Goal: Information Seeking & Learning: Check status

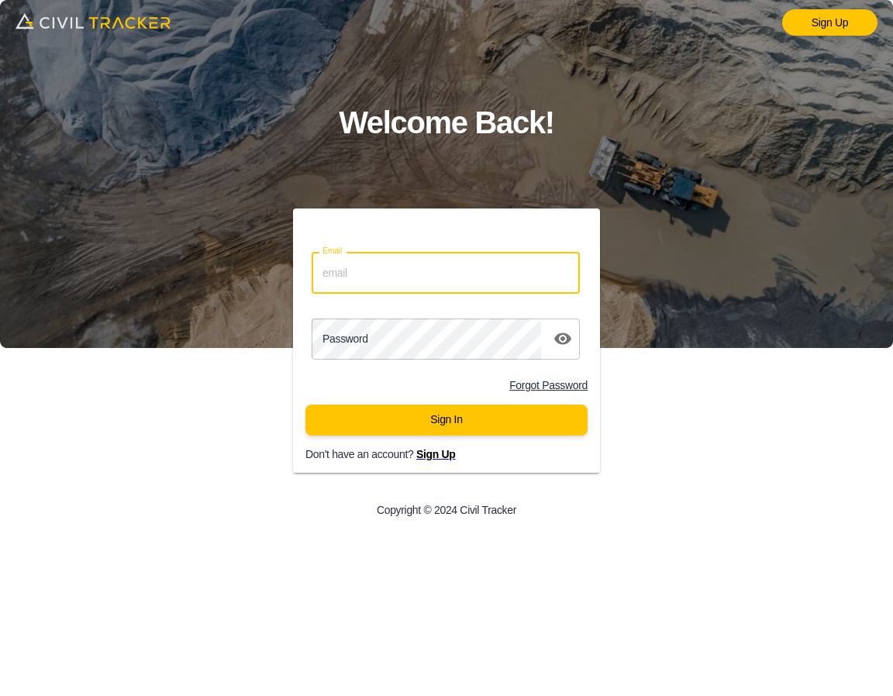
drag, startPoint x: 477, startPoint y: 267, endPoint x: 481, endPoint y: 277, distance: 11.1
click at [477, 266] on input "Email" at bounding box center [446, 272] width 268 height 41
type input "support@civiltracker.xyz"
drag, startPoint x: 423, startPoint y: 288, endPoint x: 430, endPoint y: 274, distance: 15.6
click at [423, 288] on input "Email" at bounding box center [446, 272] width 268 height 41
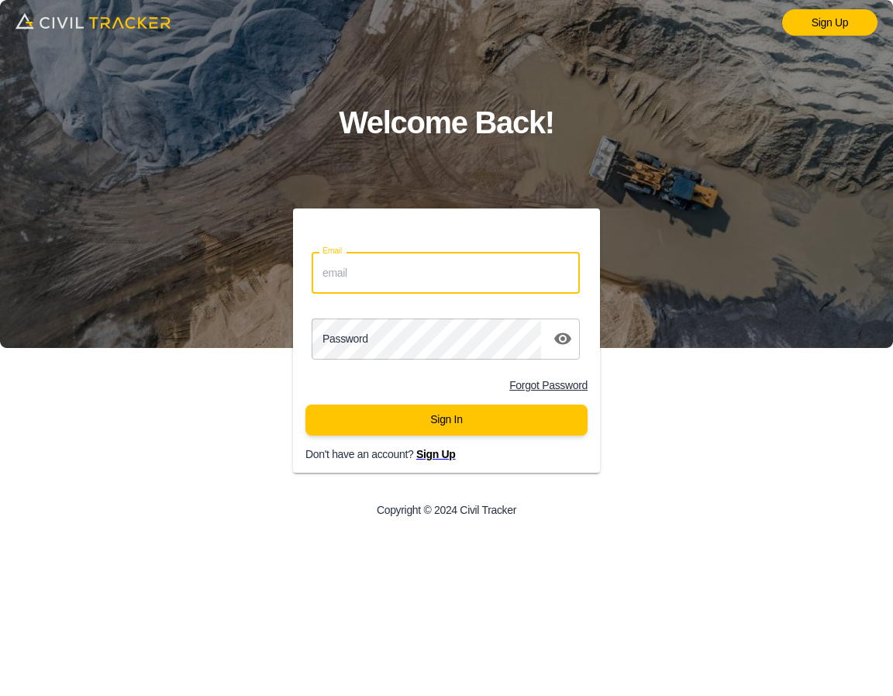
type input "support@civiltracker.xyz"
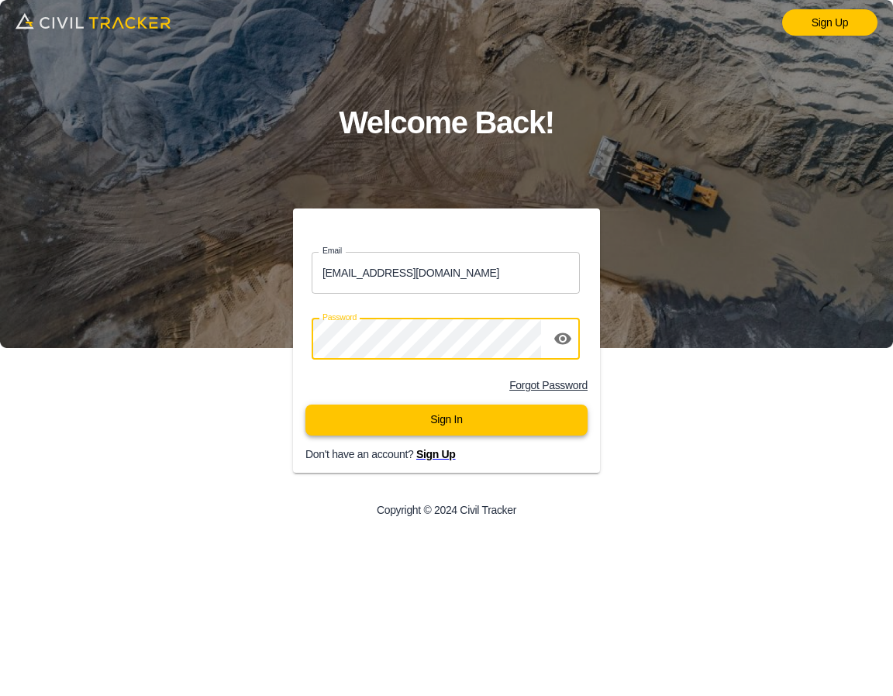
click at [420, 426] on button "Sign In" at bounding box center [446, 420] width 282 height 31
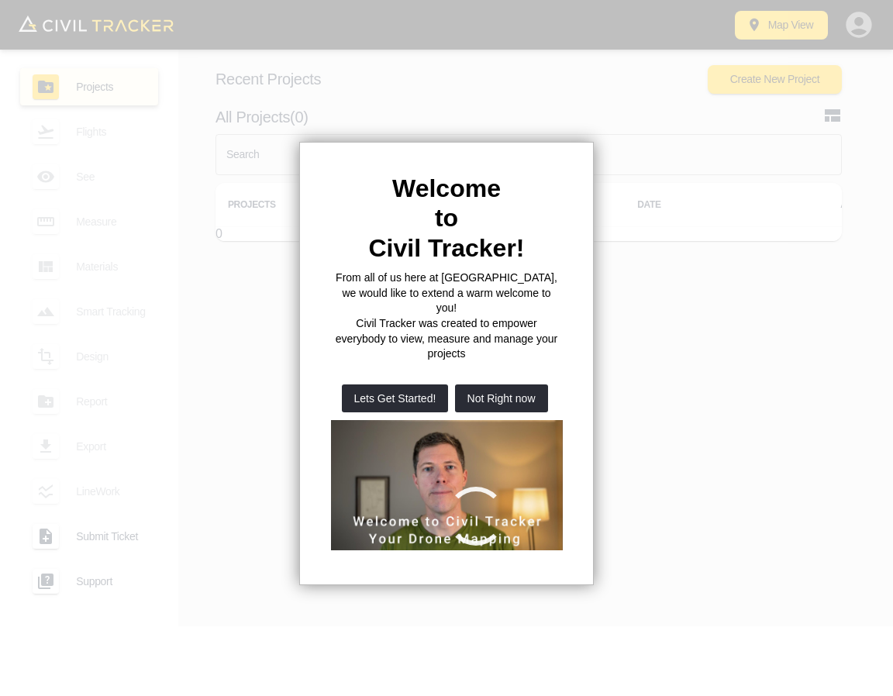
click at [436, 154] on div "Welcome to Civil Tracker! From all of us here at [GEOGRAPHIC_DATA], we would li…" at bounding box center [446, 363] width 295 height 443
click at [510, 385] on button "Not Right now" at bounding box center [501, 399] width 93 height 28
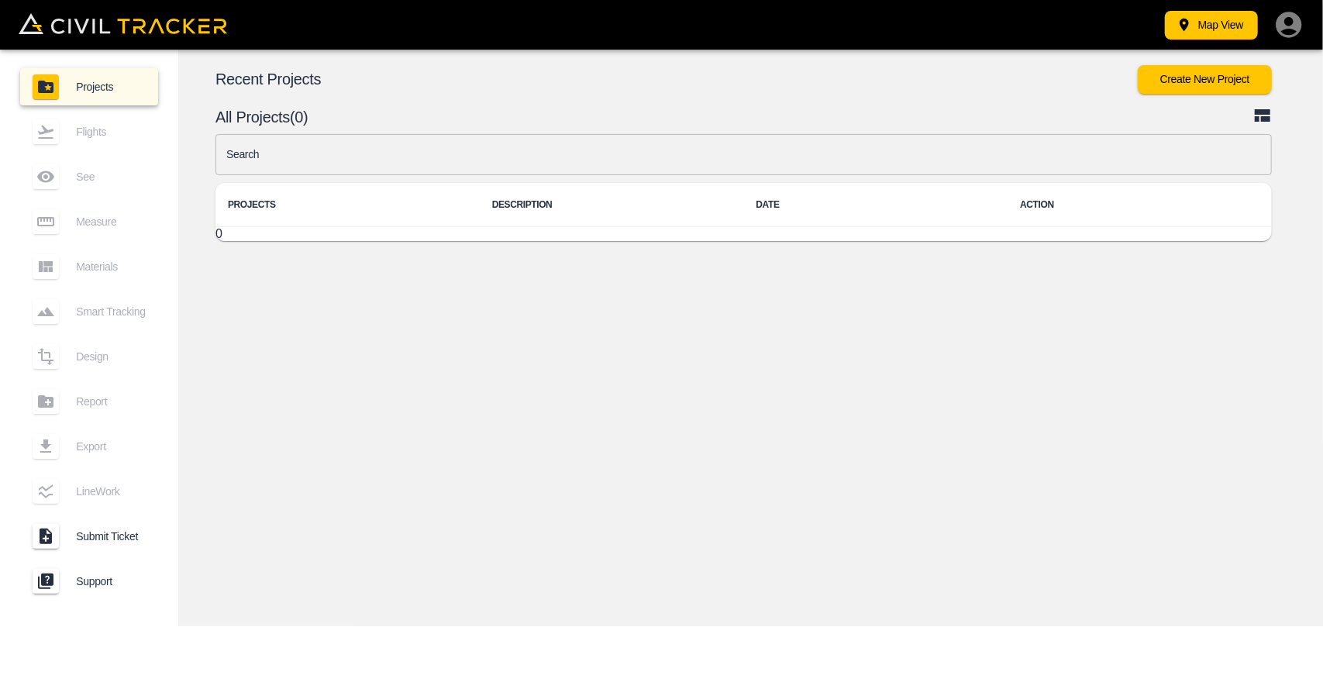
click at [603, 154] on input "text" at bounding box center [744, 154] width 1057 height 41
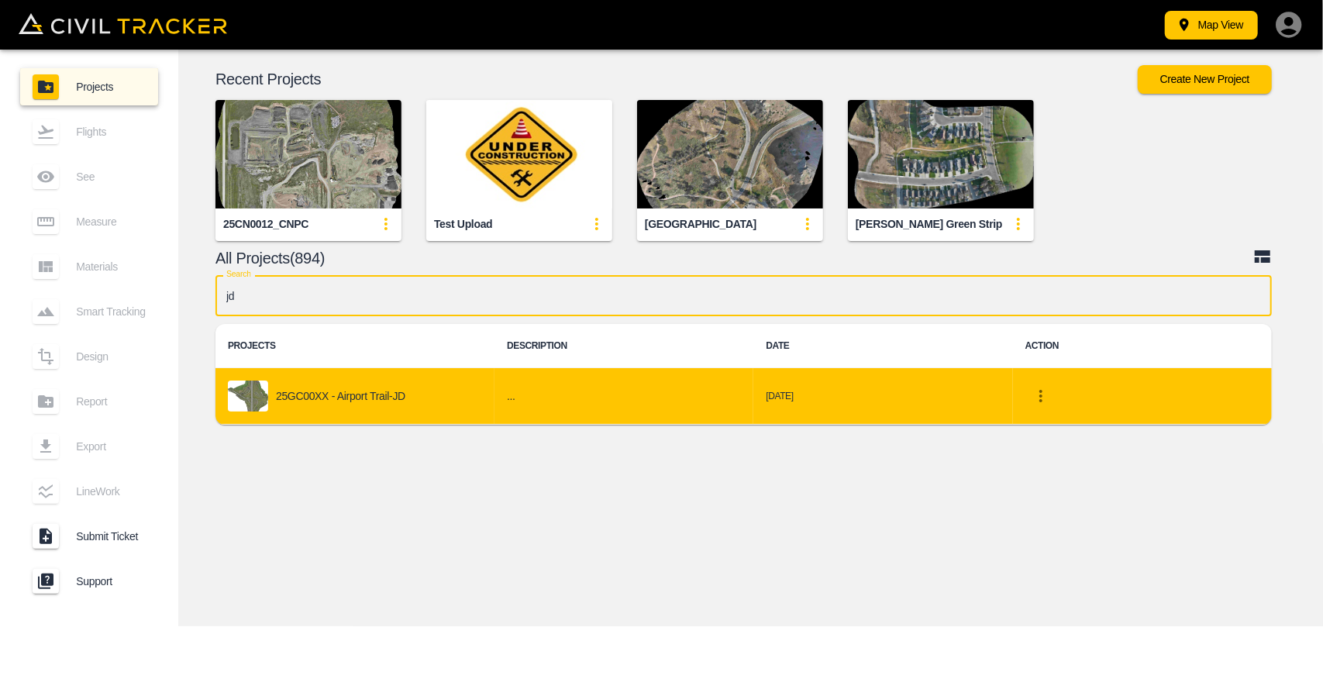
type input "jd"
click at [409, 386] on div "25GC00XX - Airport Trail-JD" at bounding box center [355, 396] width 254 height 31
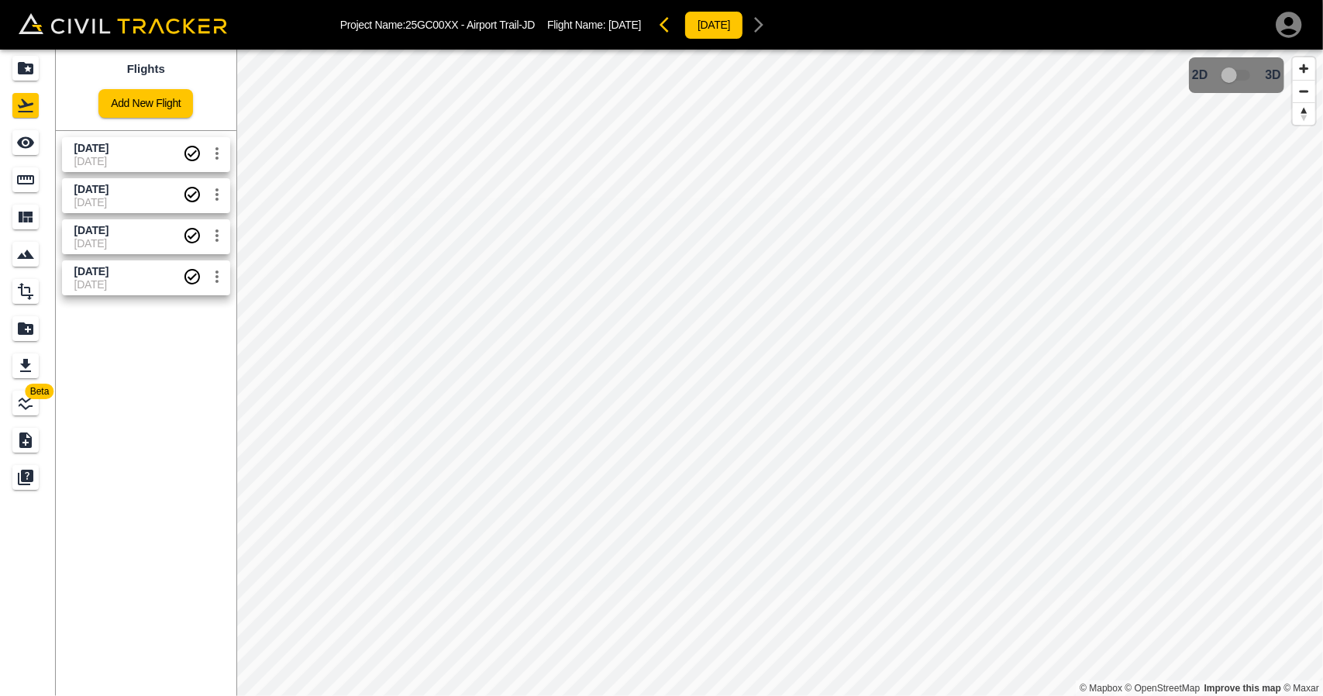
drag, startPoint x: 89, startPoint y: 236, endPoint x: 87, endPoint y: 224, distance: 12.6
click at [89, 235] on div "[DATE] [DATE]" at bounding box center [128, 236] width 109 height 27
click at [23, 150] on icon "See" at bounding box center [25, 142] width 19 height 19
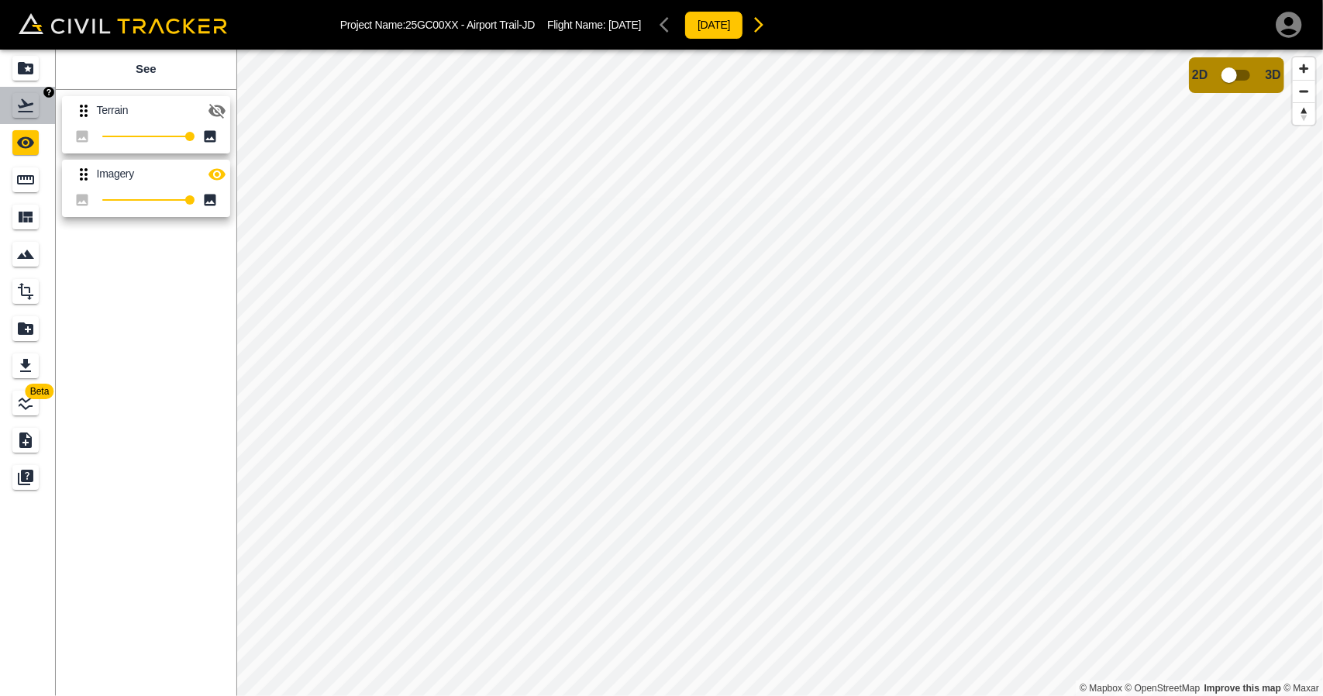
click at [26, 112] on icon "Flights" at bounding box center [26, 105] width 16 height 13
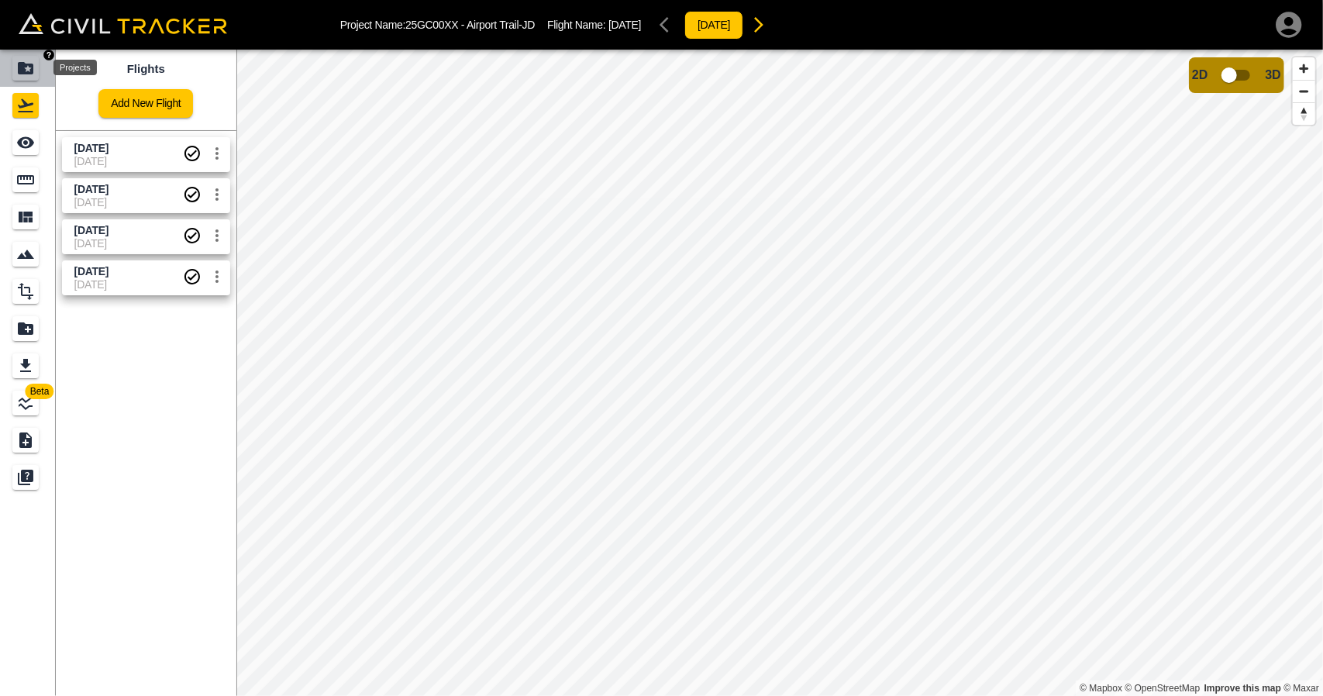
click at [29, 77] on icon "Projects" at bounding box center [25, 68] width 19 height 19
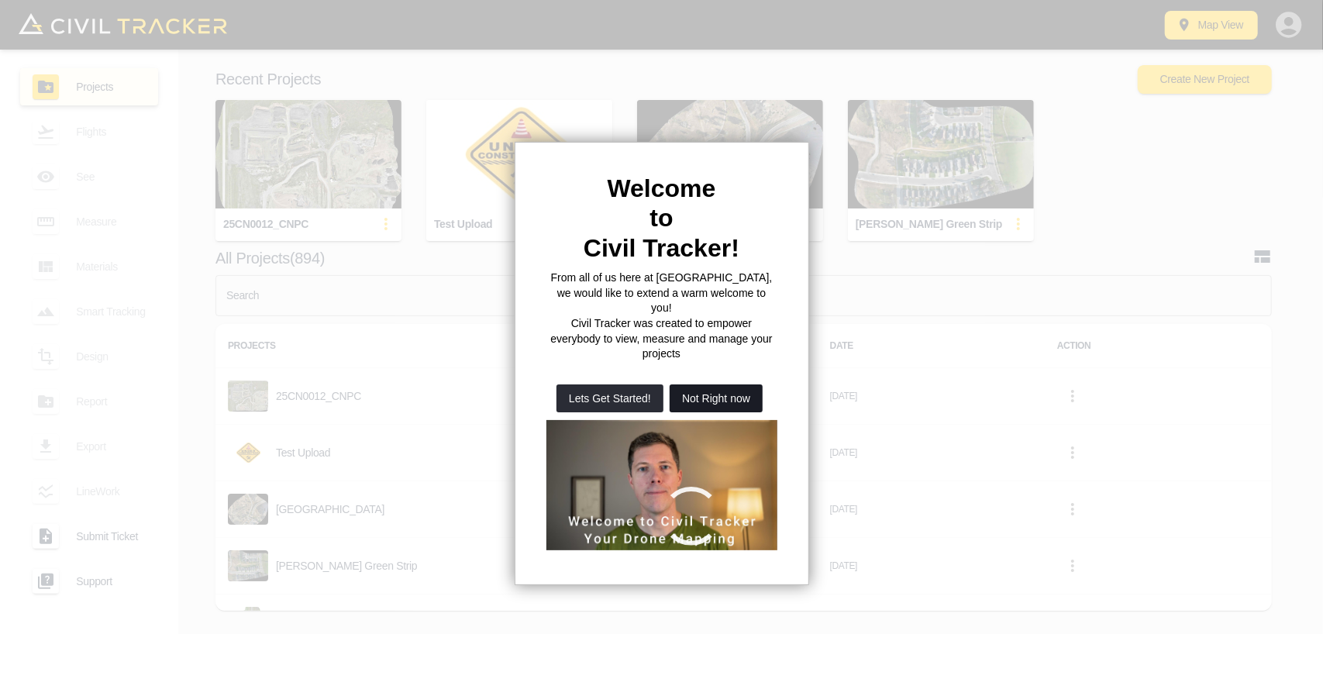
click at [701, 385] on button "Not Right now" at bounding box center [716, 399] width 93 height 28
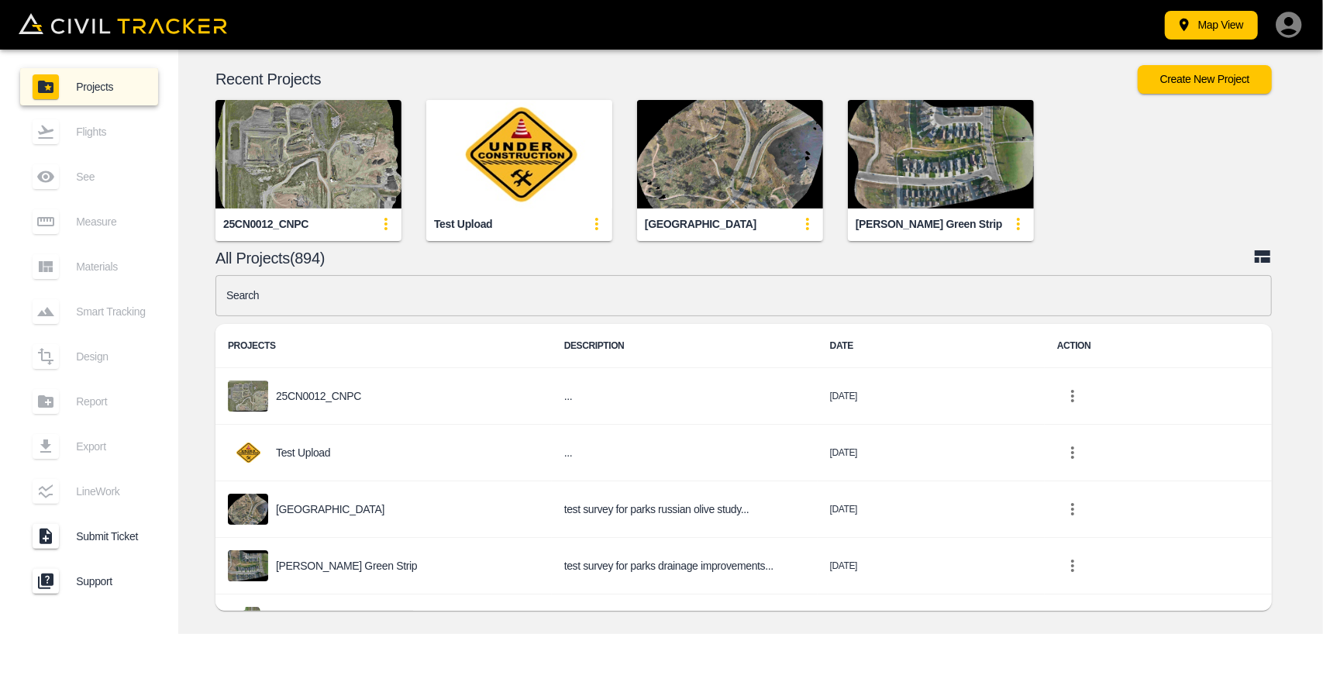
click at [557, 299] on input "text" at bounding box center [744, 295] width 1057 height 41
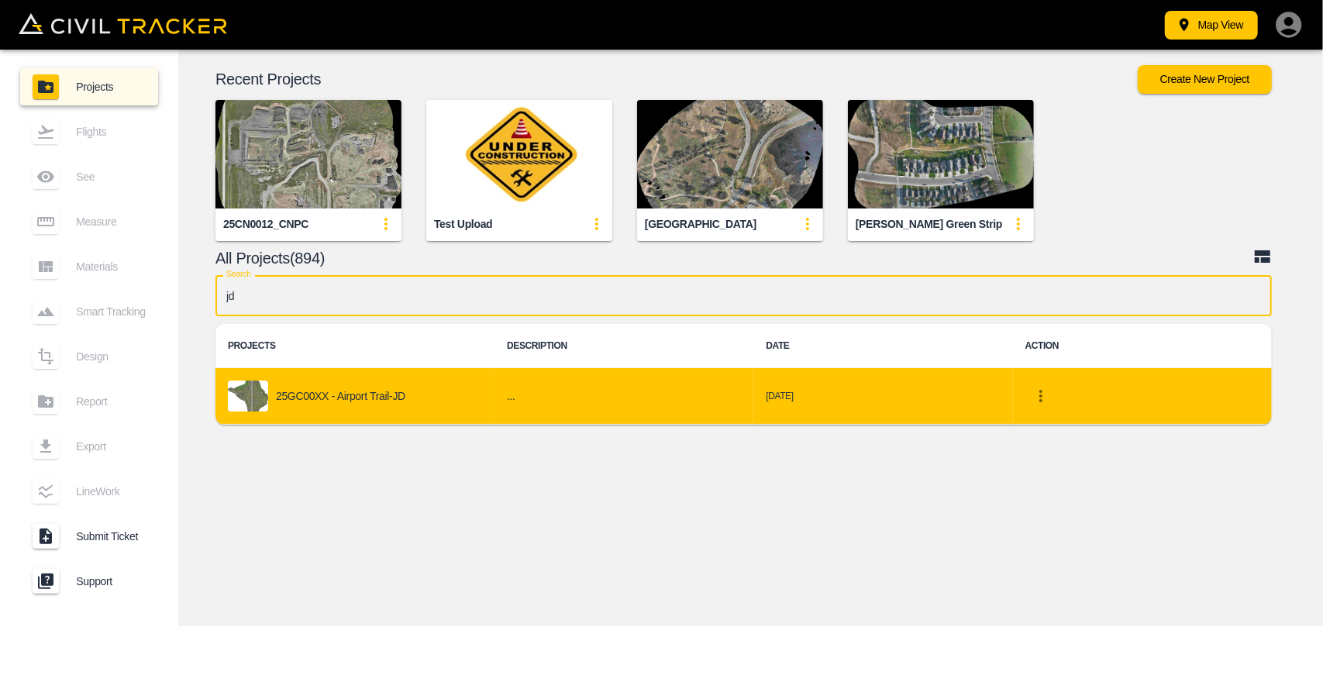
type input "jd"
click at [426, 387] on div "25GC00XX - Airport Trail-JD" at bounding box center [355, 396] width 254 height 31
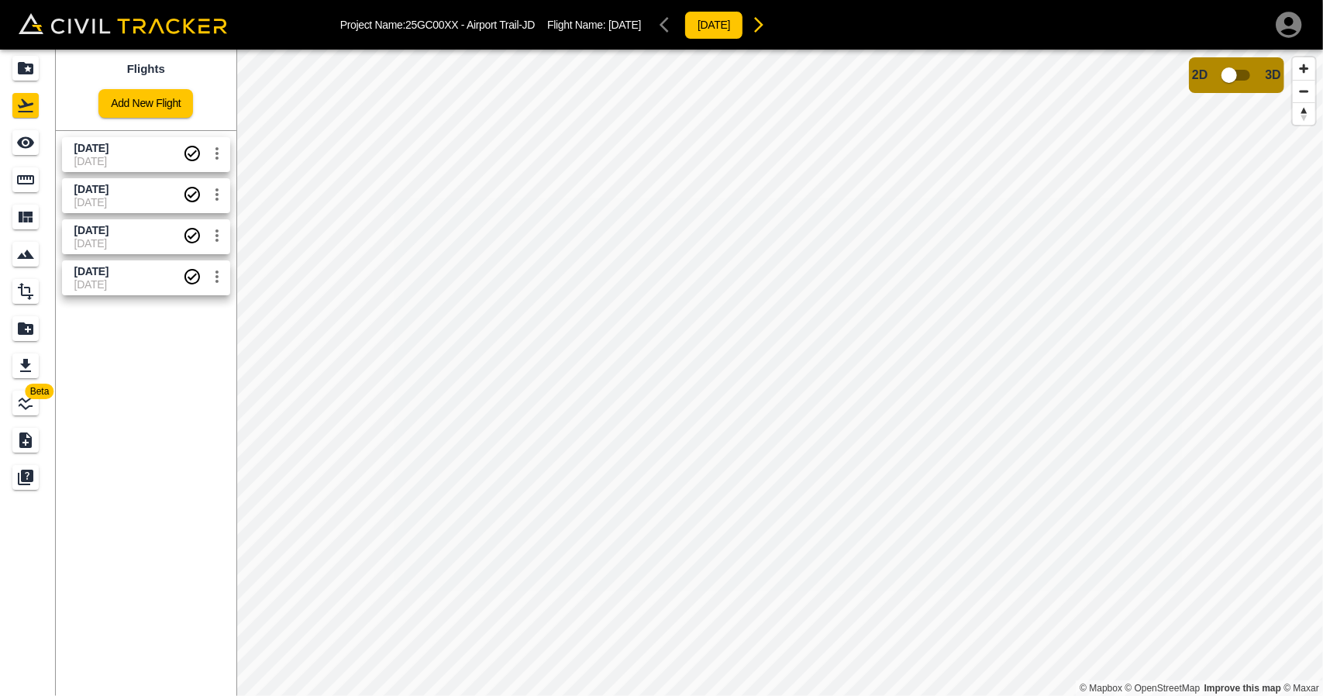
click at [119, 236] on span "[DATE]" at bounding box center [128, 230] width 109 height 15
click at [33, 136] on icon "See" at bounding box center [25, 142] width 19 height 19
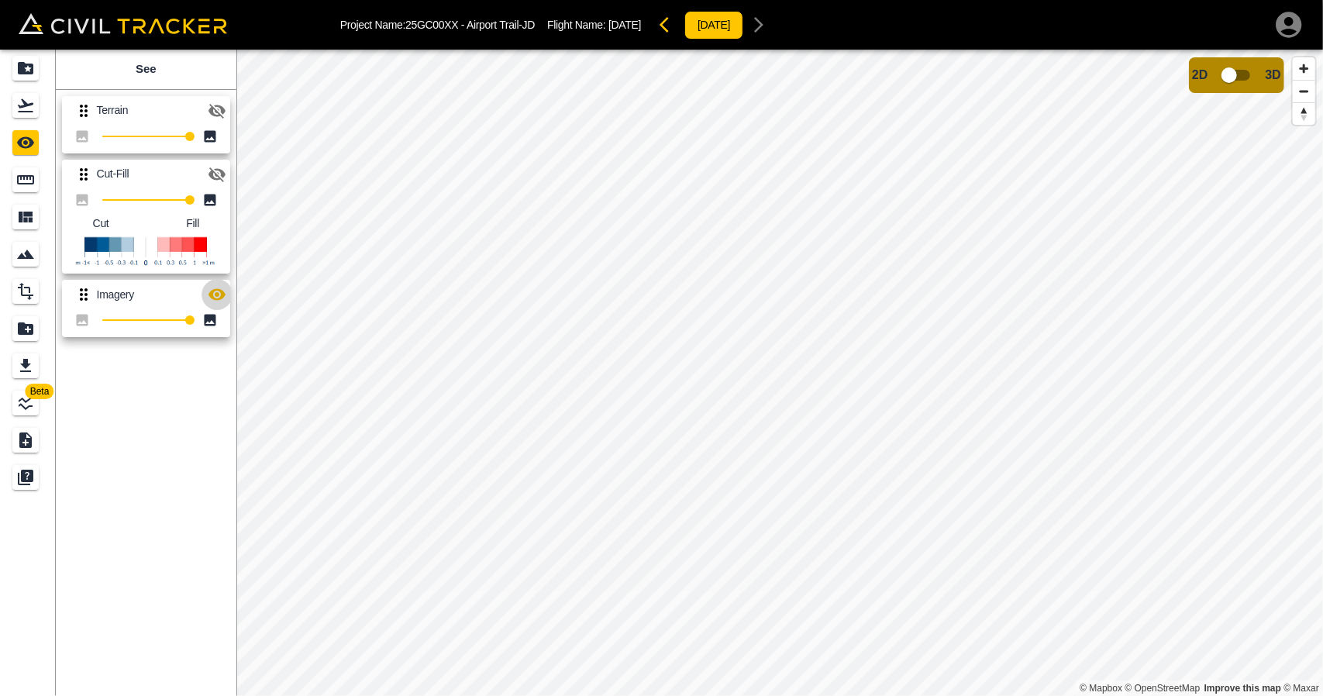
click at [217, 286] on icon "button" at bounding box center [217, 294] width 19 height 19
click at [34, 108] on icon "Flights" at bounding box center [25, 105] width 19 height 19
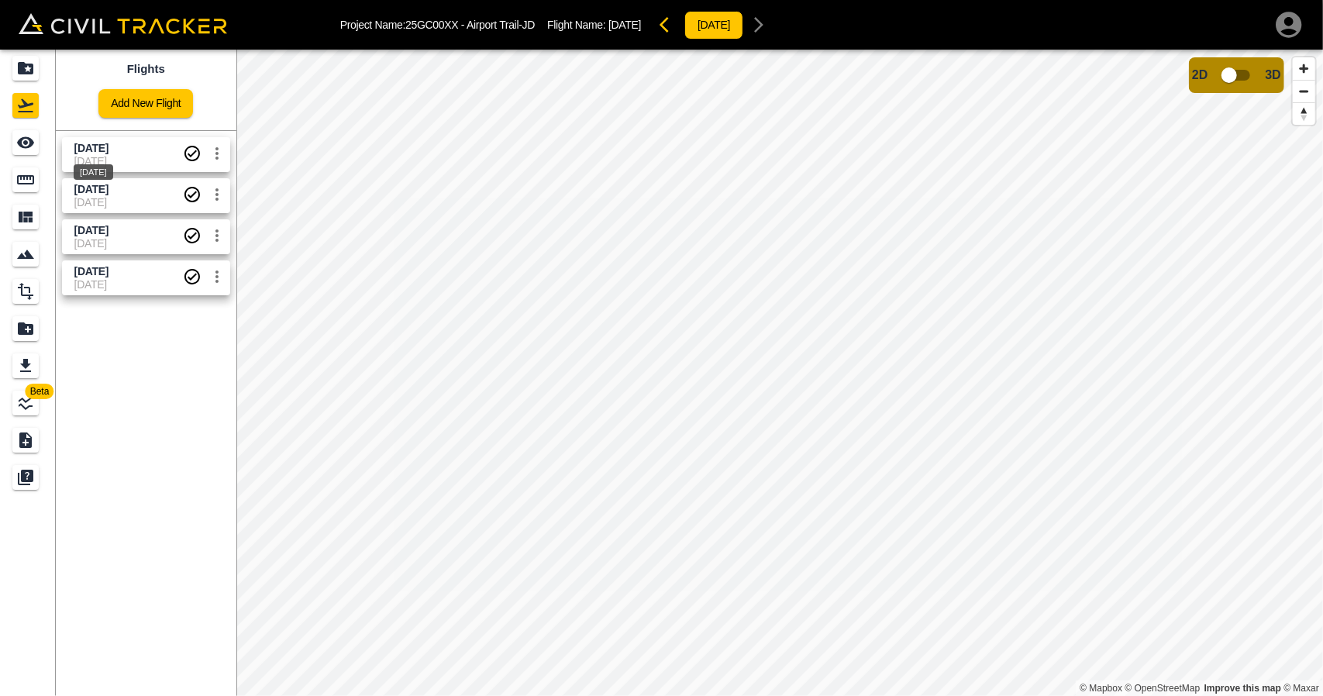
click at [110, 159] on div "[DATE]" at bounding box center [93, 167] width 43 height 28
click at [20, 142] on icon "See" at bounding box center [25, 143] width 17 height 12
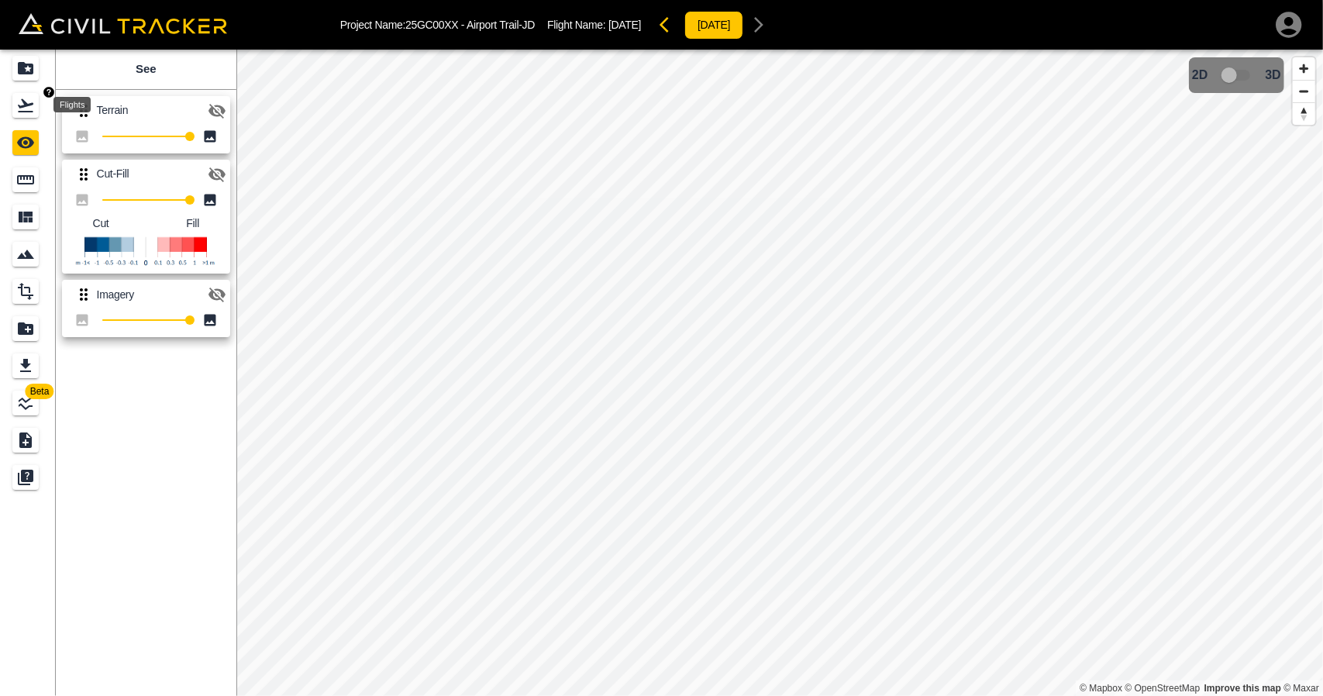
click at [25, 103] on icon "Flights" at bounding box center [26, 105] width 16 height 13
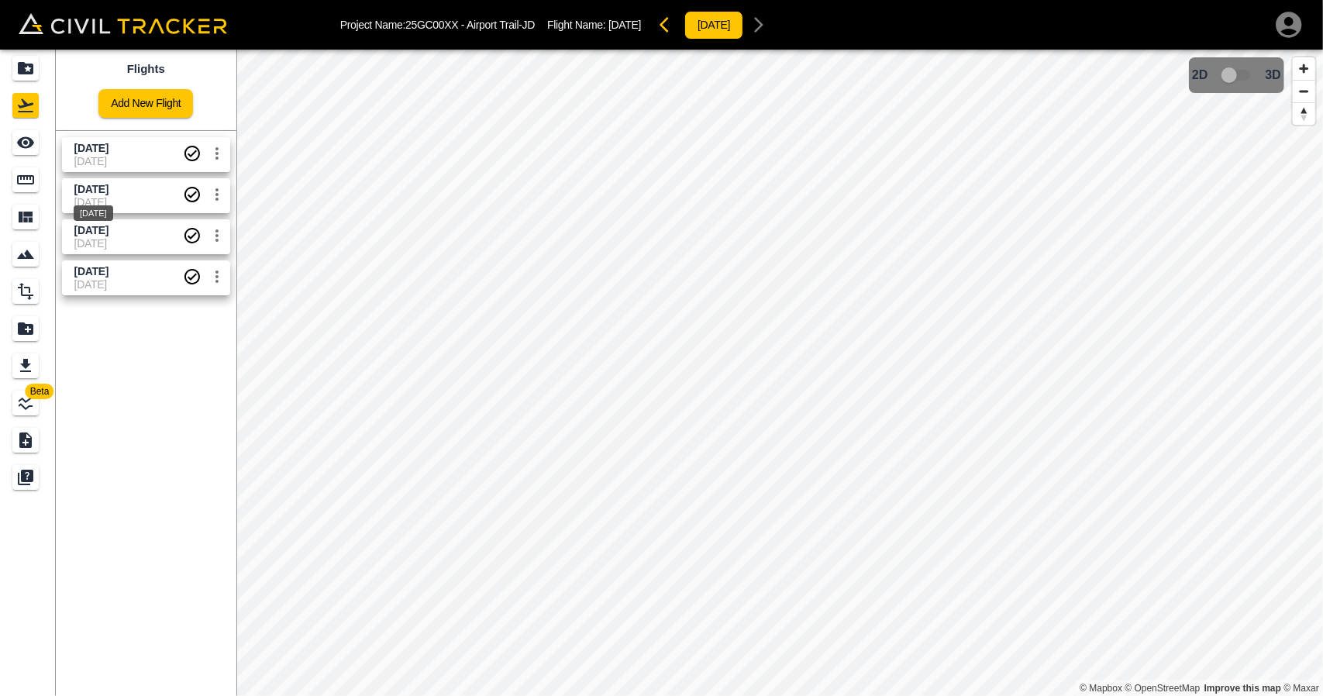
click at [85, 194] on span "[DATE]" at bounding box center [91, 189] width 34 height 12
click at [43, 150] on div "See" at bounding box center [63, 142] width 40 height 19
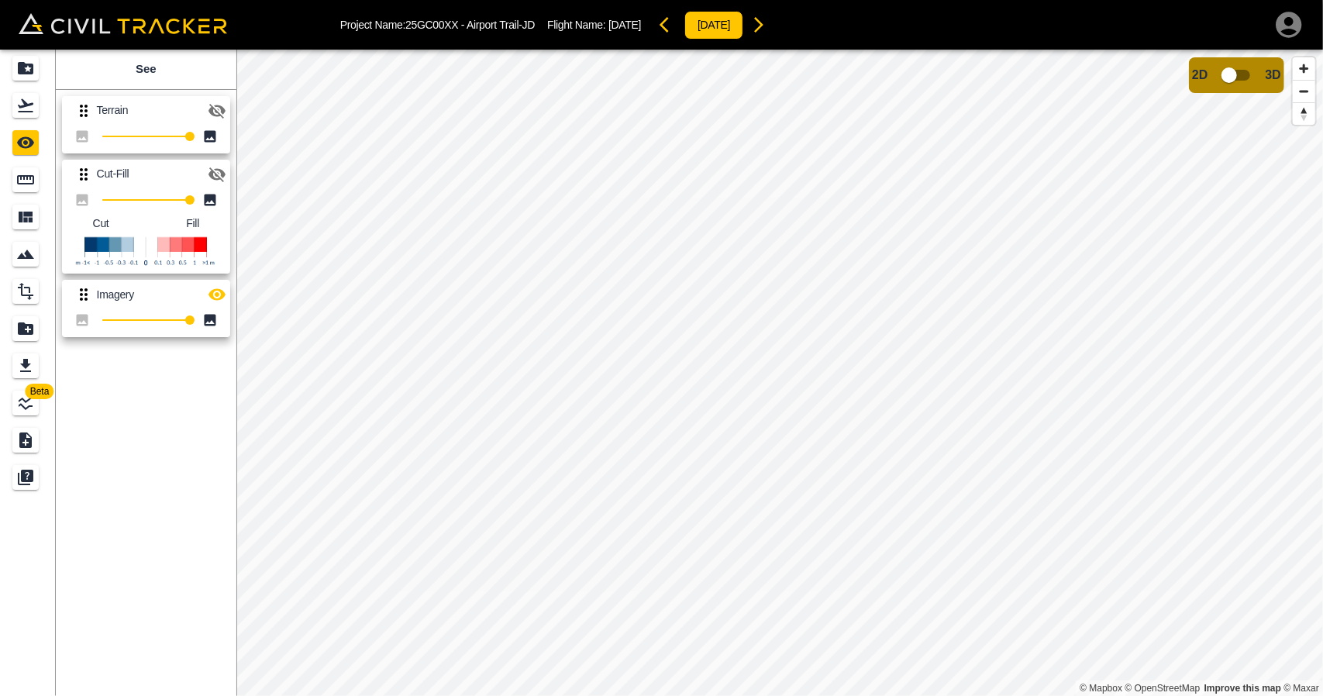
click at [230, 296] on div "Terrain 100 Cut-Fill 100 Cut Fill Imagery 100" at bounding box center [143, 214] width 187 height 260
click at [220, 295] on icon "button" at bounding box center [217, 294] width 19 height 19
drag, startPoint x: 16, startPoint y: 106, endPoint x: 50, endPoint y: 191, distance: 92.1
click at [17, 107] on div "Flights" at bounding box center [25, 105] width 26 height 25
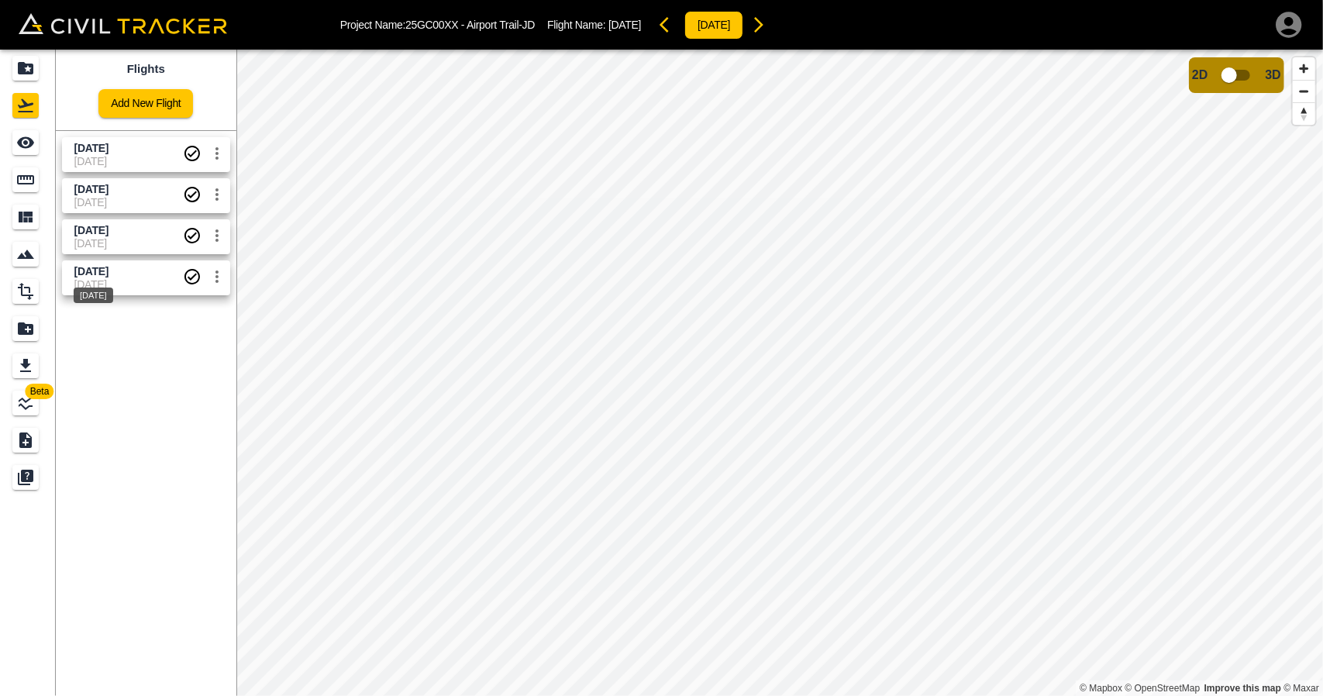
click at [90, 281] on div "[DATE]" at bounding box center [93, 291] width 43 height 28
click at [39, 157] on link at bounding box center [28, 142] width 56 height 37
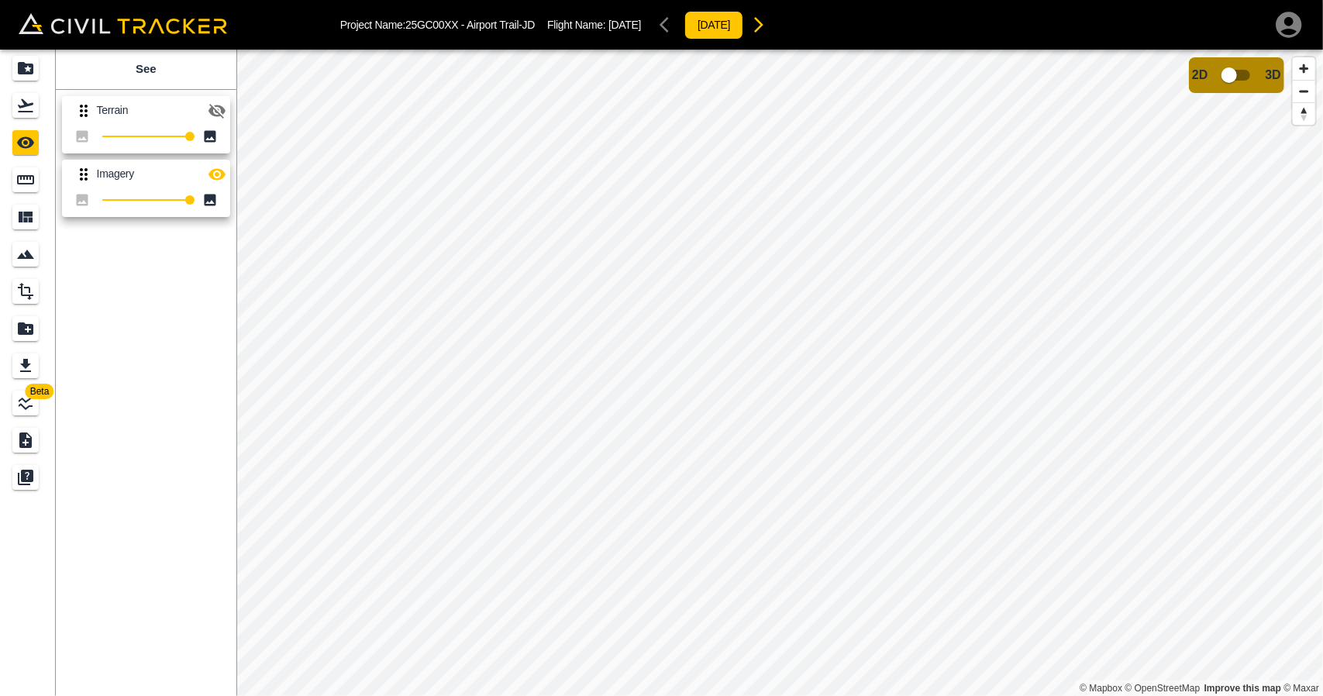
click at [225, 165] on icon "button" at bounding box center [217, 174] width 19 height 19
click at [26, 104] on icon "Flights" at bounding box center [26, 105] width 16 height 13
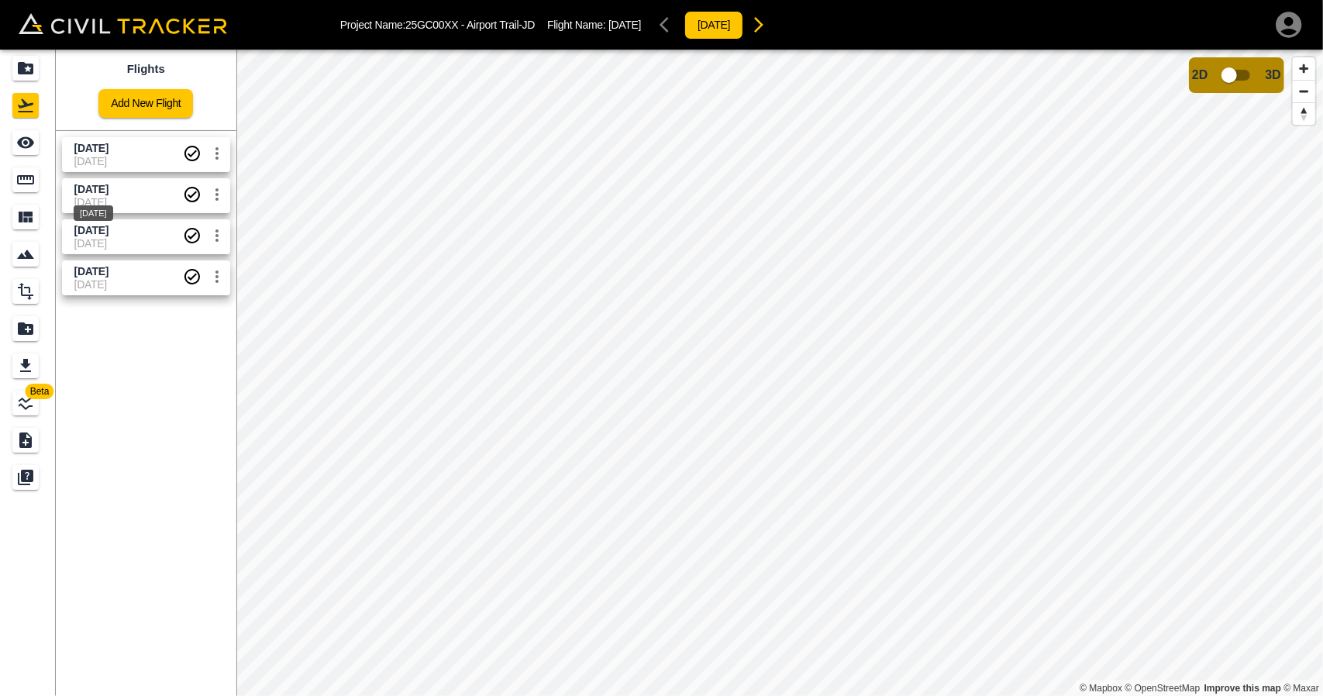
click at [82, 221] on div "[DATE]" at bounding box center [93, 209] width 43 height 28
click at [84, 233] on span "[DATE]" at bounding box center [91, 230] width 34 height 12
click at [36, 137] on div "See" at bounding box center [25, 142] width 26 height 25
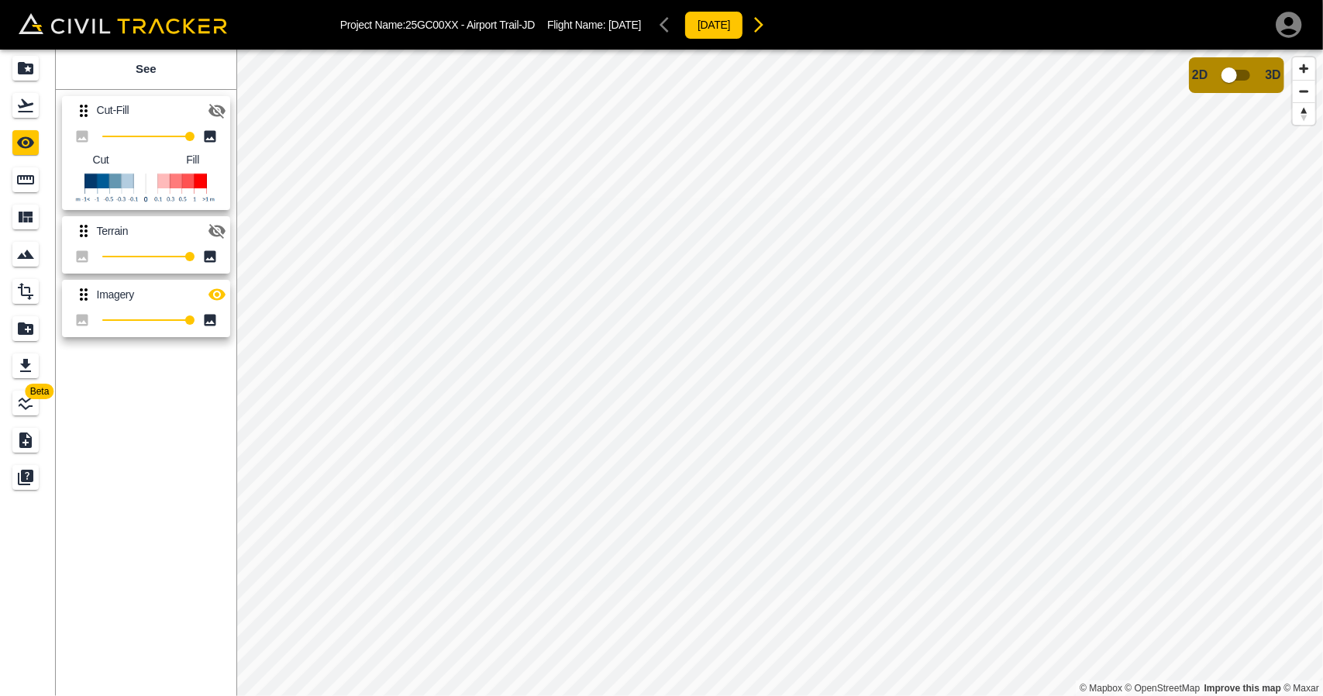
click at [220, 302] on icon "button" at bounding box center [217, 294] width 19 height 19
click at [216, 111] on icon "button" at bounding box center [217, 111] width 17 height 15
click at [214, 97] on button "button" at bounding box center [217, 110] width 31 height 31
click at [217, 102] on icon "button" at bounding box center [217, 111] width 19 height 19
click at [40, 111] on div "Flights" at bounding box center [27, 105] width 31 height 25
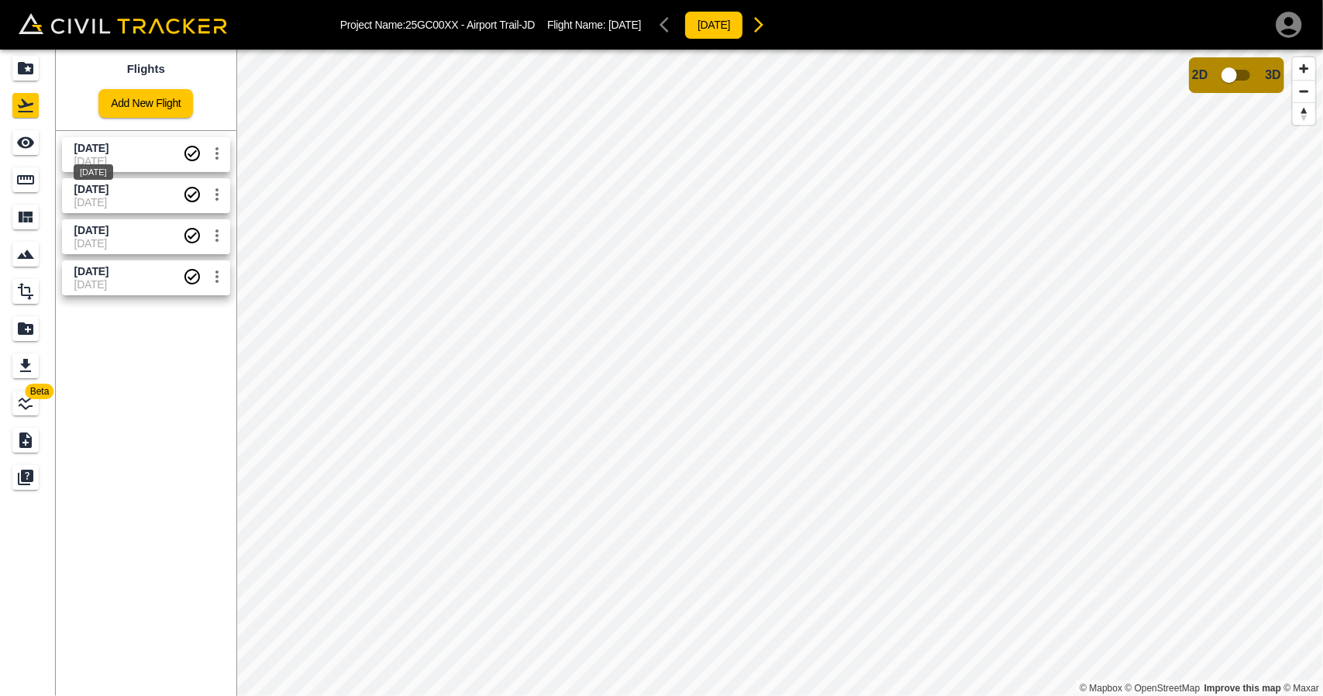
click at [93, 147] on span "[DATE]" at bounding box center [91, 148] width 34 height 12
click at [25, 138] on icon "See" at bounding box center [25, 143] width 17 height 12
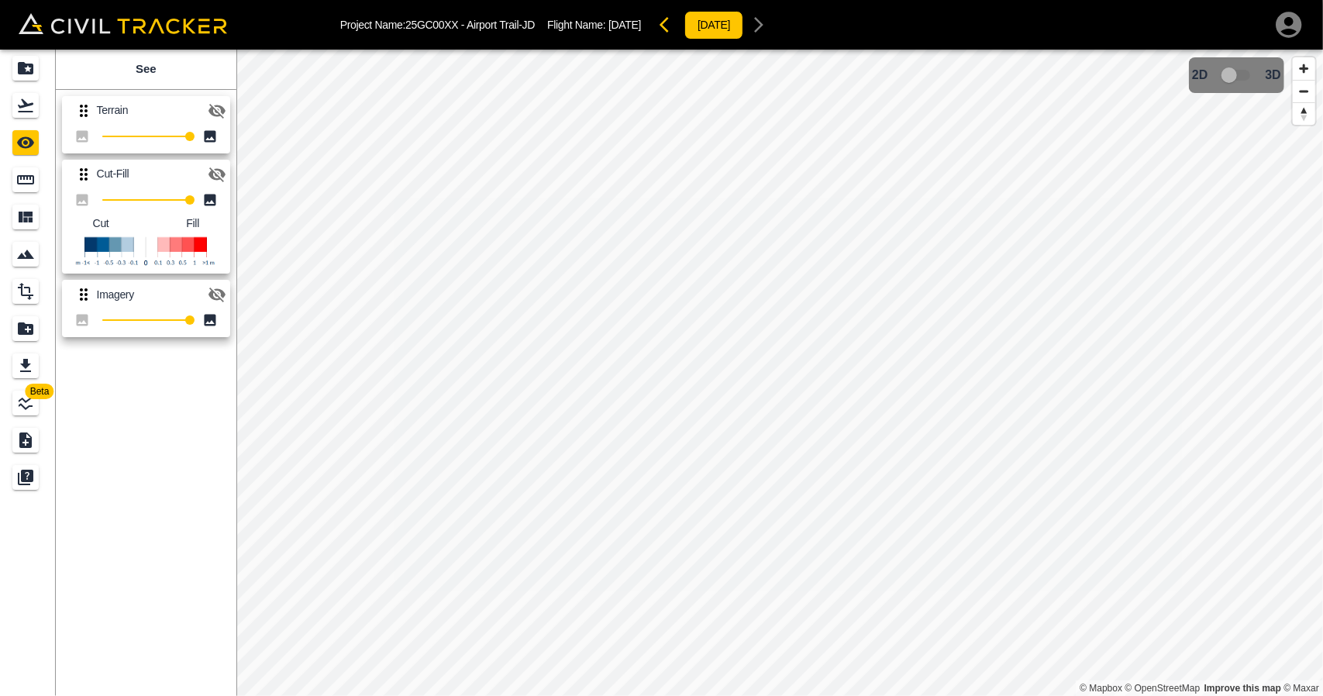
click at [218, 173] on icon "button" at bounding box center [217, 174] width 19 height 19
click at [26, 117] on div "Flights" at bounding box center [25, 105] width 26 height 25
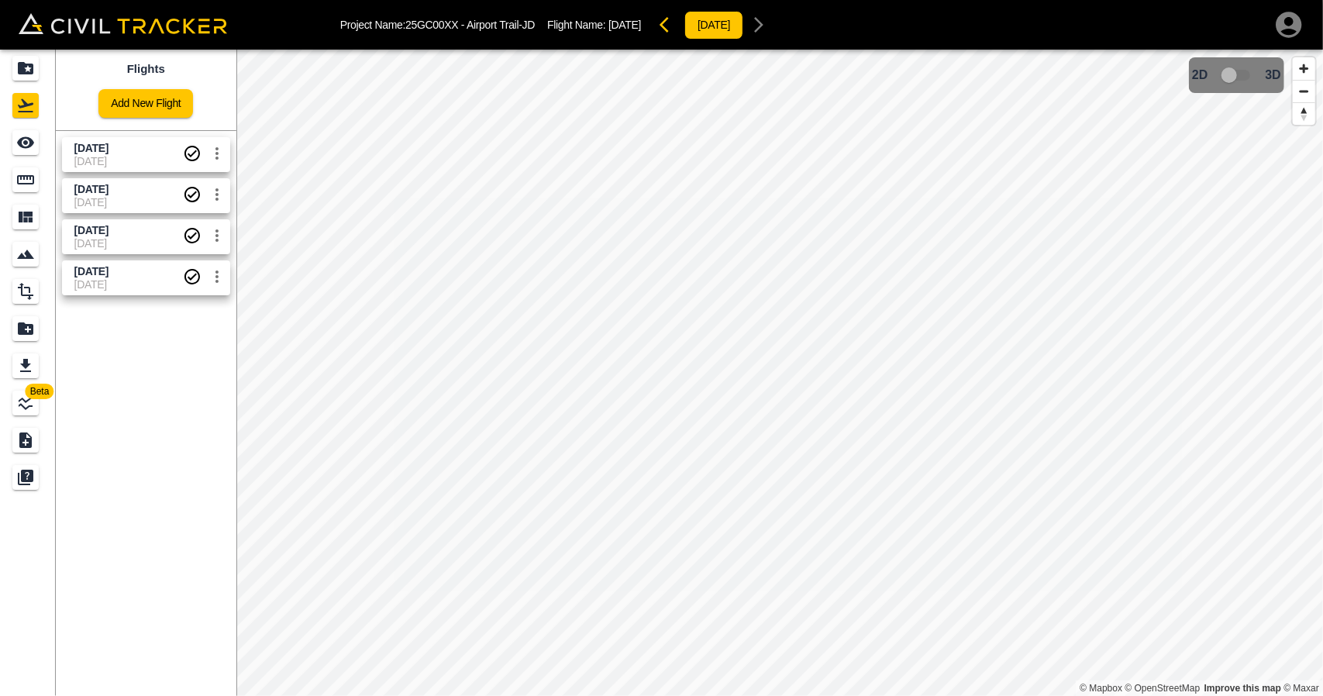
click at [112, 157] on span "[DATE]" at bounding box center [128, 161] width 109 height 12
click at [90, 147] on span "[DATE]" at bounding box center [91, 148] width 34 height 12
click at [112, 172] on div "[DATE] [DATE]" at bounding box center [143, 192] width 174 height 41
click at [110, 223] on span "[DATE]" at bounding box center [128, 230] width 109 height 15
click at [19, 116] on div "Flights" at bounding box center [25, 105] width 26 height 25
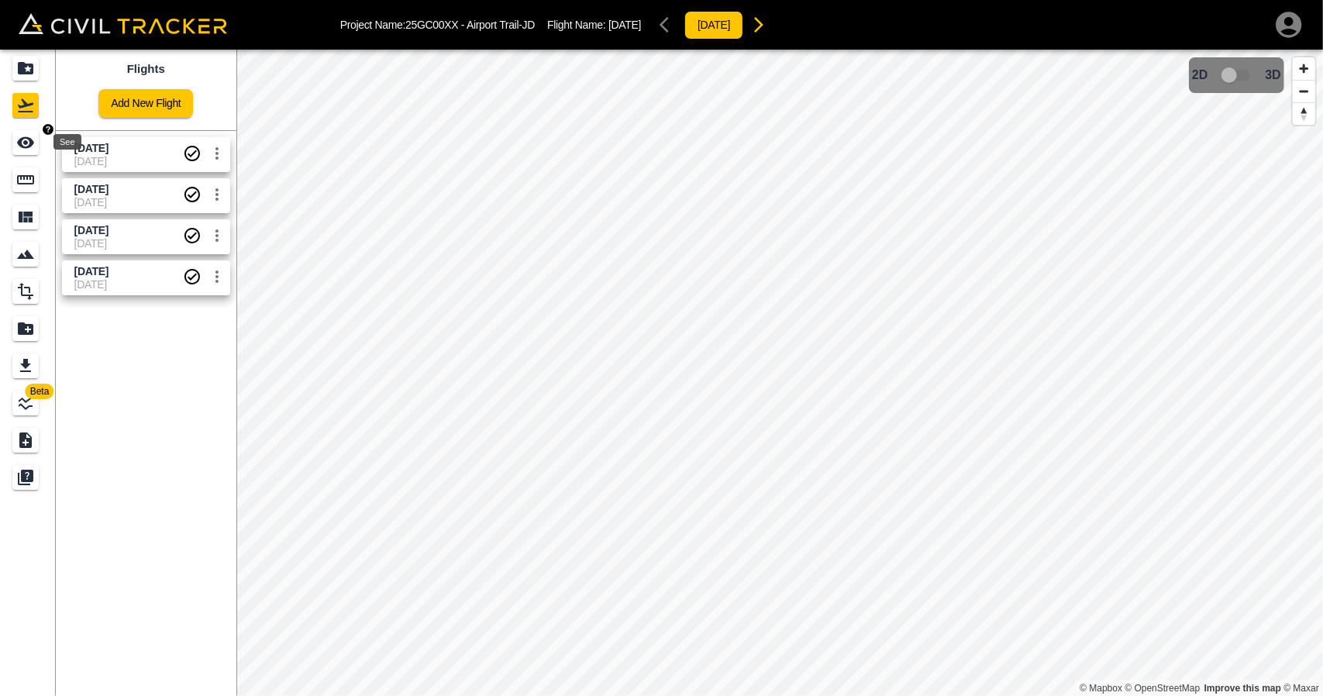
click at [23, 148] on icon "See" at bounding box center [25, 143] width 17 height 12
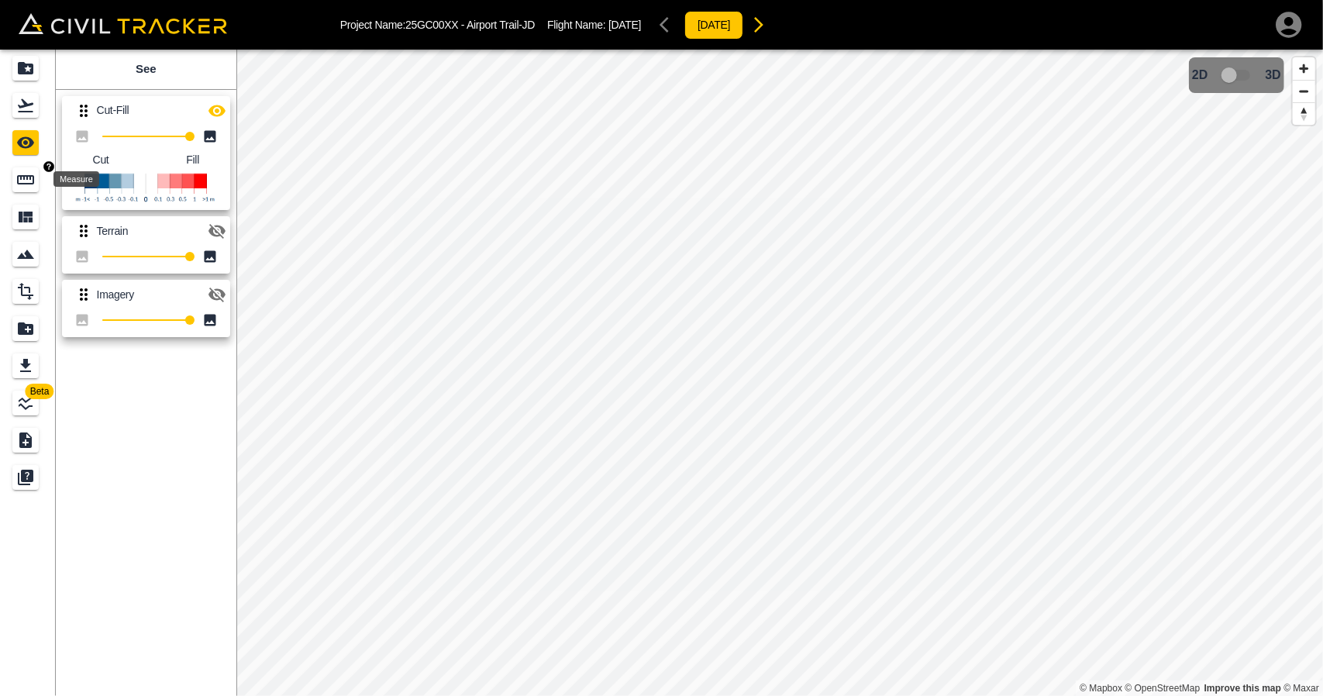
click at [19, 191] on div "Measure" at bounding box center [25, 179] width 26 height 25
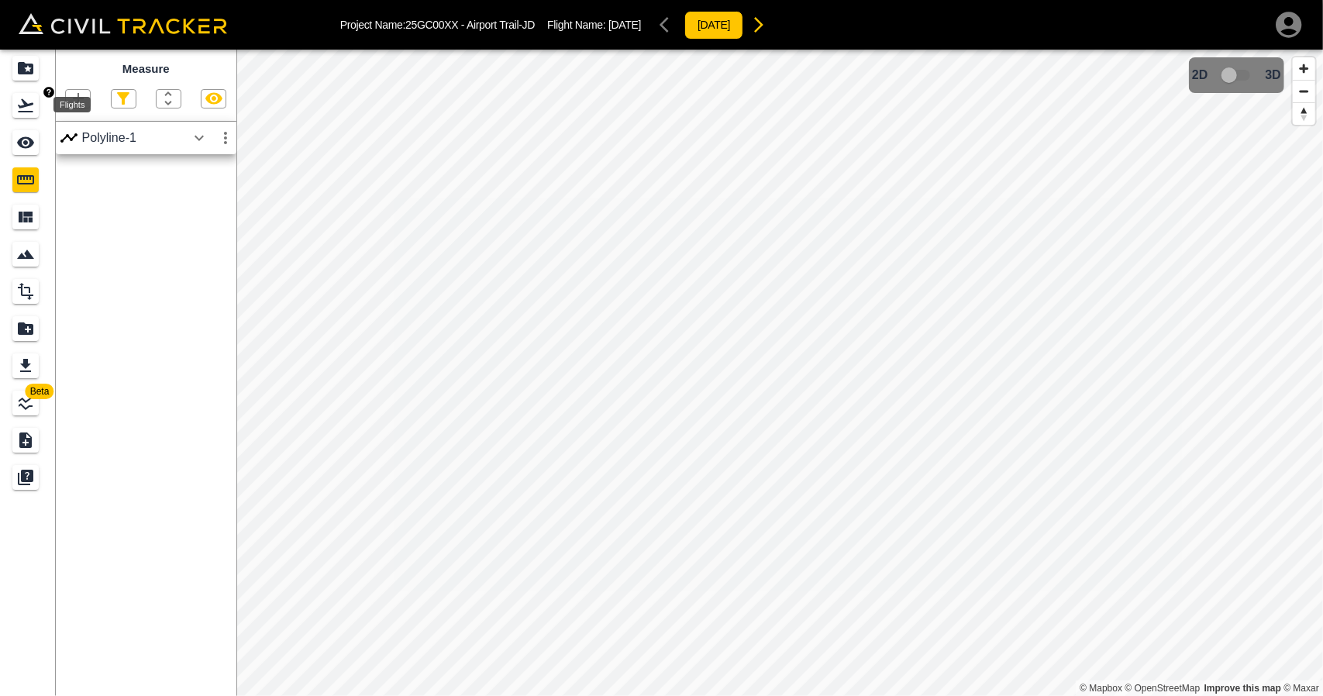
click at [31, 106] on icon "Flights" at bounding box center [25, 105] width 19 height 19
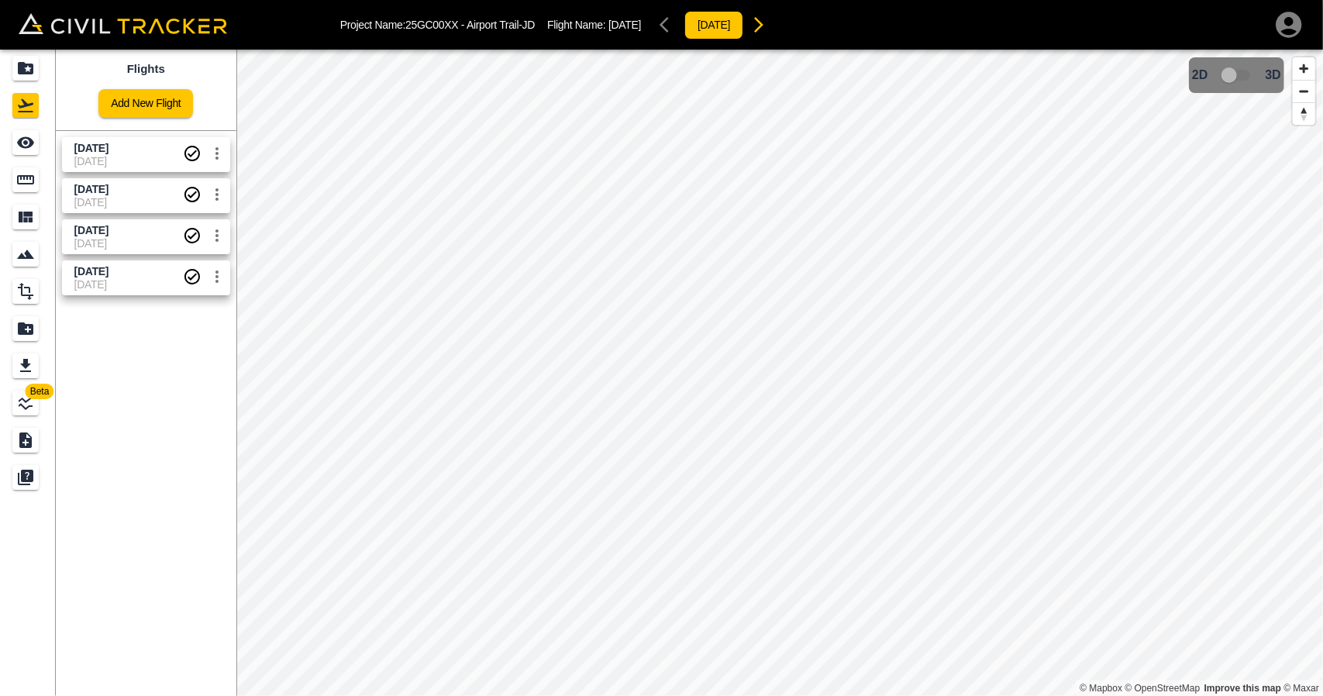
click at [68, 194] on link "[DATE] [DATE]" at bounding box center [146, 195] width 168 height 35
click at [27, 179] on icon "Measure" at bounding box center [25, 179] width 17 height 9
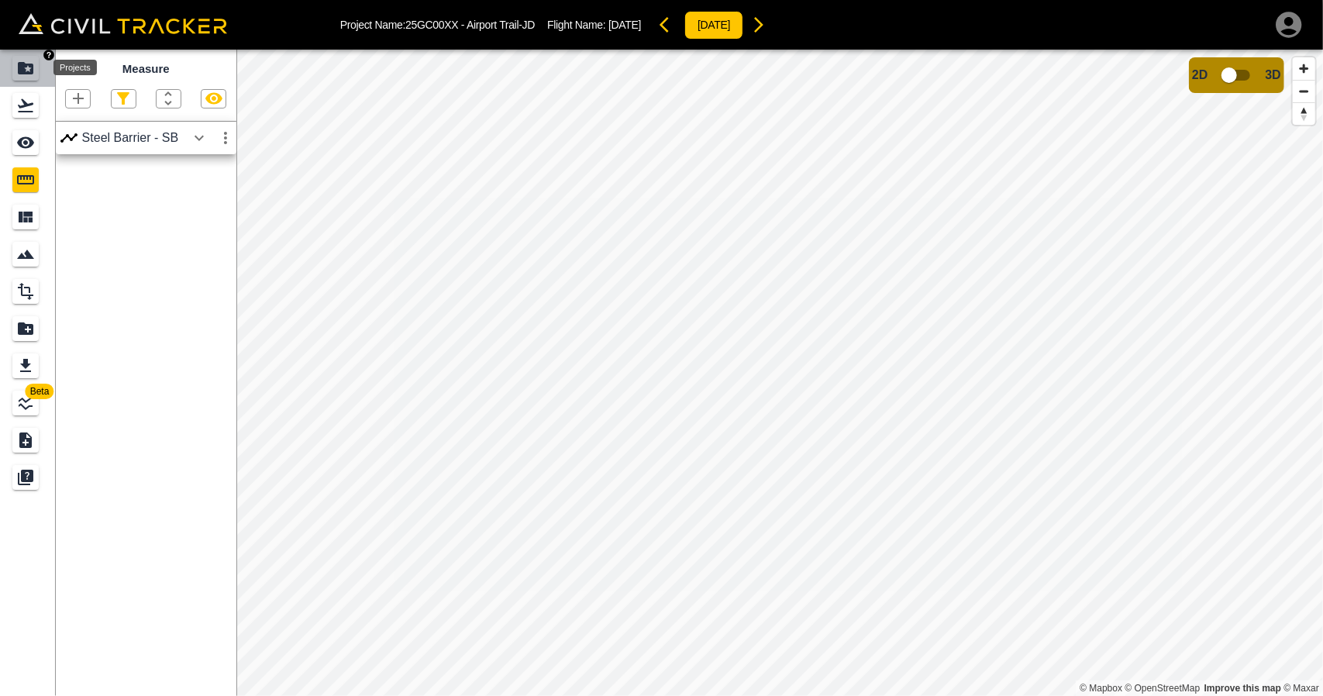
click at [38, 67] on div "Projects" at bounding box center [25, 68] width 26 height 25
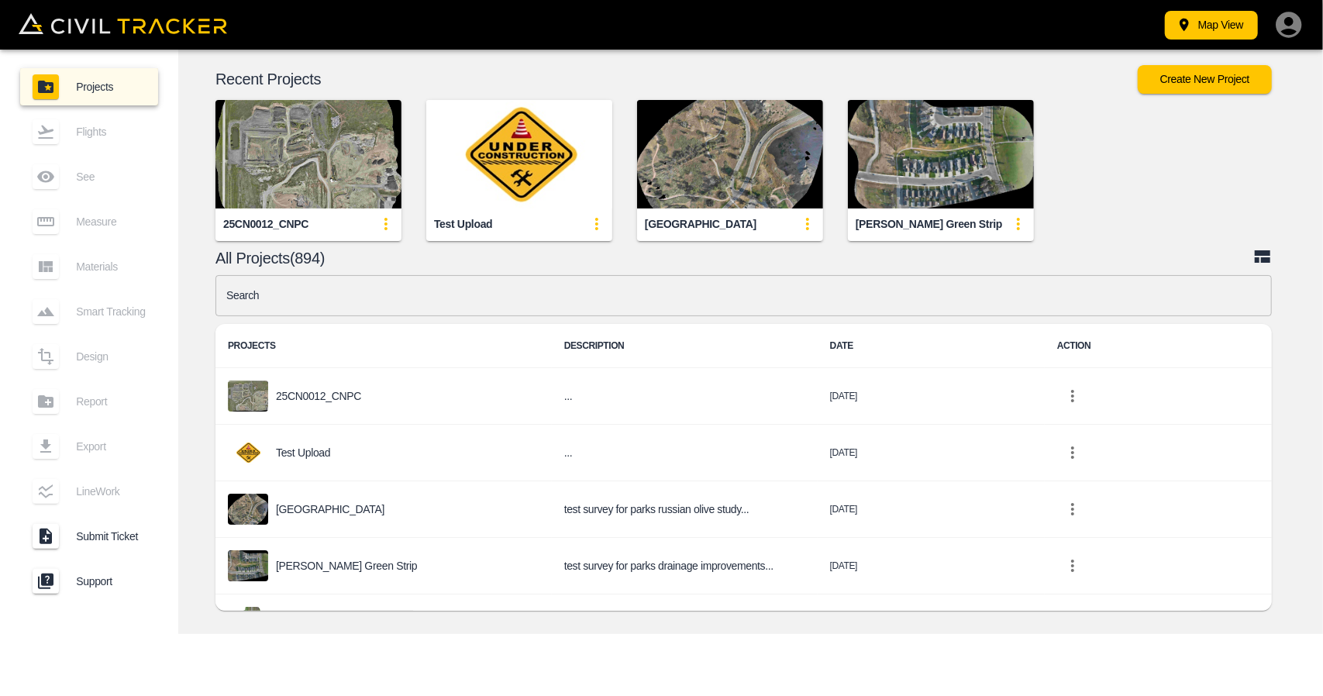
click at [479, 297] on input "text" at bounding box center [744, 295] width 1057 height 41
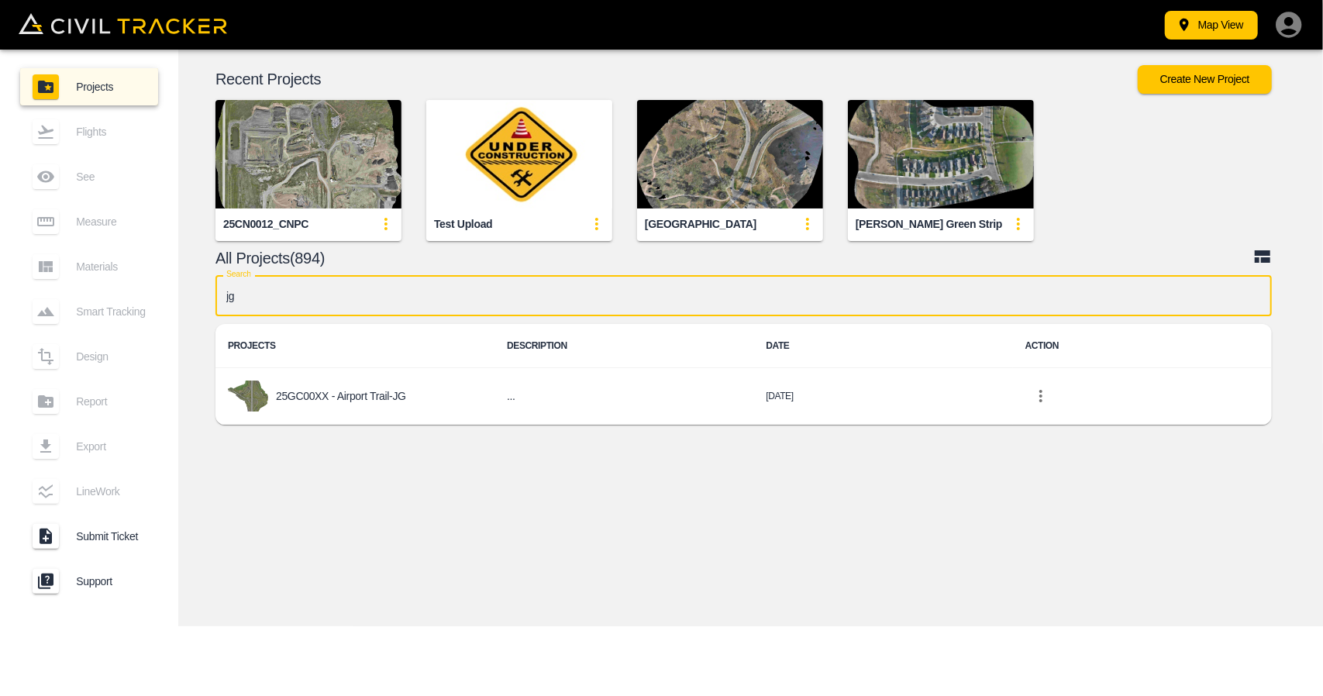
type input "jg"
click at [345, 440] on div "Recent Projects Create New Project 25CN0012_CNPC Test Upload Indian Battle [PER…" at bounding box center [750, 249] width 1145 height 398
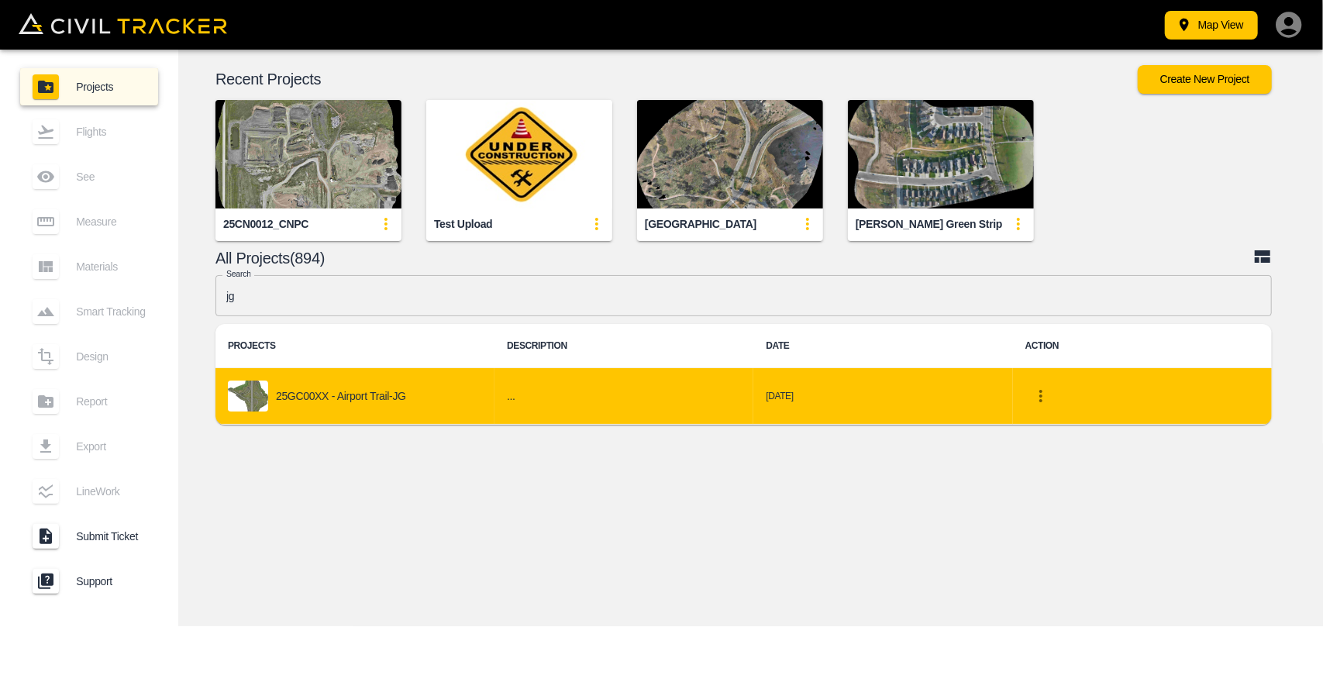
click at [353, 412] on td "25GC00XX - Airport Trail-JG" at bounding box center [355, 396] width 279 height 57
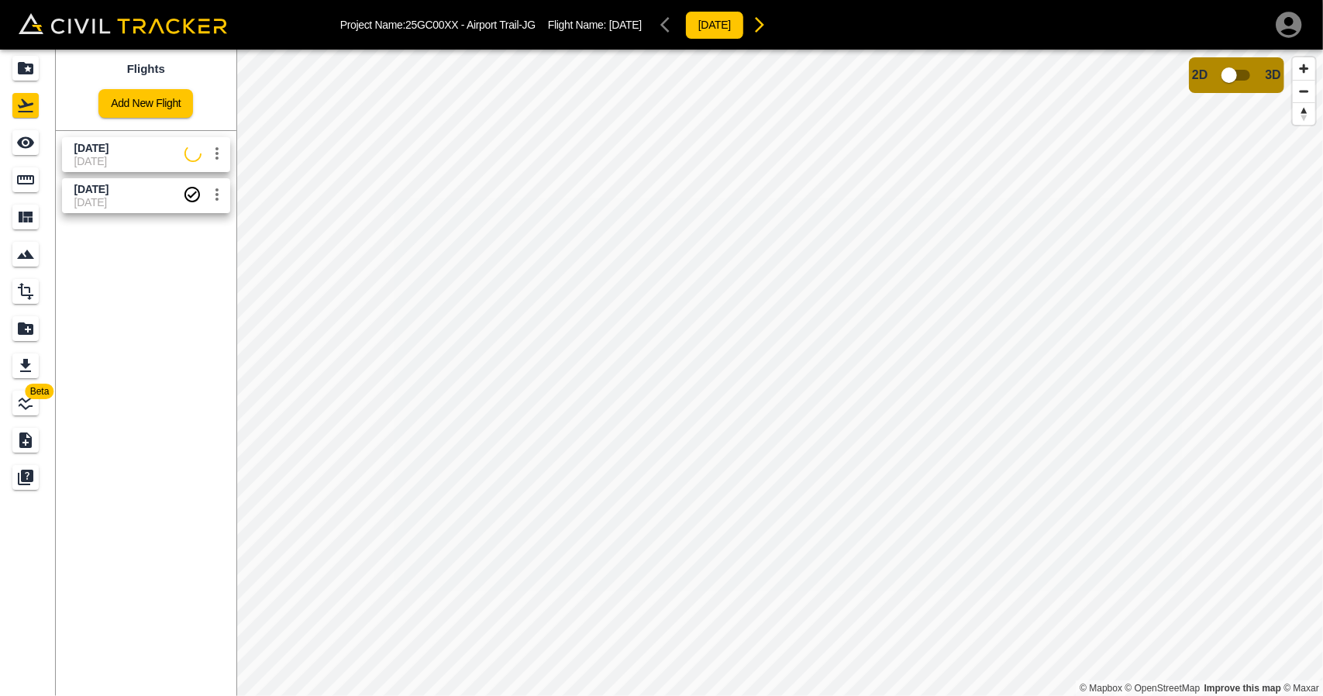
click at [117, 161] on span "[DATE]" at bounding box center [129, 161] width 110 height 12
click at [22, 138] on icon "See" at bounding box center [25, 143] width 17 height 12
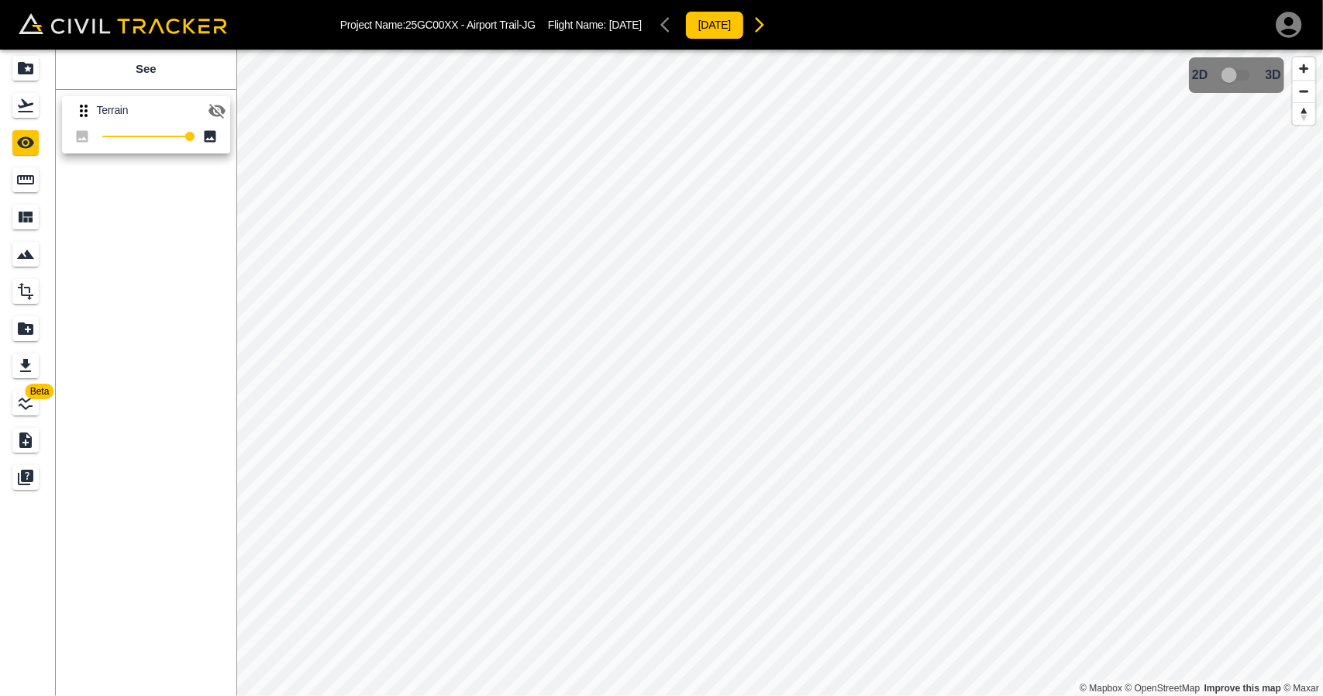
click at [218, 109] on icon "button" at bounding box center [217, 111] width 19 height 19
click at [23, 110] on icon "Flights" at bounding box center [25, 105] width 19 height 19
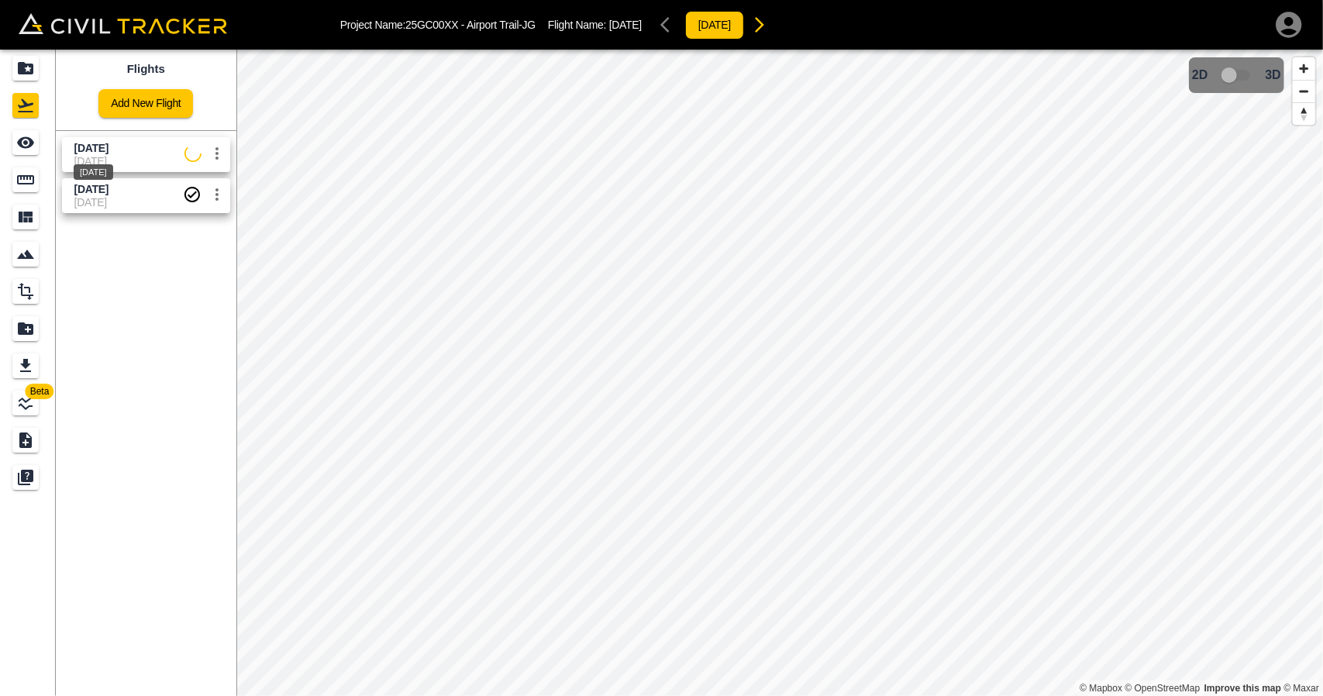
click at [101, 150] on span "[DATE]" at bounding box center [91, 148] width 34 height 12
click at [25, 139] on icon "See" at bounding box center [25, 143] width 17 height 12
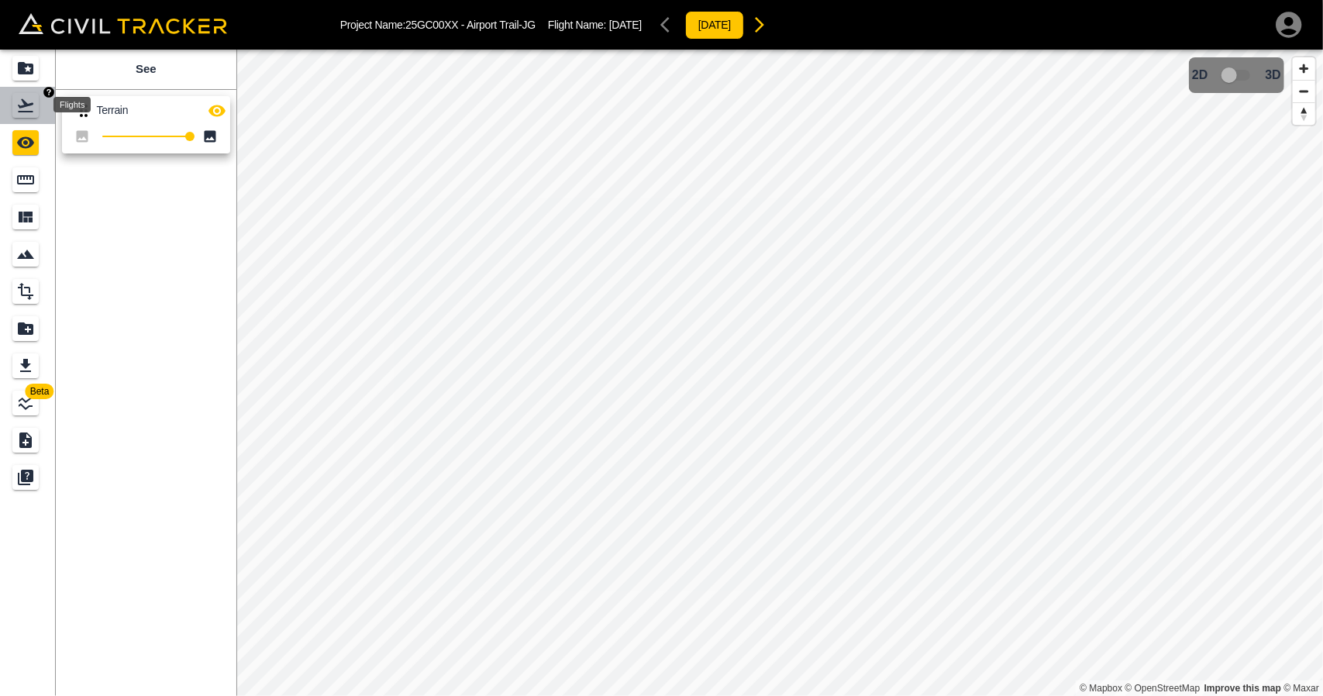
click at [33, 103] on icon "Flights" at bounding box center [26, 105] width 16 height 13
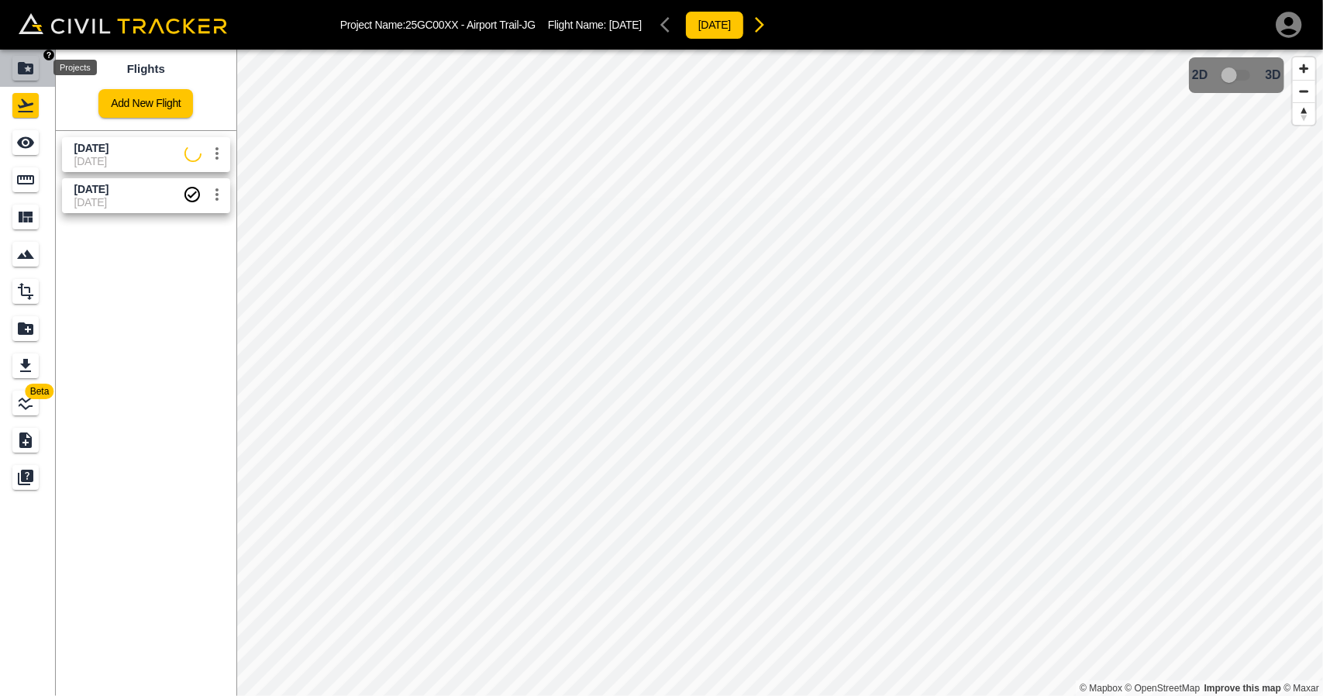
click at [19, 69] on icon "Projects" at bounding box center [26, 68] width 16 height 12
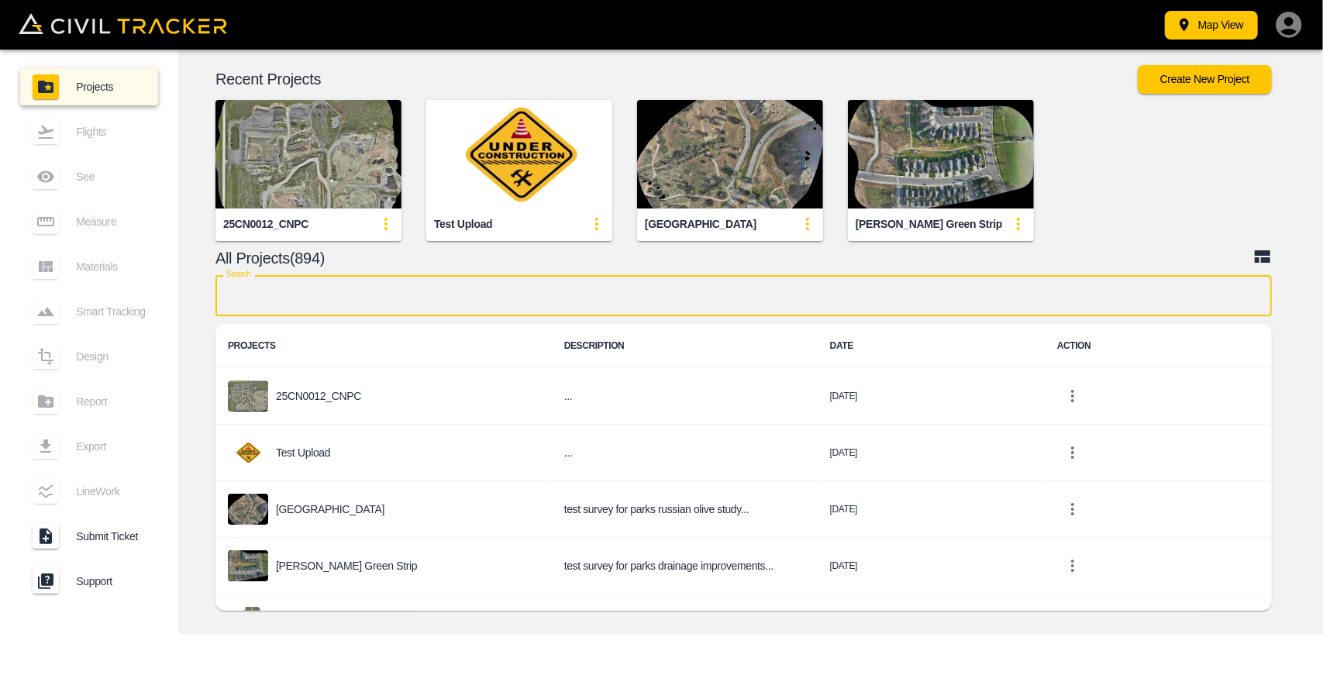
click at [505, 298] on input "text" at bounding box center [744, 295] width 1057 height 41
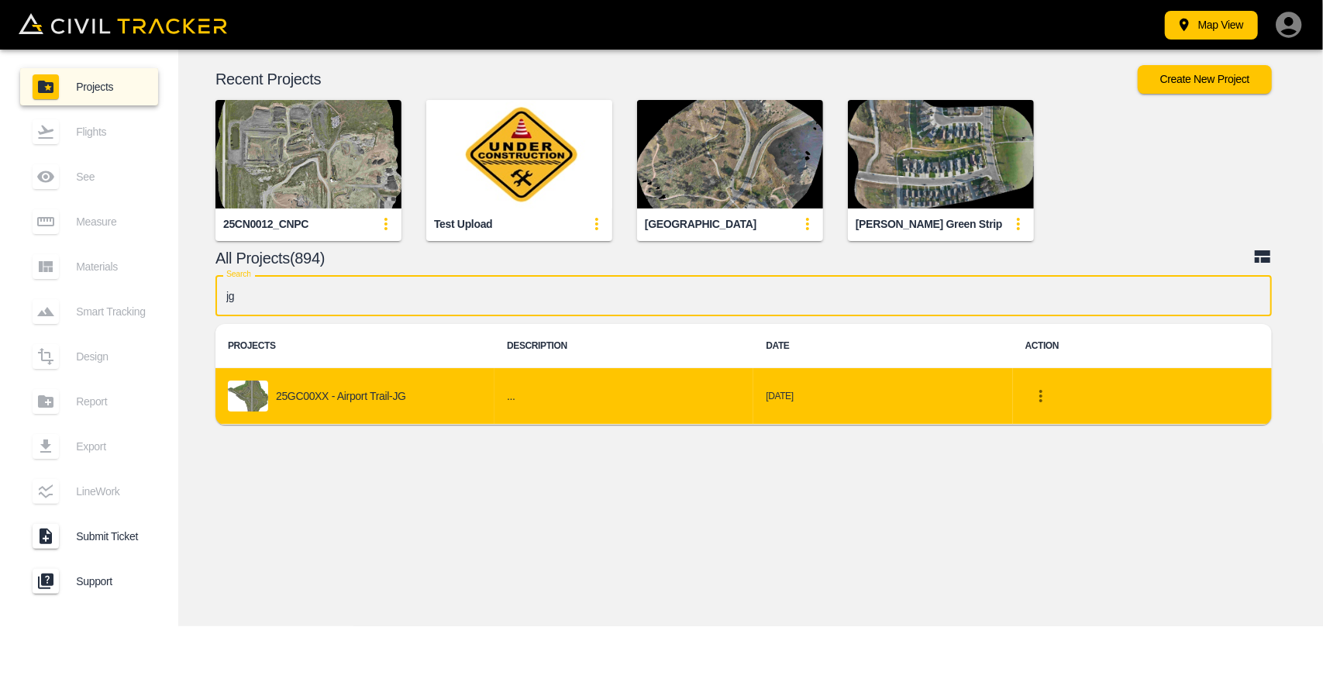
type input "jg"
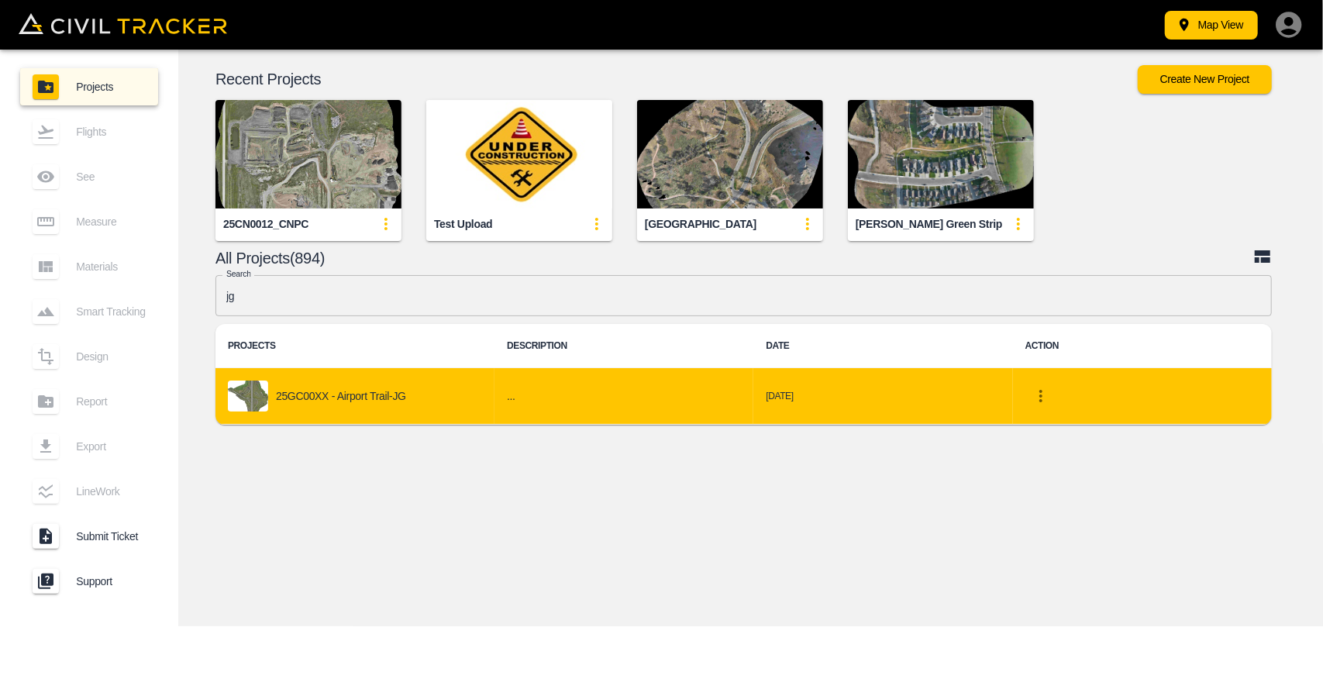
click at [403, 388] on div "25GC00XX - Airport Trail-JG" at bounding box center [355, 396] width 254 height 31
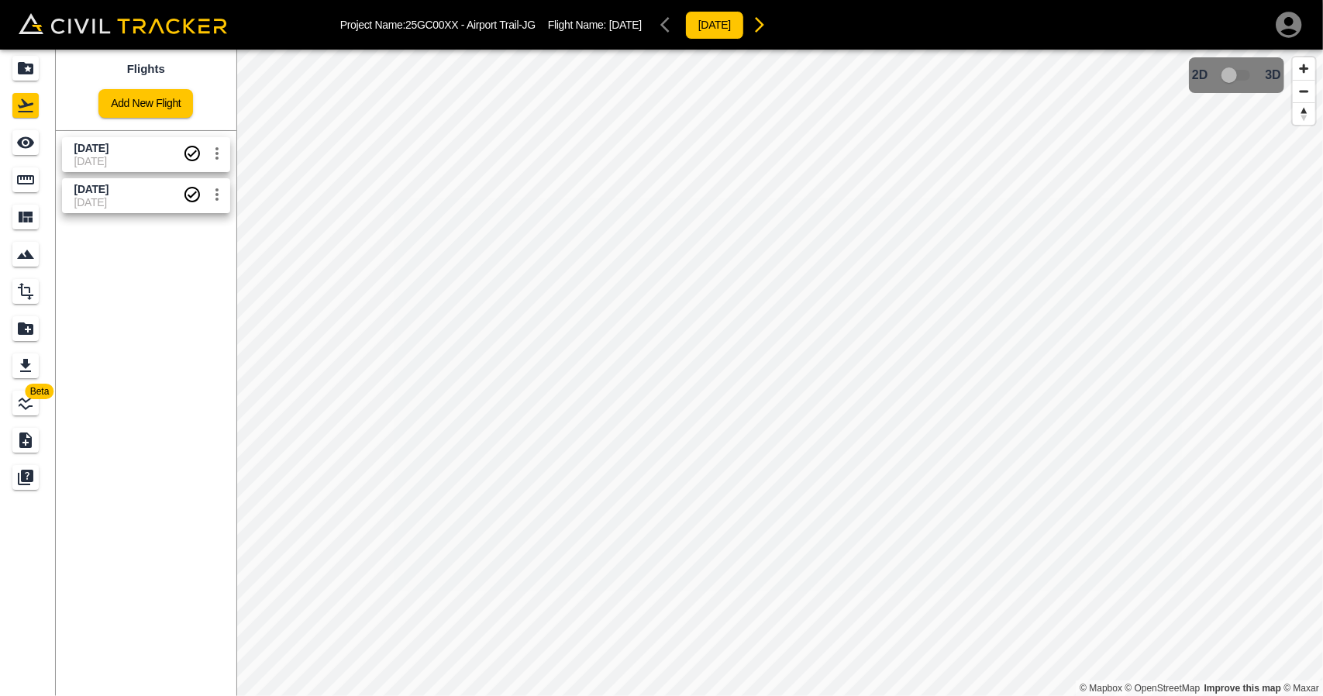
click at [126, 163] on span "[DATE]" at bounding box center [128, 161] width 109 height 12
click at [11, 129] on link at bounding box center [28, 142] width 56 height 37
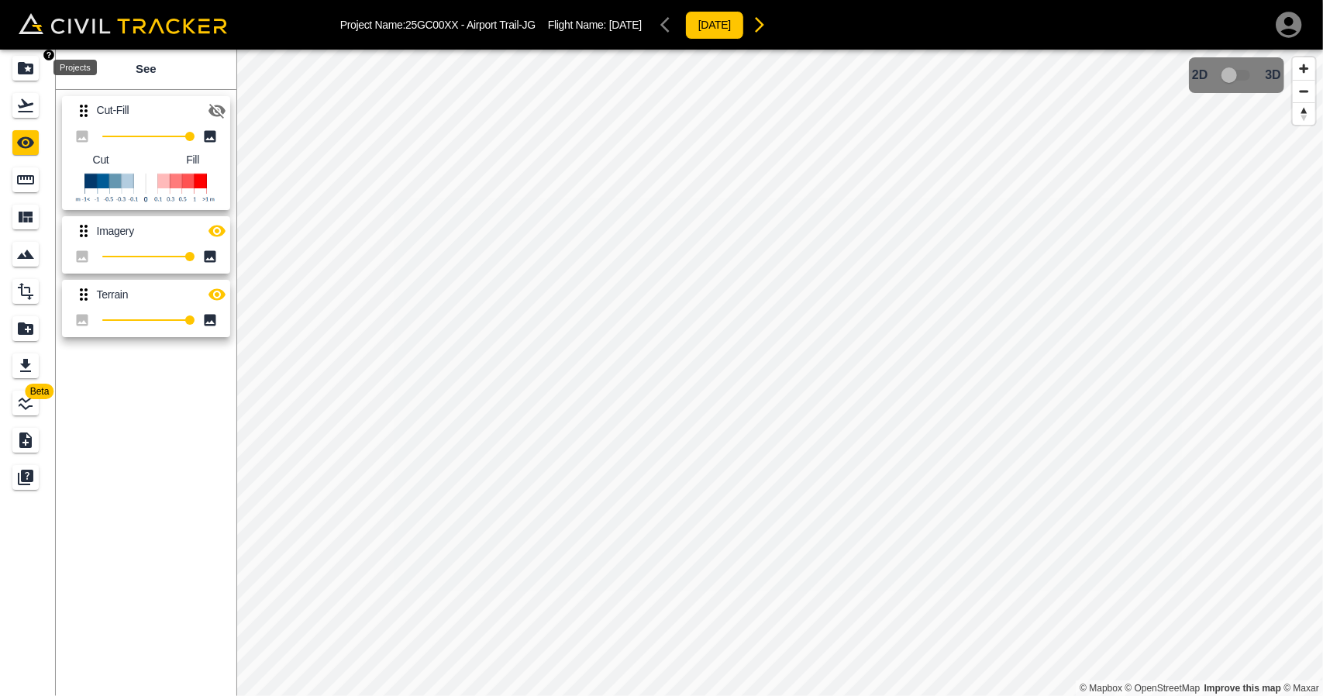
click at [24, 72] on icon "Projects" at bounding box center [26, 68] width 16 height 12
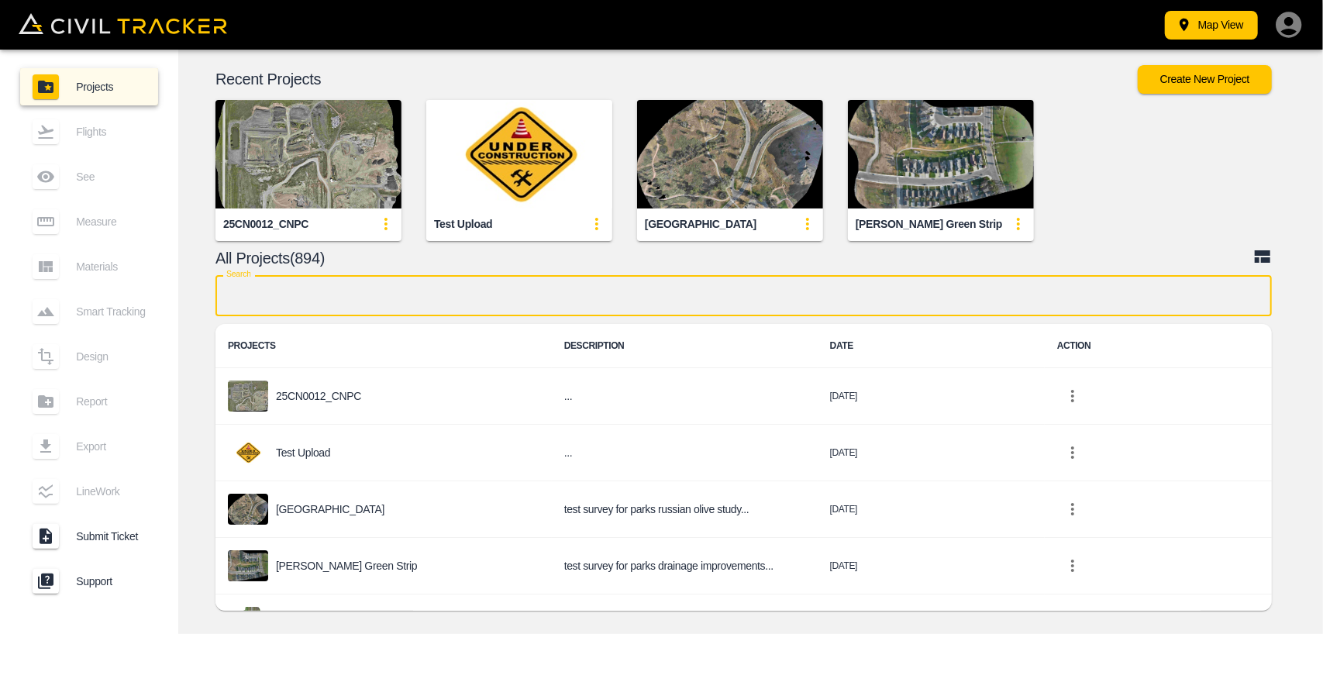
click at [391, 295] on input "text" at bounding box center [744, 295] width 1057 height 41
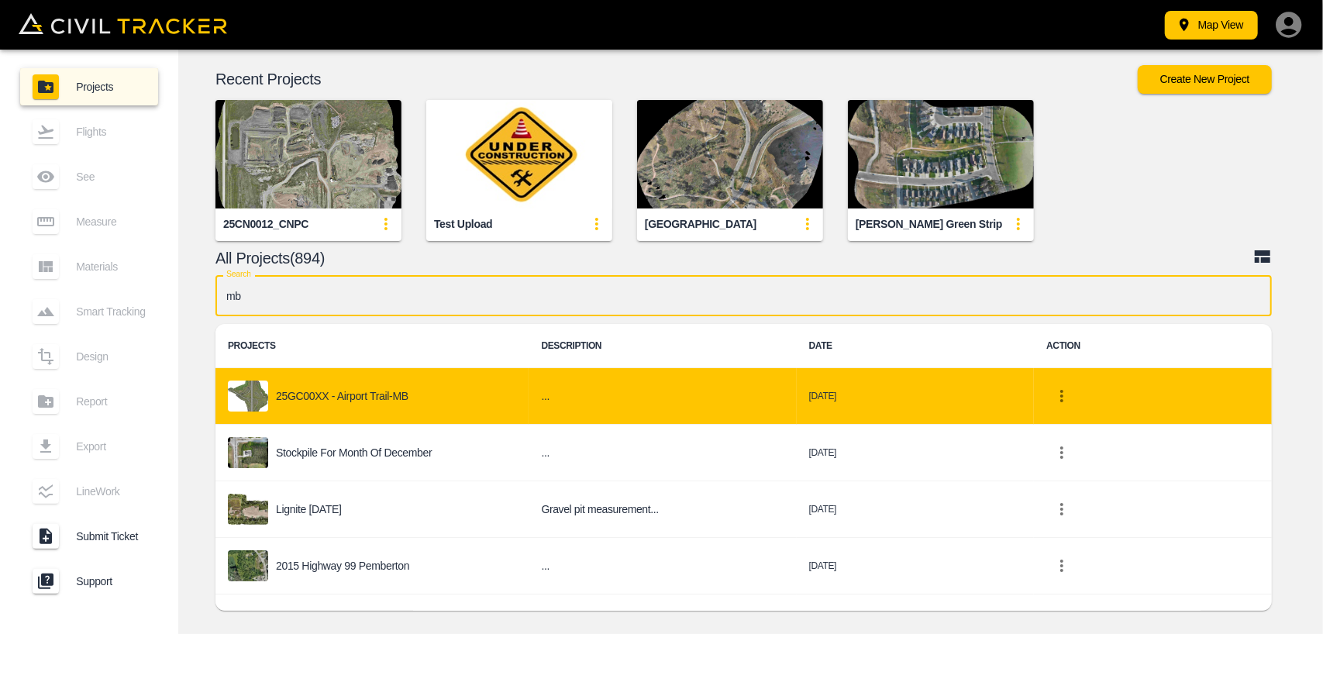
type input "mb"
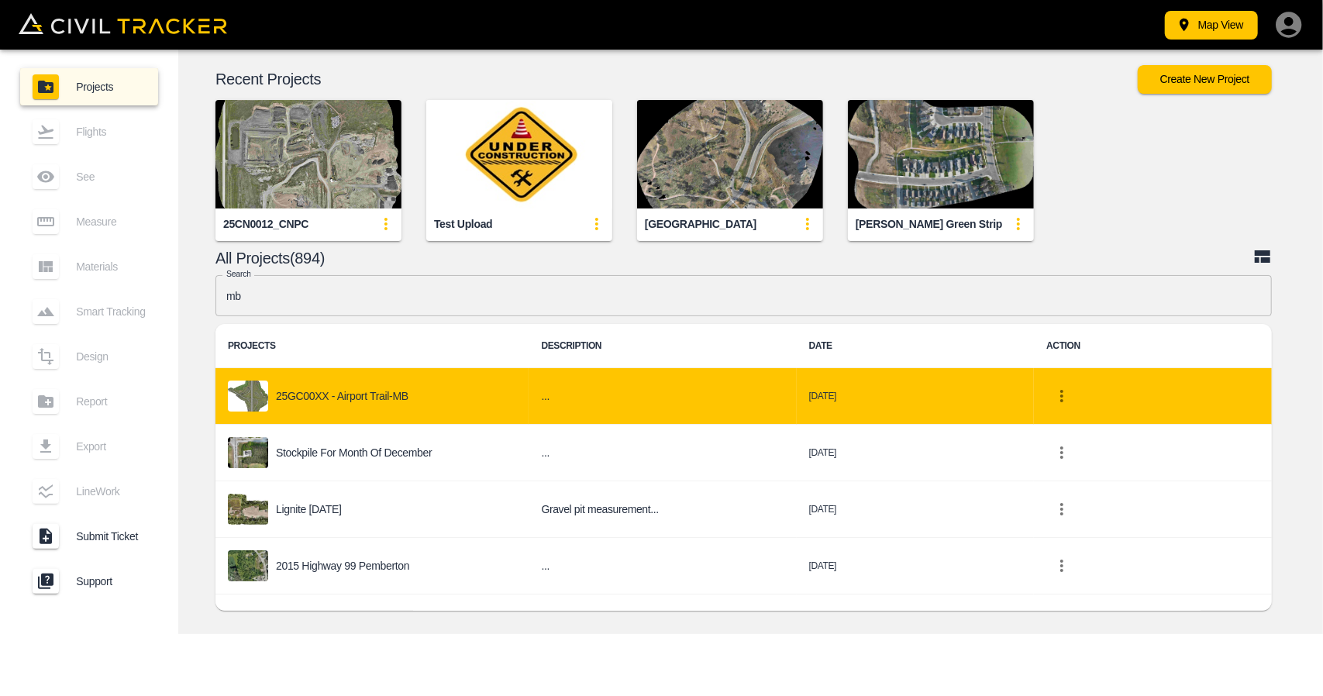
click at [388, 402] on div "25GC00XX - Airport Trail-MB" at bounding box center [372, 396] width 288 height 31
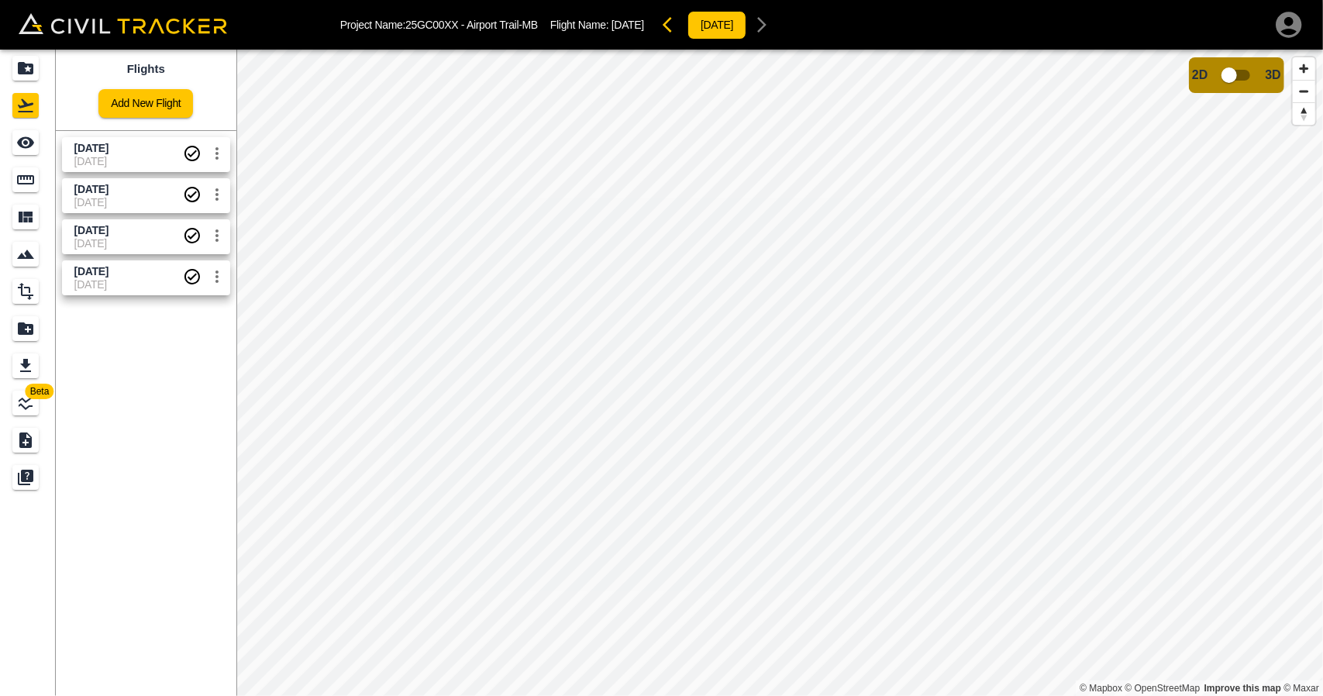
click at [80, 136] on div "[DATE] [DATE]" at bounding box center [143, 151] width 174 height 41
click at [98, 146] on span "[DATE]" at bounding box center [91, 148] width 34 height 12
click at [17, 135] on icon "See" at bounding box center [25, 142] width 19 height 19
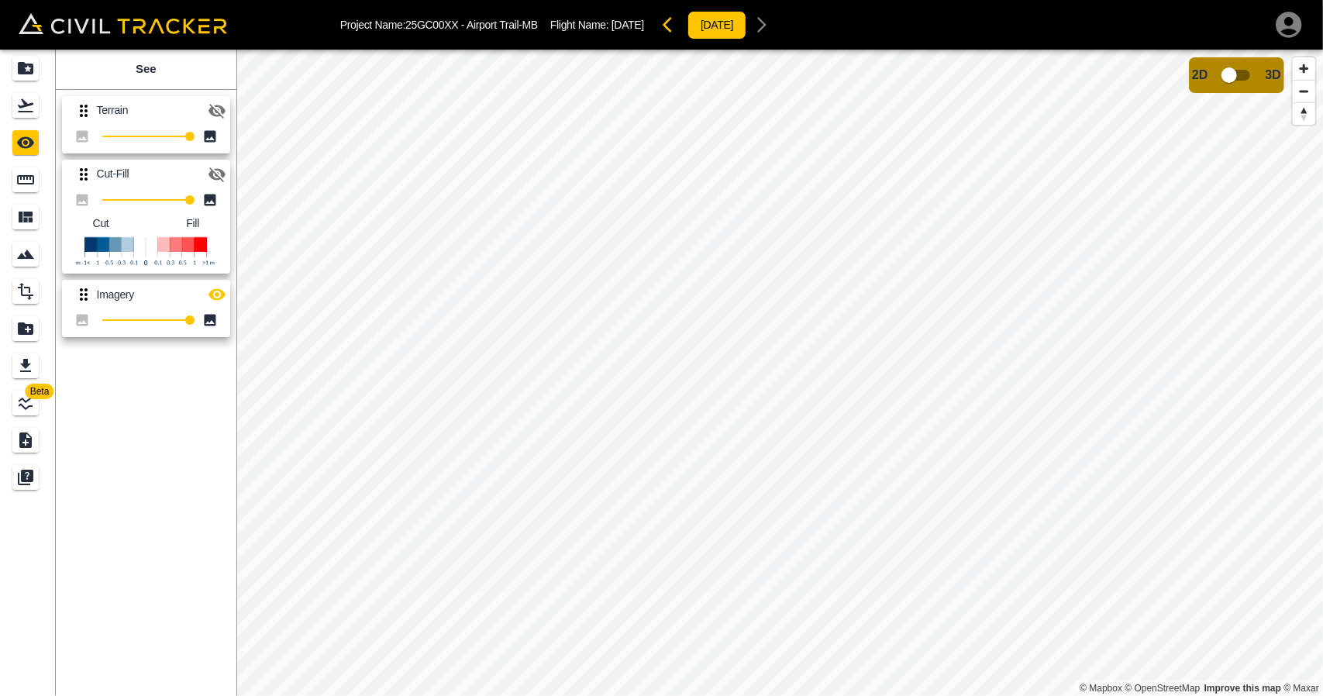
click at [228, 169] on button "button" at bounding box center [217, 174] width 31 height 31
click at [226, 297] on icon "button" at bounding box center [217, 294] width 19 height 19
click at [21, 109] on icon "Flights" at bounding box center [25, 105] width 19 height 19
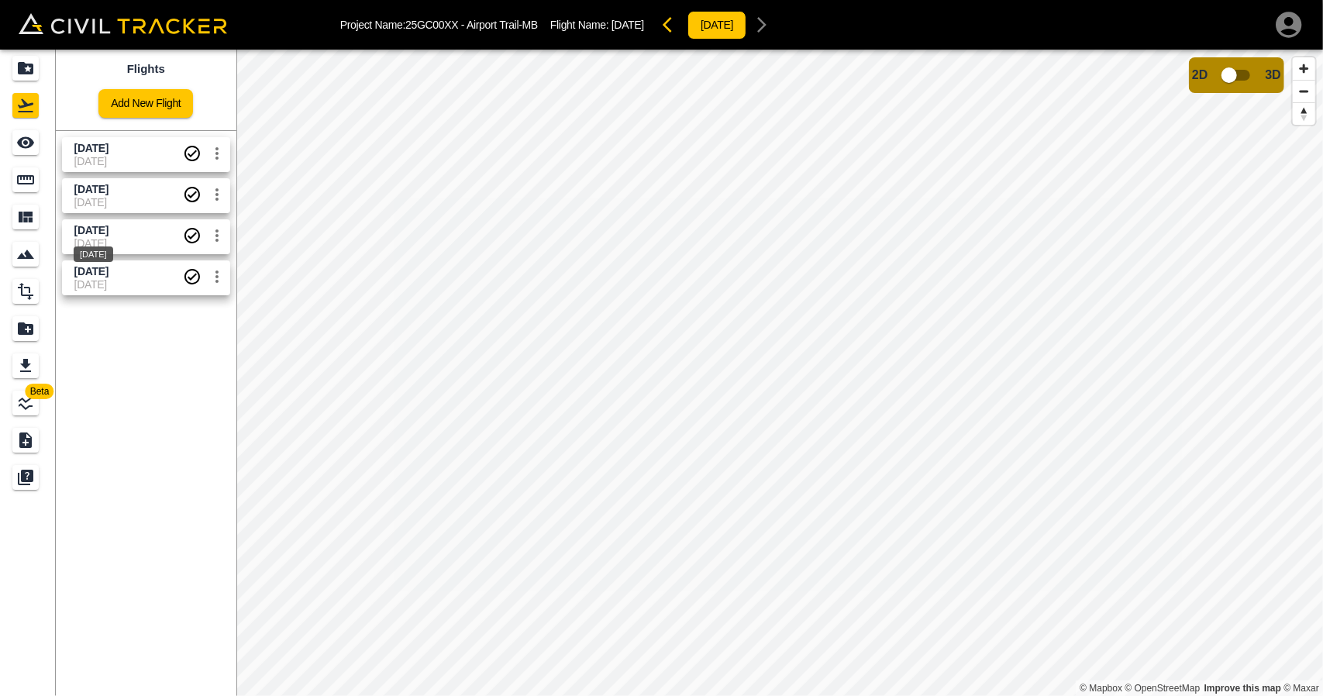
click at [95, 261] on div "[DATE]" at bounding box center [94, 255] width 40 height 16
click at [35, 147] on div "See" at bounding box center [25, 142] width 26 height 25
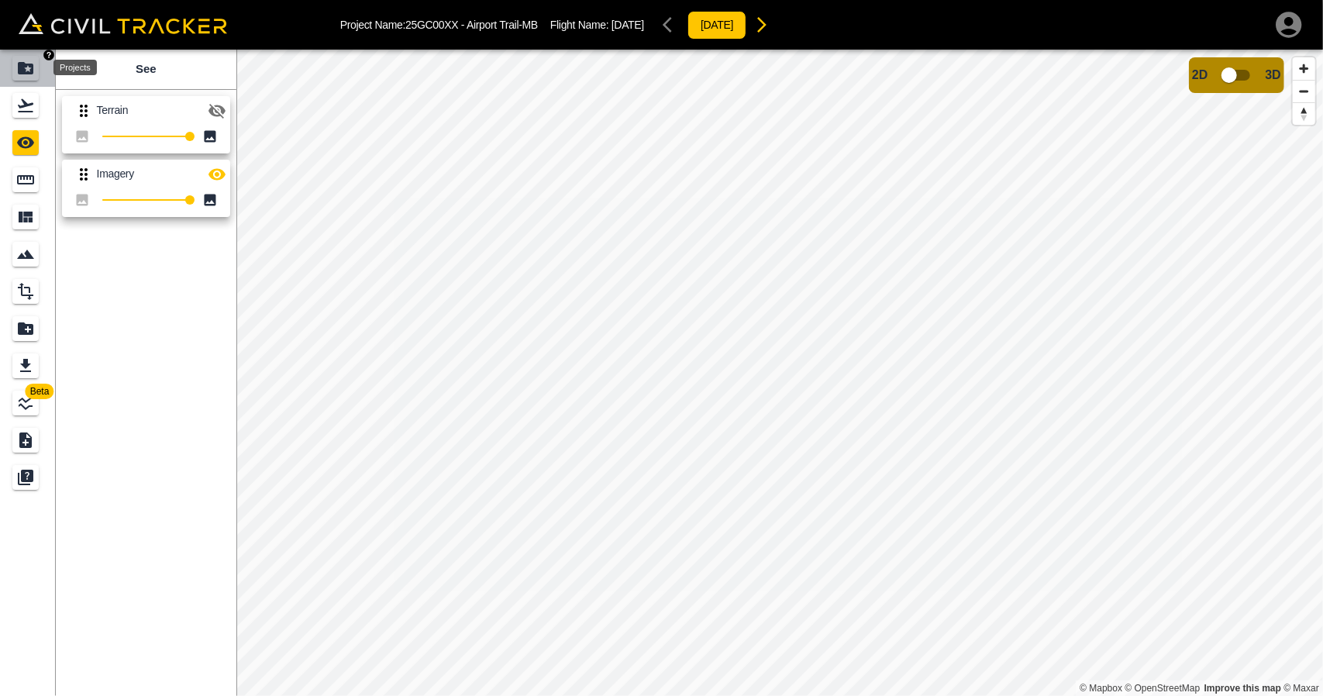
click at [26, 63] on icon "Projects" at bounding box center [25, 68] width 19 height 19
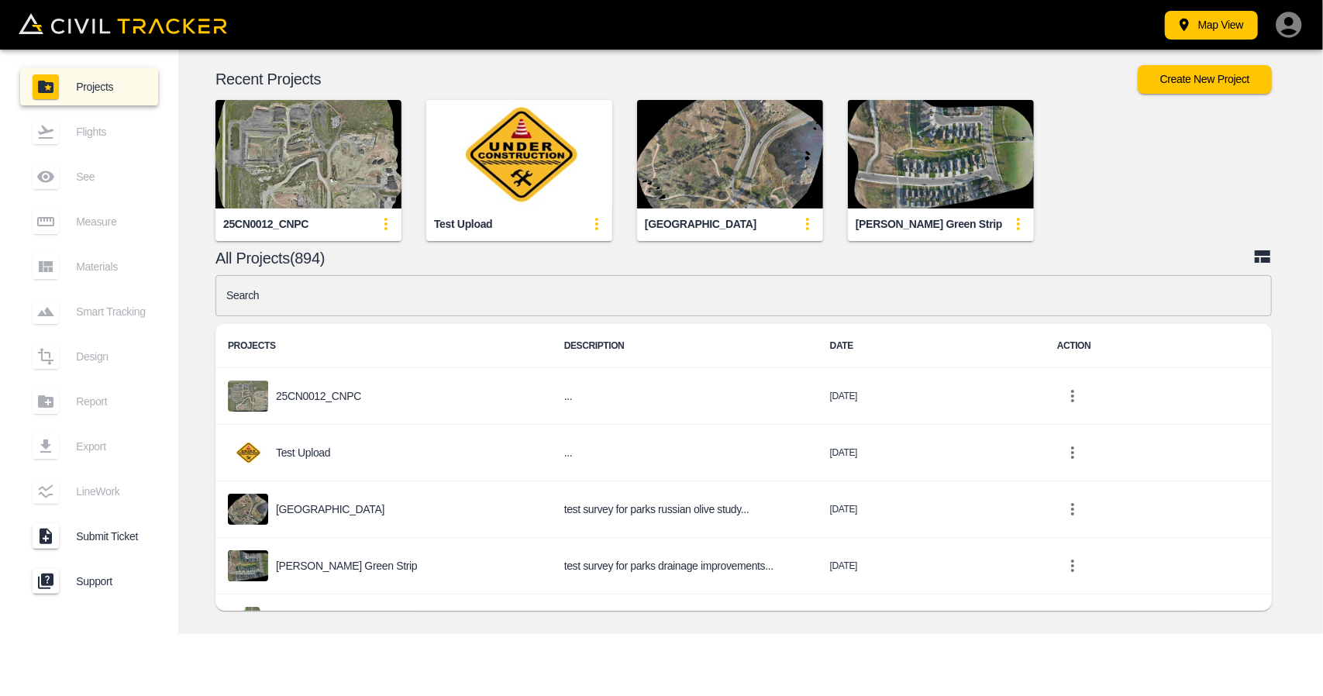
click at [543, 293] on input "text" at bounding box center [744, 295] width 1057 height 41
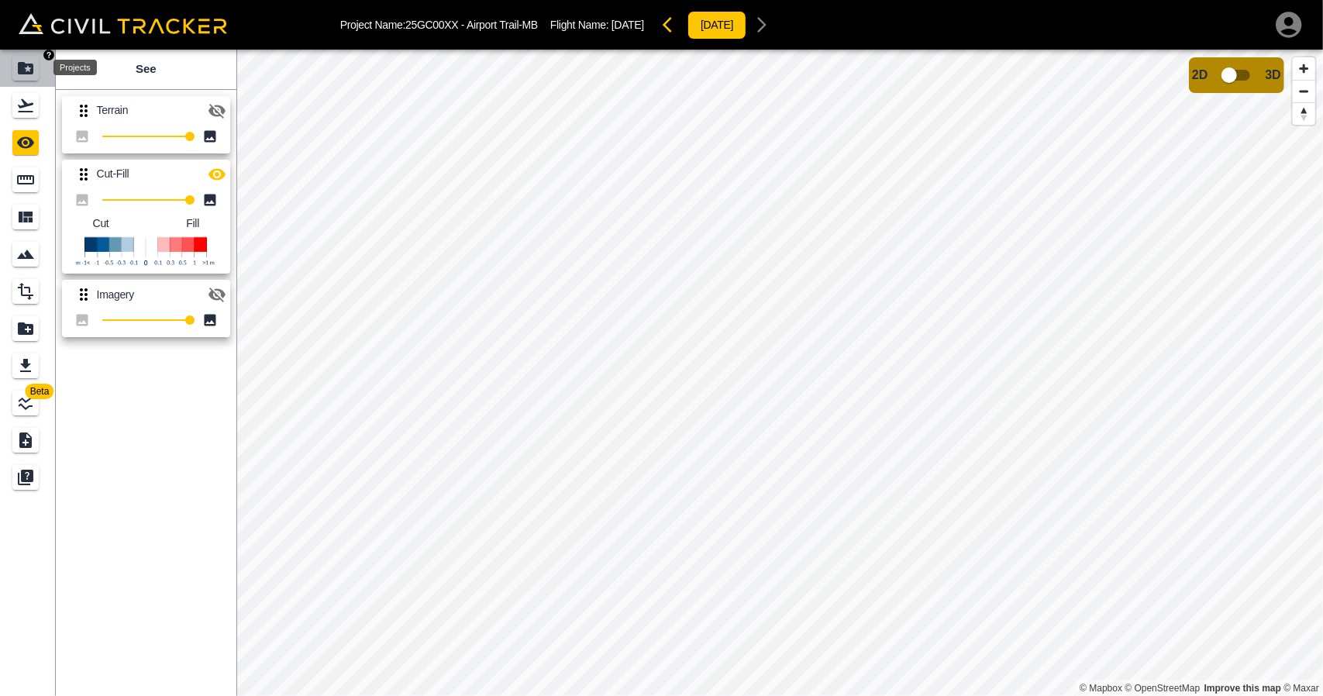
click at [23, 78] on div "Projects" at bounding box center [25, 68] width 26 height 25
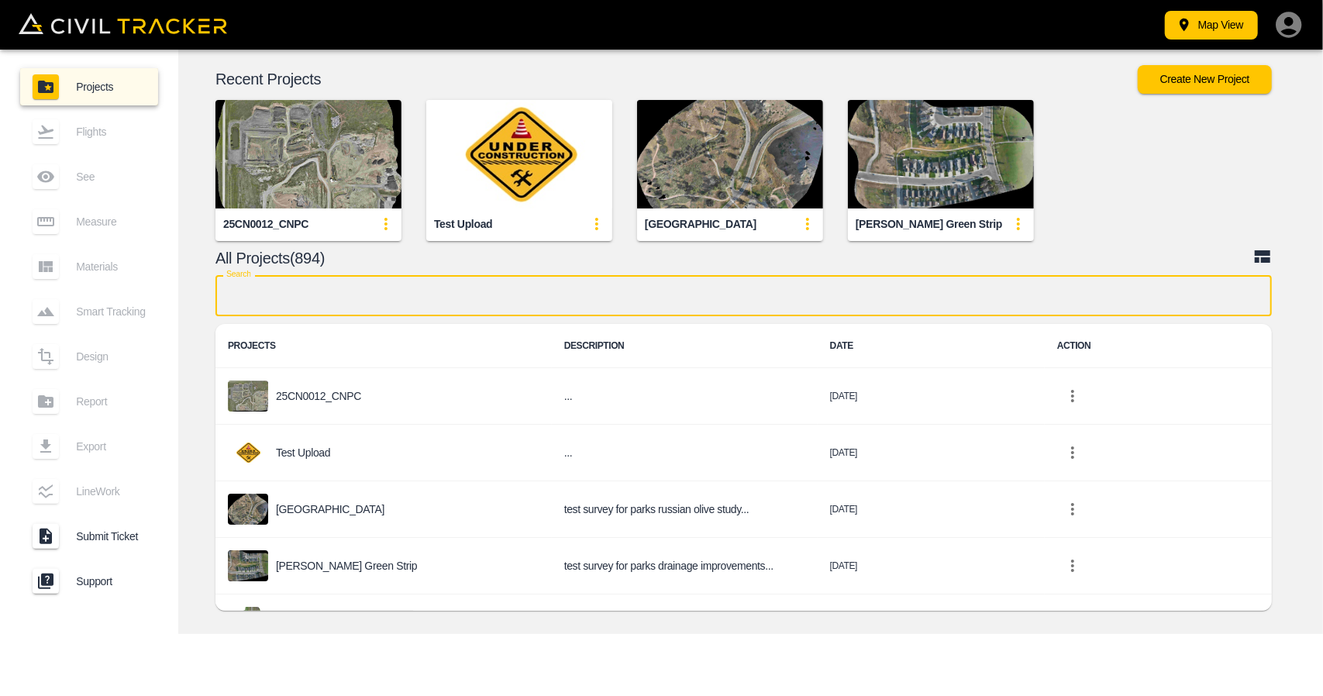
click at [464, 283] on input "text" at bounding box center [744, 295] width 1057 height 41
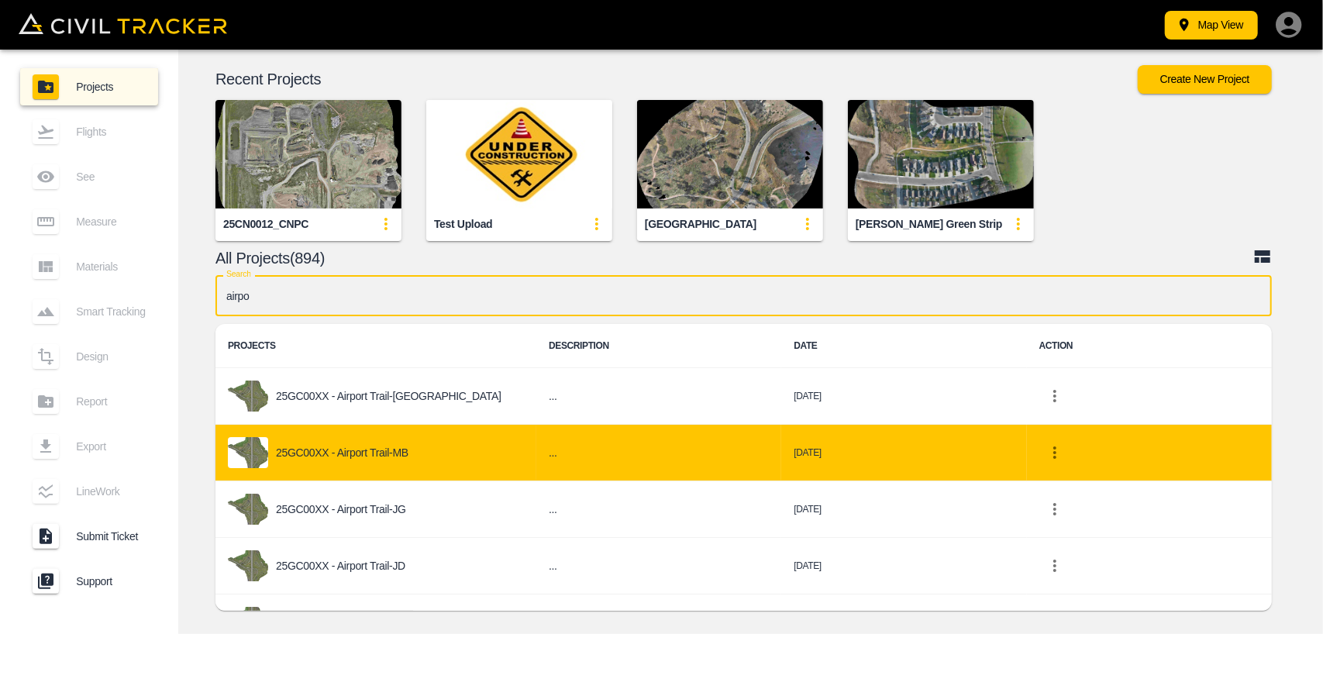
scroll to position [75, 0]
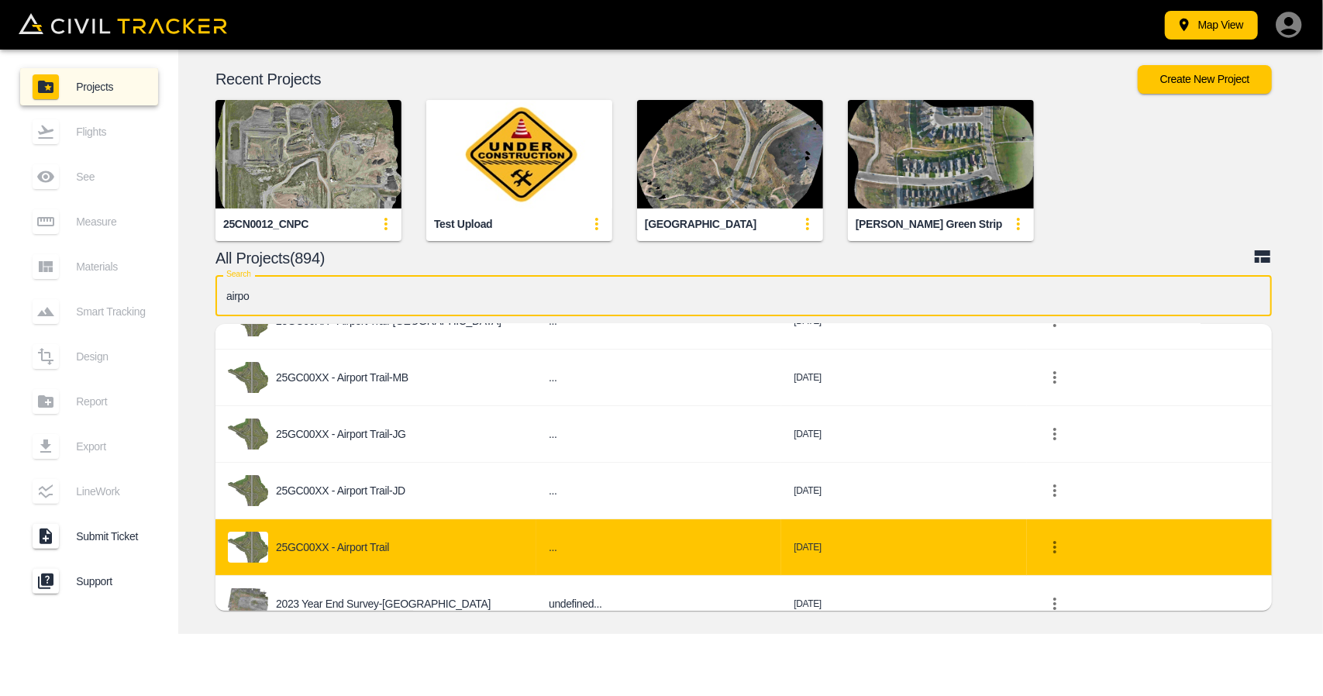
type input "airpo"
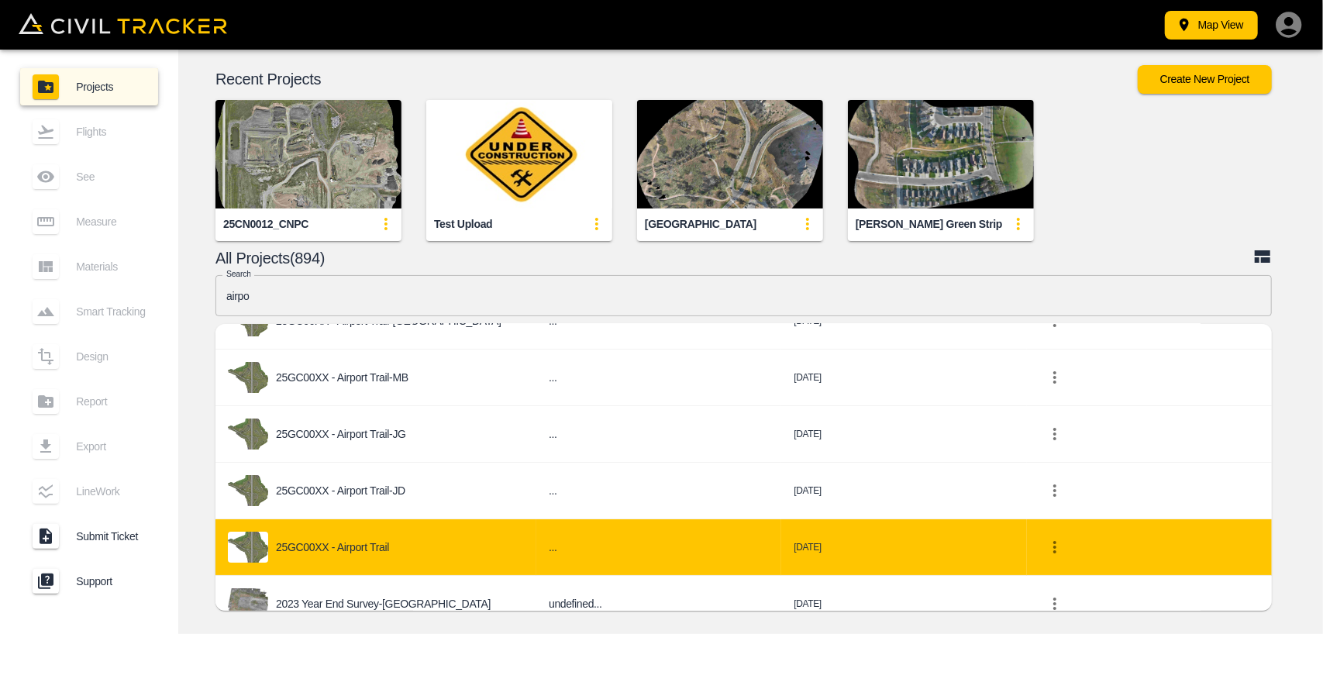
click at [363, 554] on div "25GC00XX - Airport Trail" at bounding box center [376, 547] width 296 height 31
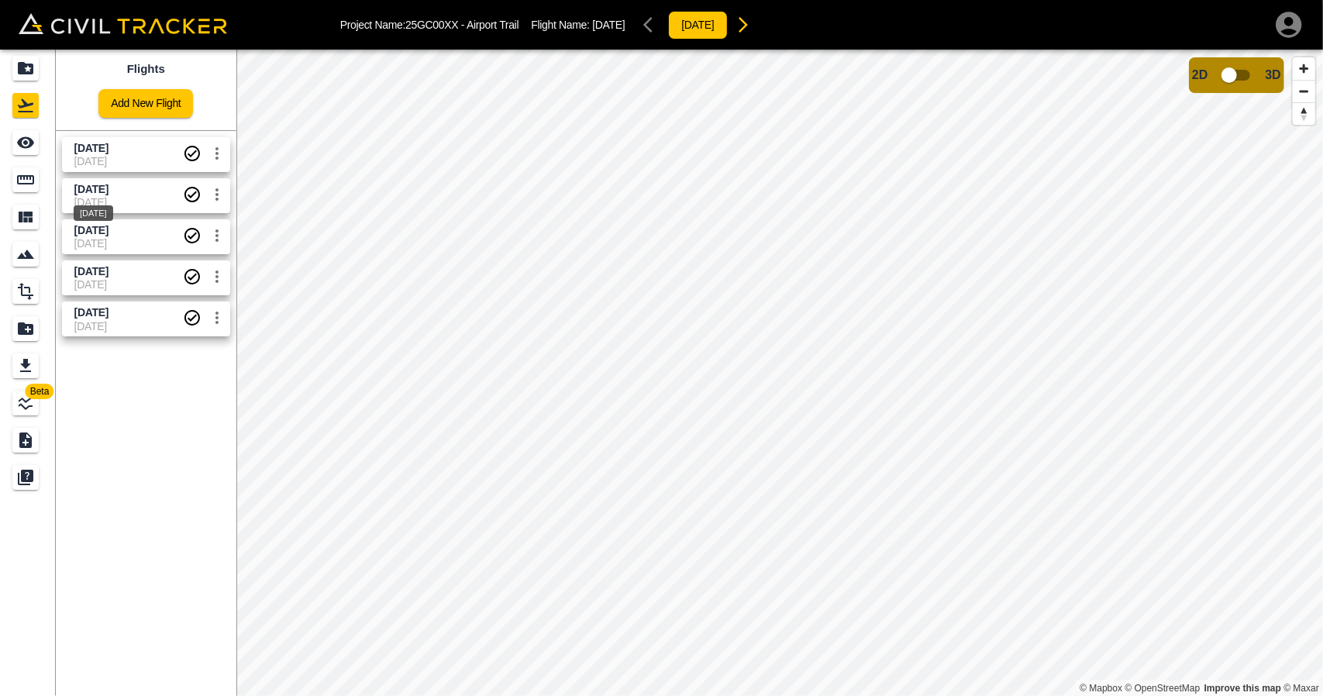
click at [109, 188] on span "[DATE]" at bounding box center [91, 189] width 34 height 12
click at [23, 139] on icon "See" at bounding box center [25, 143] width 17 height 12
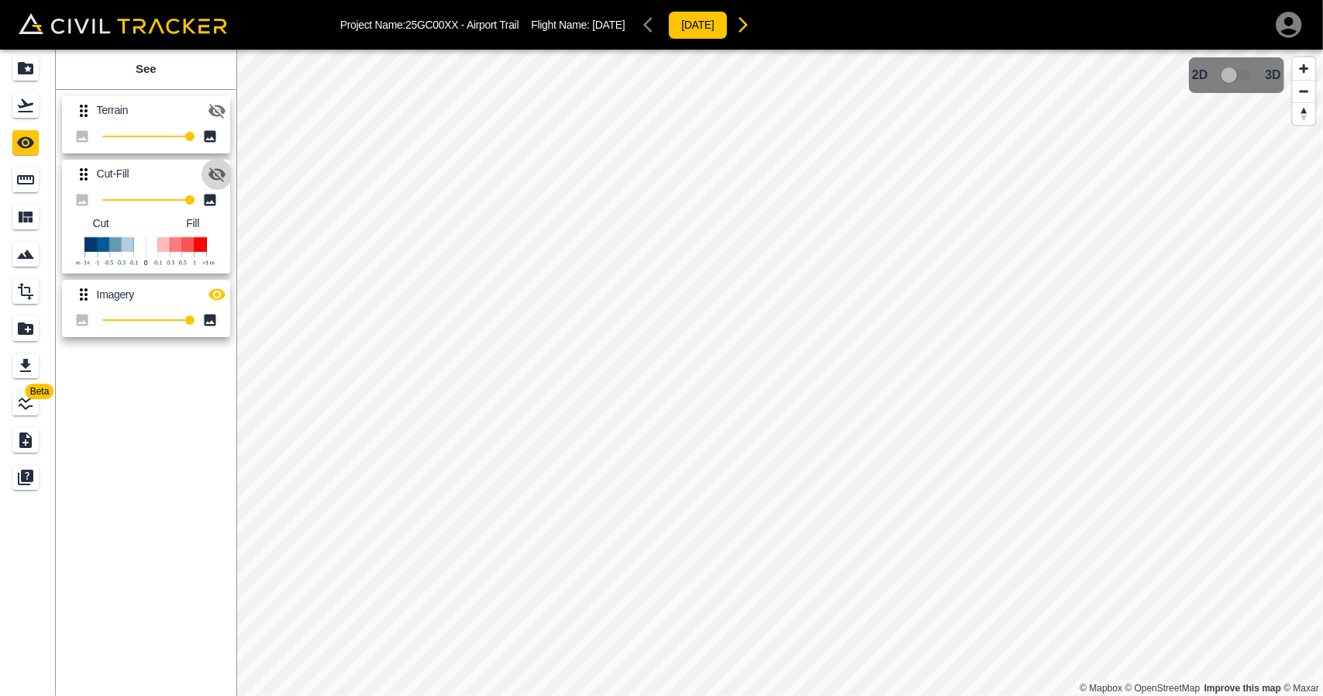
click at [225, 165] on icon "button" at bounding box center [217, 174] width 19 height 19
click at [217, 298] on icon "button" at bounding box center [217, 294] width 19 height 19
click at [8, 78] on link at bounding box center [28, 68] width 56 height 37
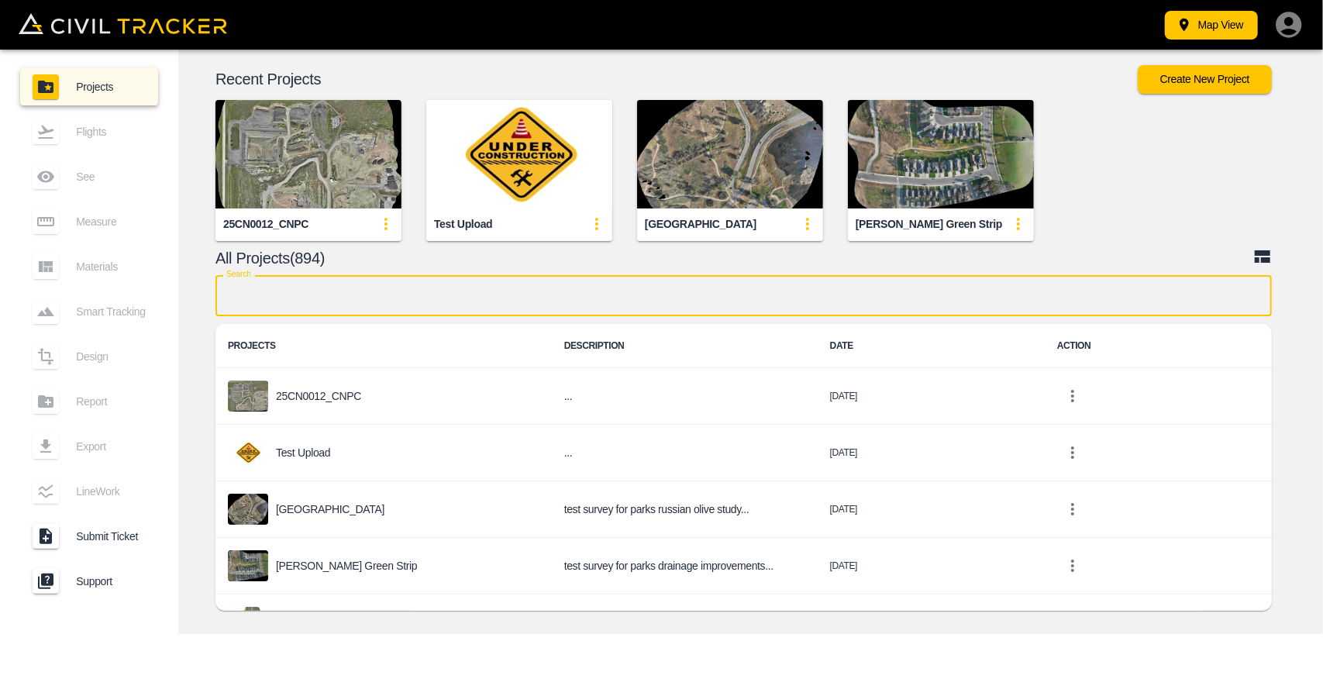
click at [460, 302] on input "text" at bounding box center [744, 295] width 1057 height 41
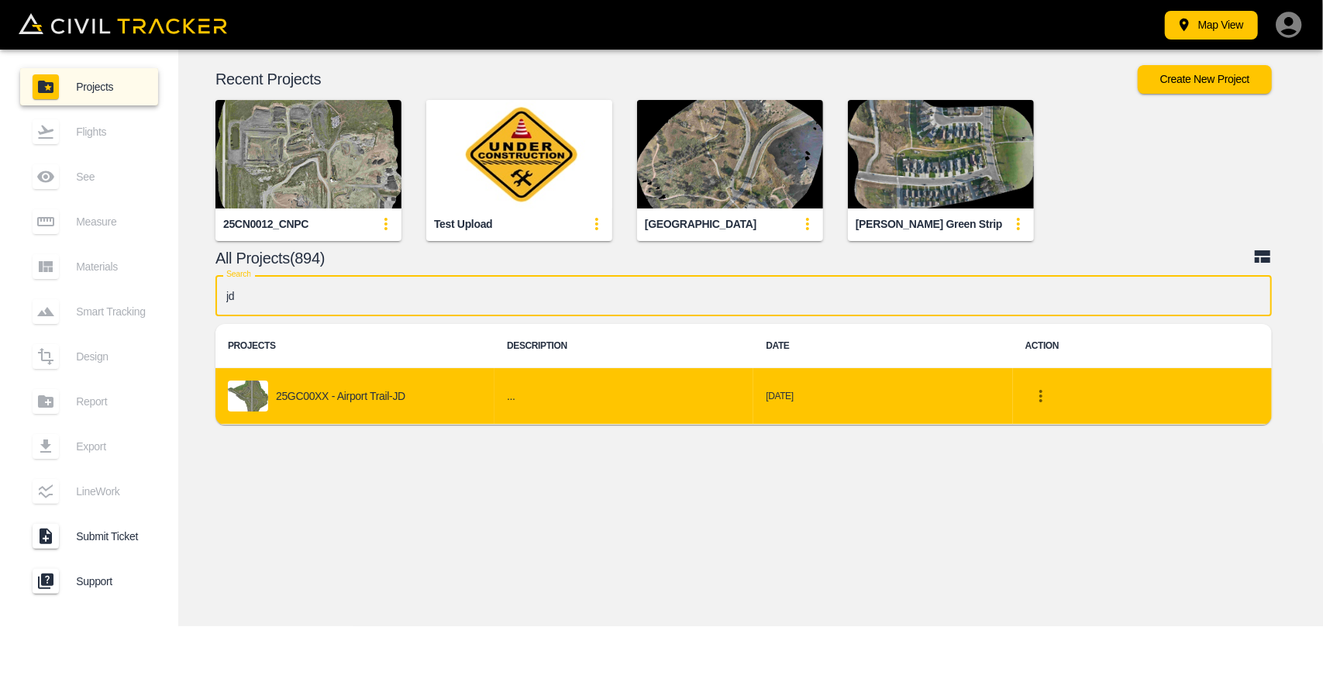
type input "jd"
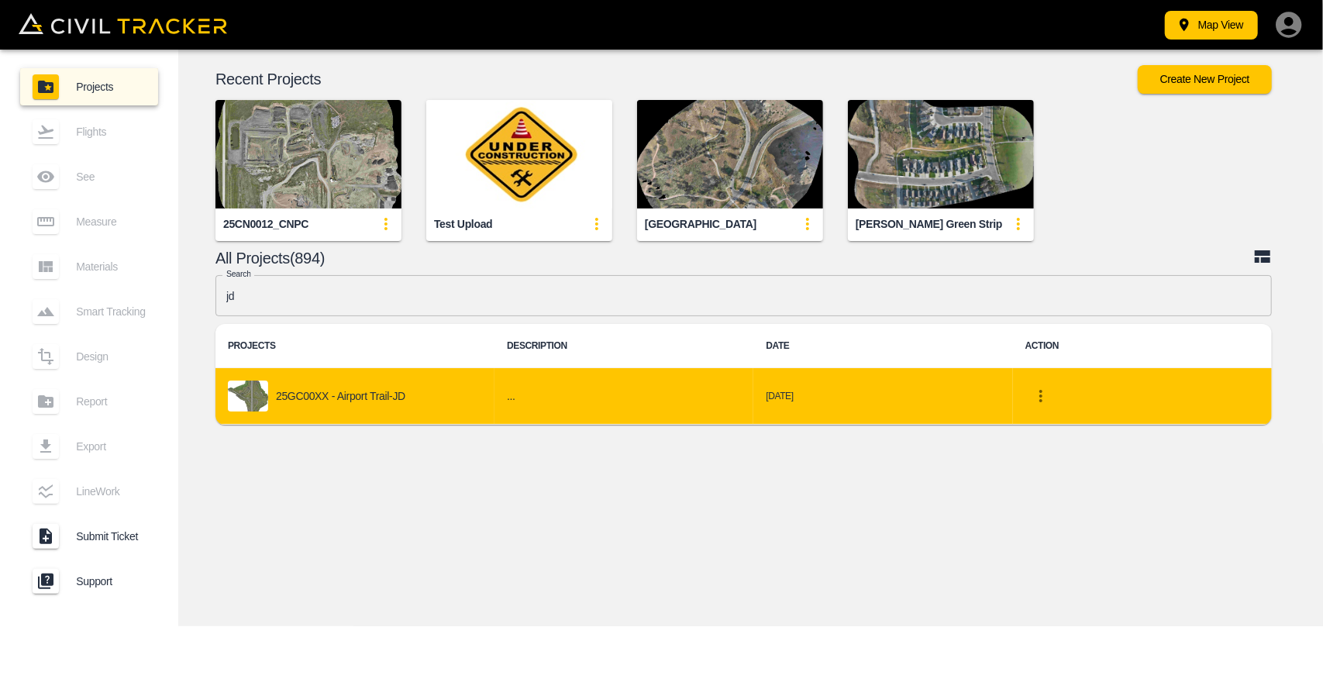
click at [321, 409] on div "25GC00XX - Airport Trail-JD" at bounding box center [355, 396] width 254 height 31
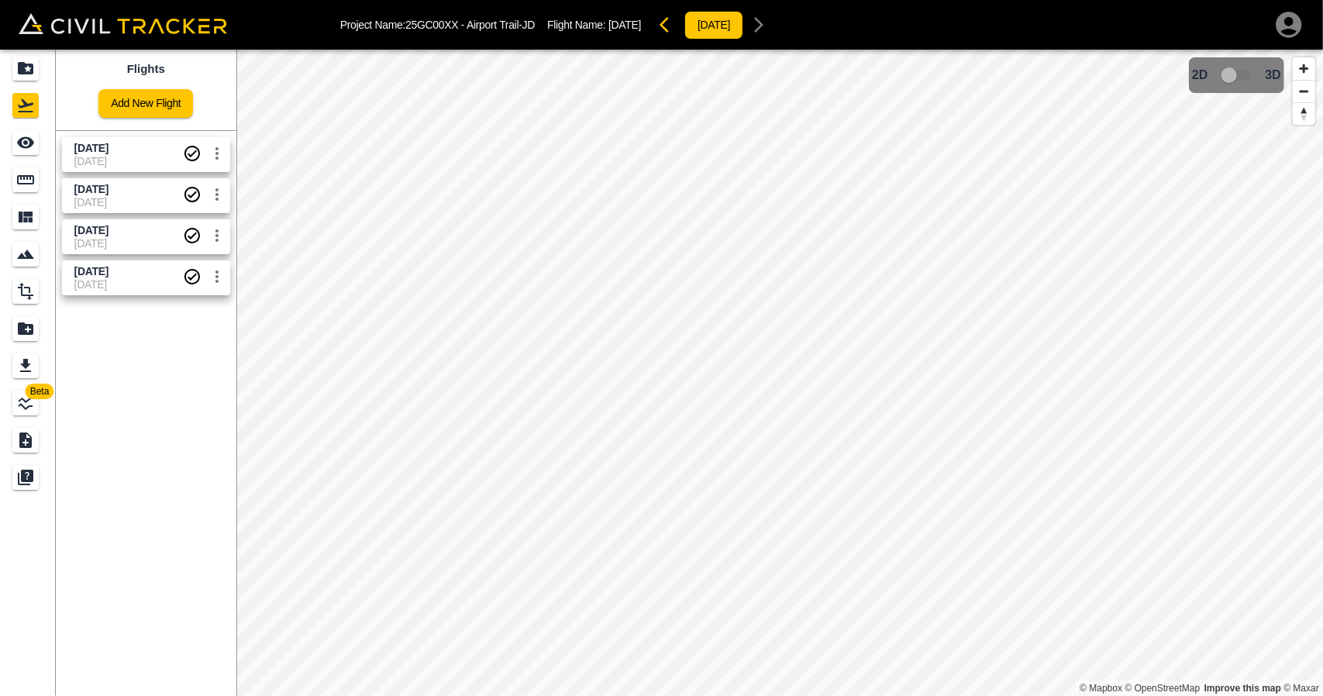
click at [133, 156] on span "[DATE]" at bounding box center [128, 161] width 109 height 12
click at [27, 144] on icon "See" at bounding box center [25, 142] width 19 height 19
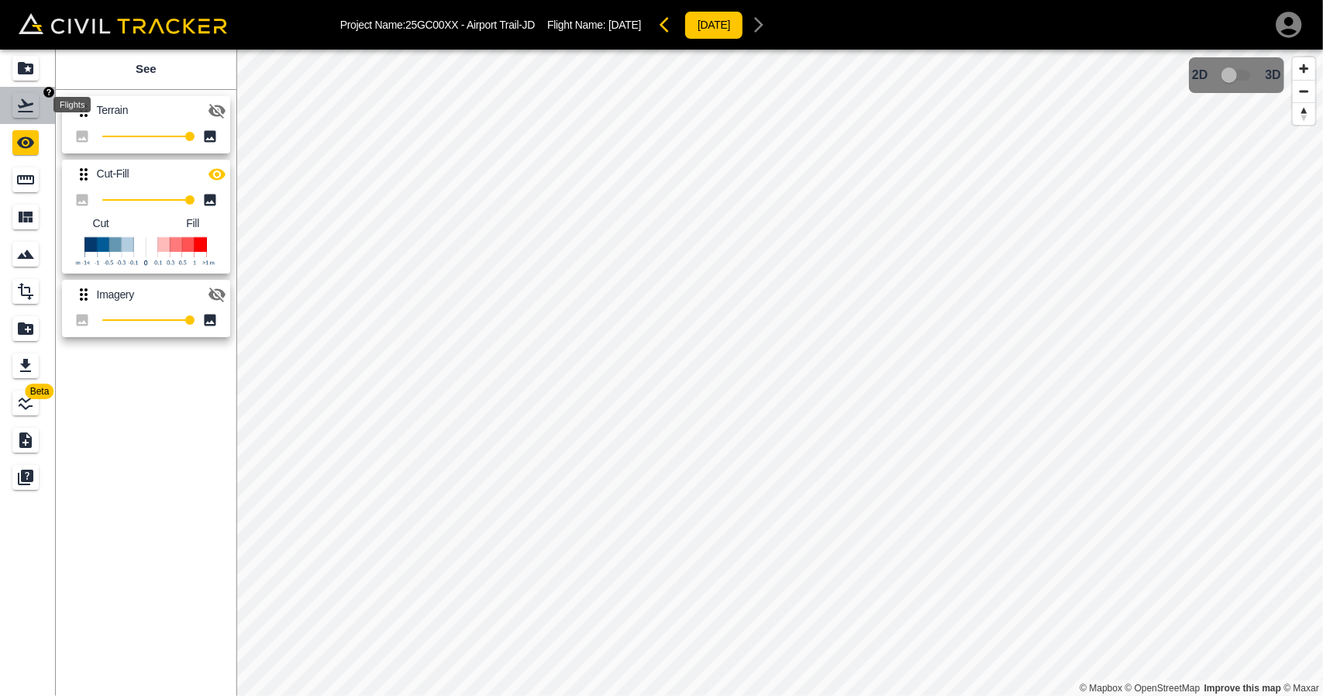
click at [25, 107] on icon "Flights" at bounding box center [25, 105] width 19 height 19
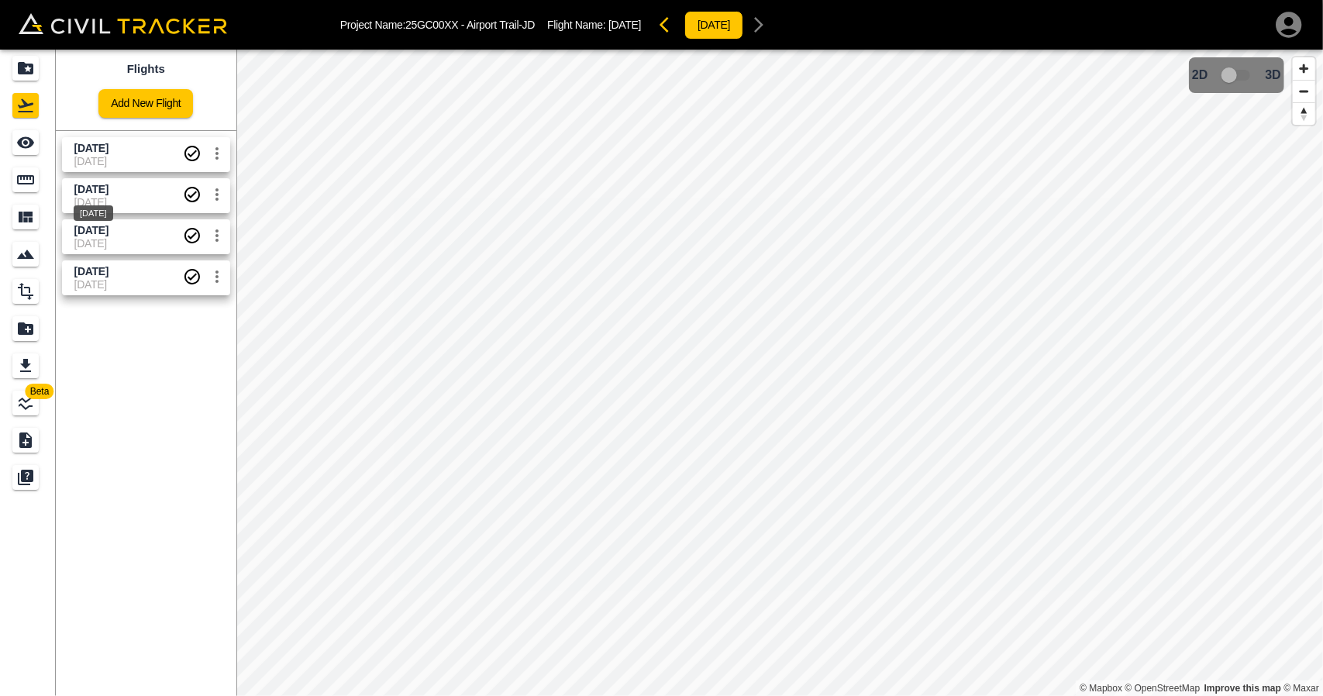
click at [109, 193] on span "[DATE]" at bounding box center [91, 189] width 34 height 12
click at [29, 139] on icon "See" at bounding box center [25, 143] width 17 height 12
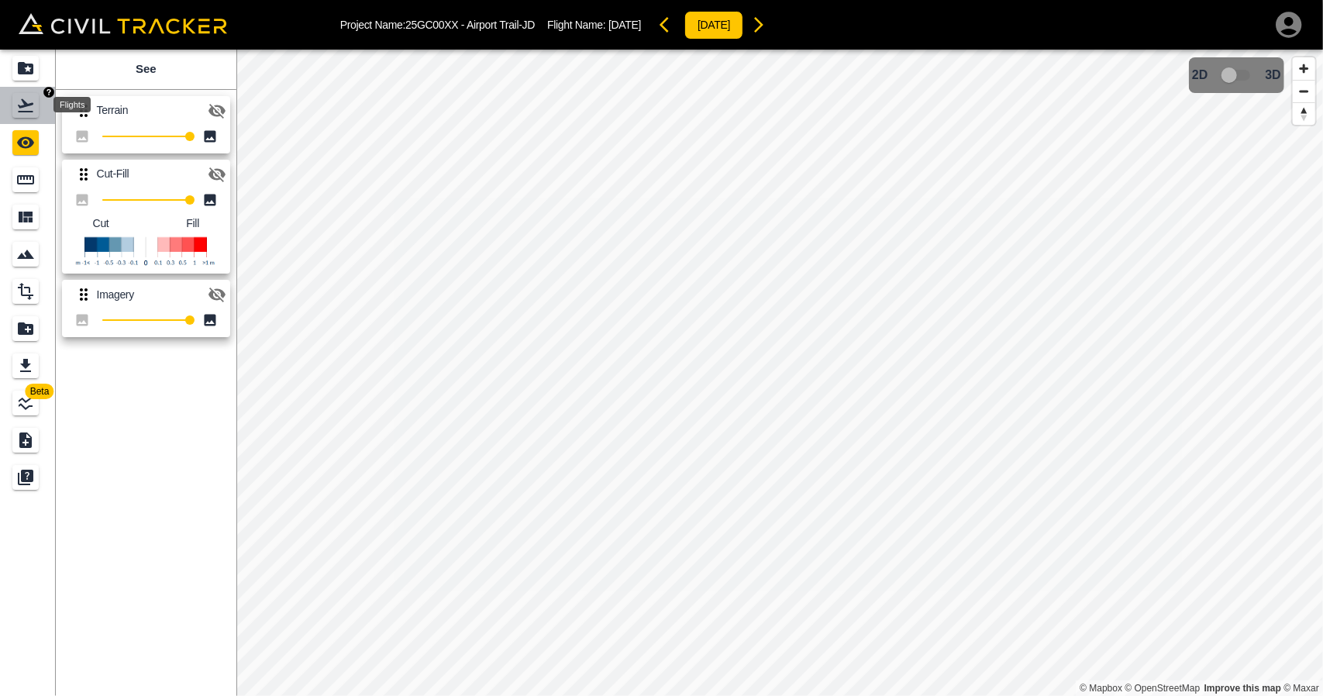
click at [33, 104] on icon "Flights" at bounding box center [26, 105] width 16 height 13
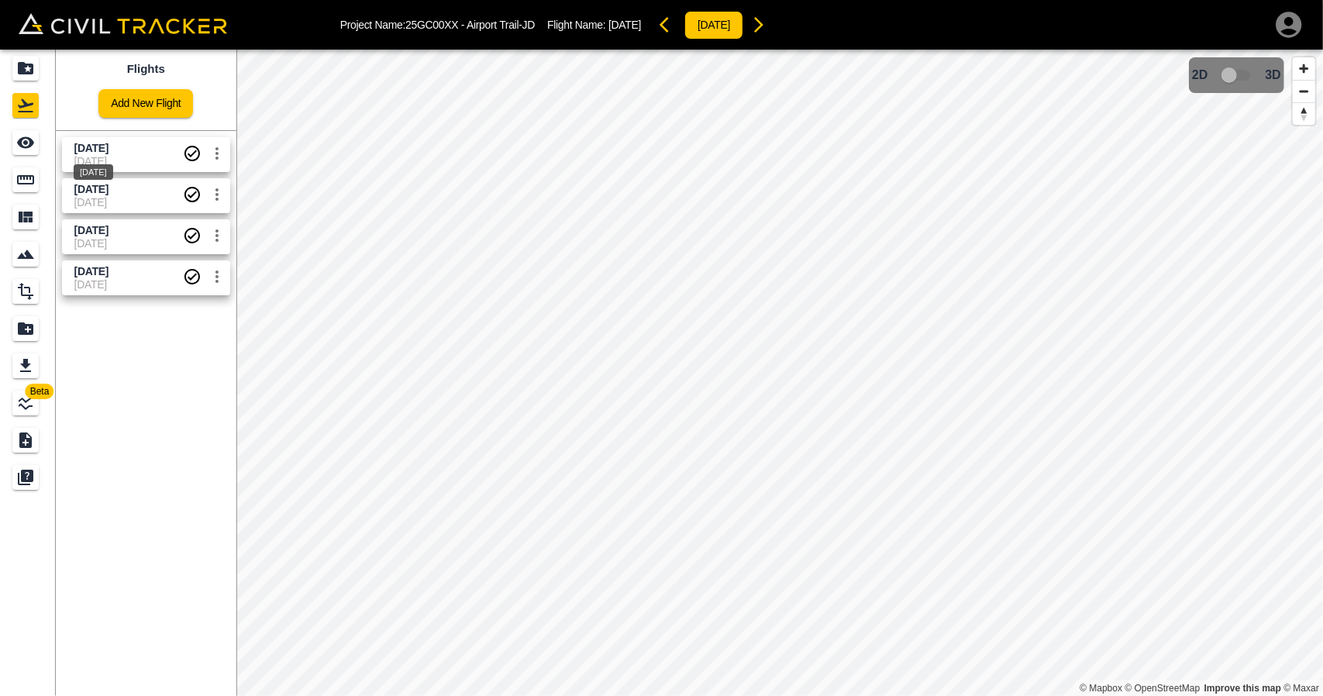
click at [102, 151] on span "[DATE]" at bounding box center [91, 148] width 34 height 12
click at [28, 143] on icon "See" at bounding box center [25, 143] width 17 height 12
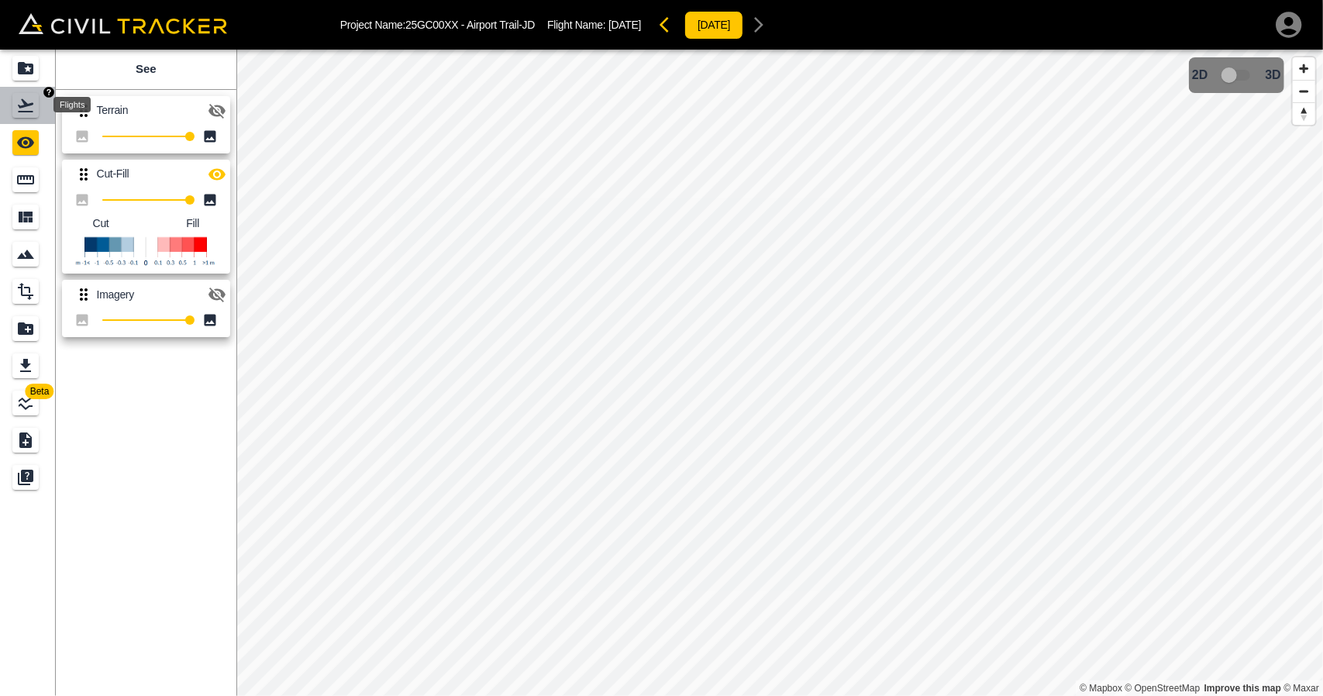
click at [33, 100] on icon "Flights" at bounding box center [25, 105] width 19 height 19
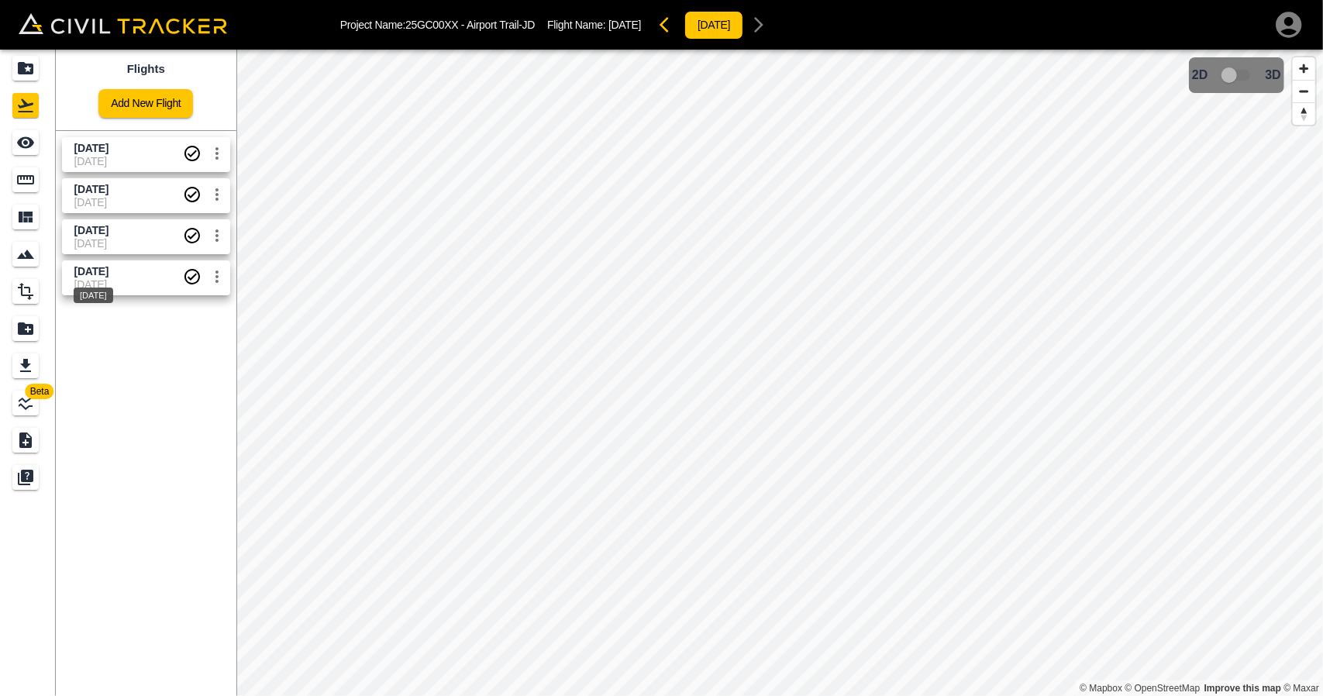
click at [109, 274] on span "[DATE]" at bounding box center [91, 271] width 34 height 12
click at [31, 145] on icon "See" at bounding box center [25, 143] width 17 height 12
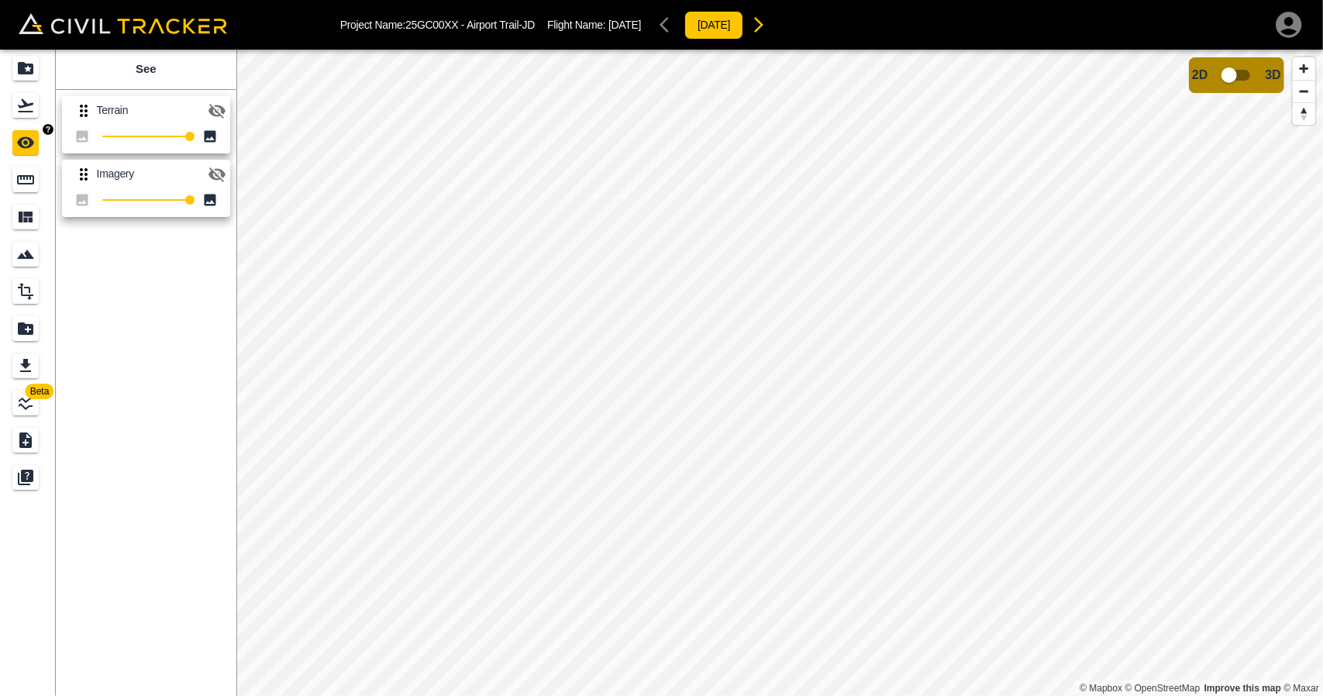
click at [33, 125] on link at bounding box center [28, 142] width 56 height 37
click at [25, 105] on icon "Flights" at bounding box center [26, 105] width 16 height 13
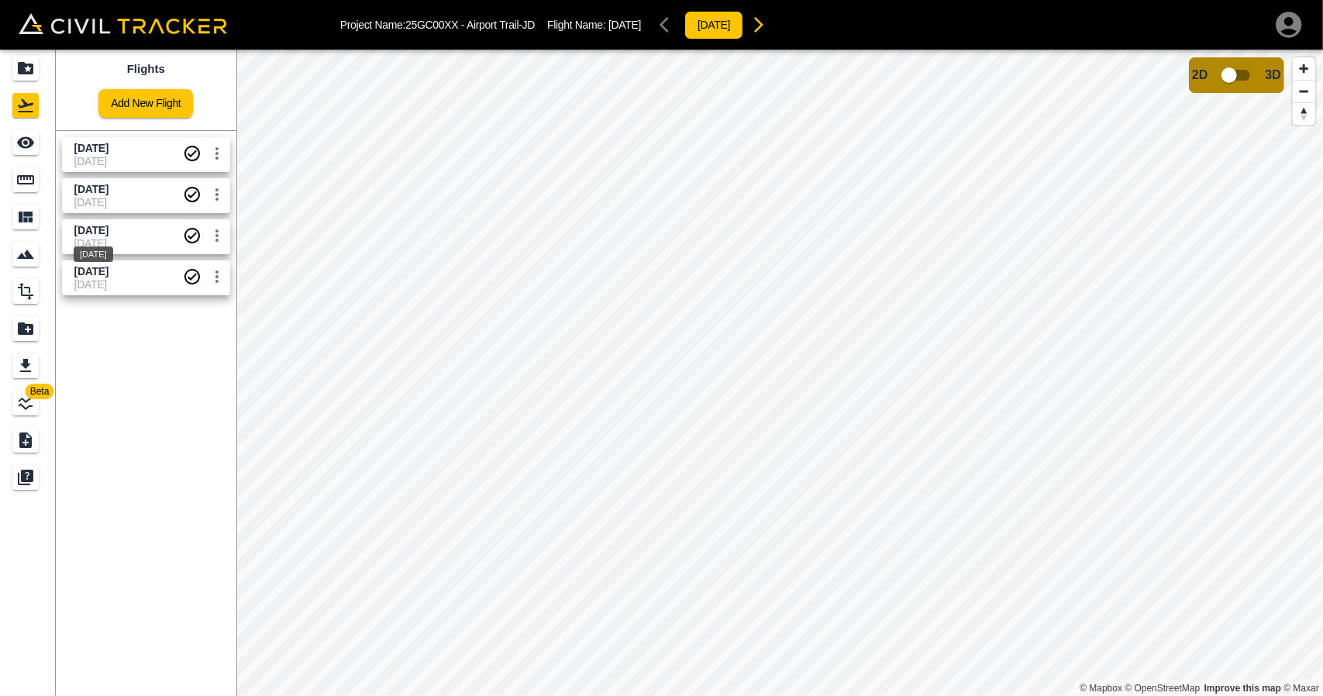
click at [115, 244] on div "[DATE]" at bounding box center [93, 250] width 43 height 28
drag, startPoint x: 101, startPoint y: 224, endPoint x: 30, endPoint y: 146, distance: 105.4
click at [30, 146] on div "Beta Flights Add New Flight Aug 27 2025 07-09-2025 Aug 20 2025 21-08-2025 Aug 1…" at bounding box center [118, 373] width 236 height 647
click at [30, 146] on icon "See" at bounding box center [25, 143] width 17 height 12
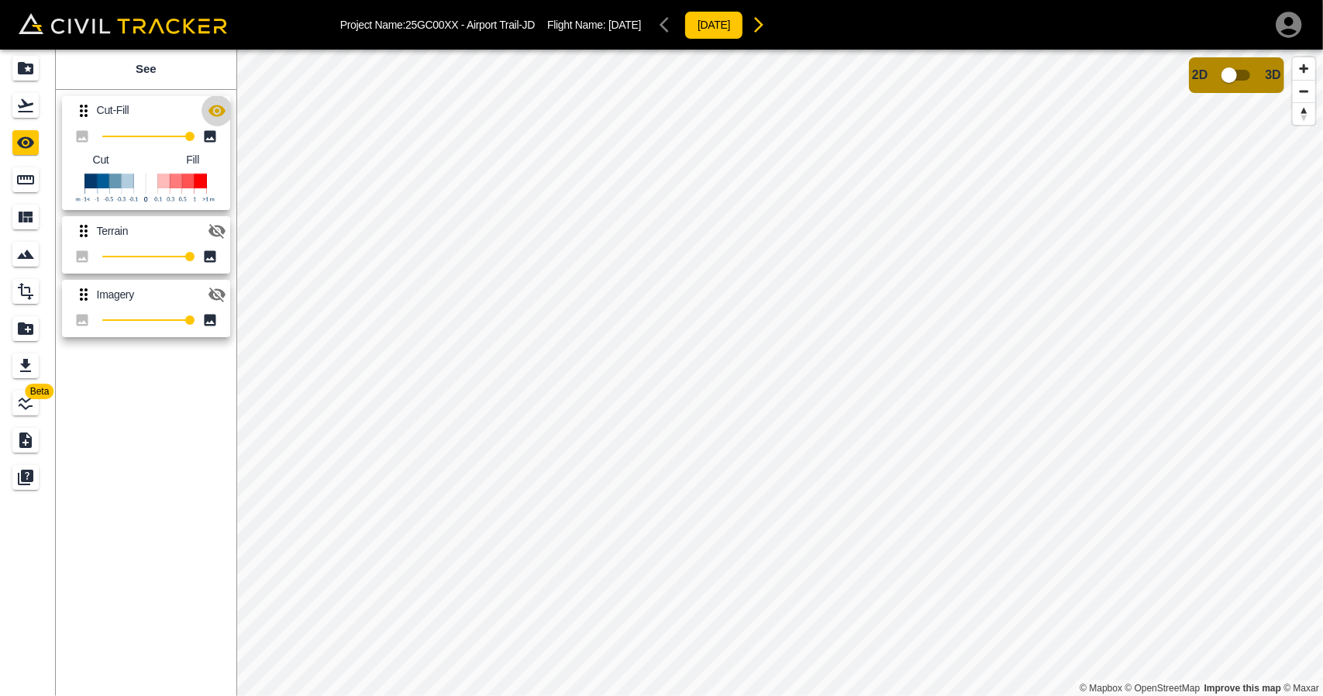
click at [209, 107] on icon "button" at bounding box center [217, 111] width 19 height 19
click at [50, 110] on link at bounding box center [28, 105] width 56 height 37
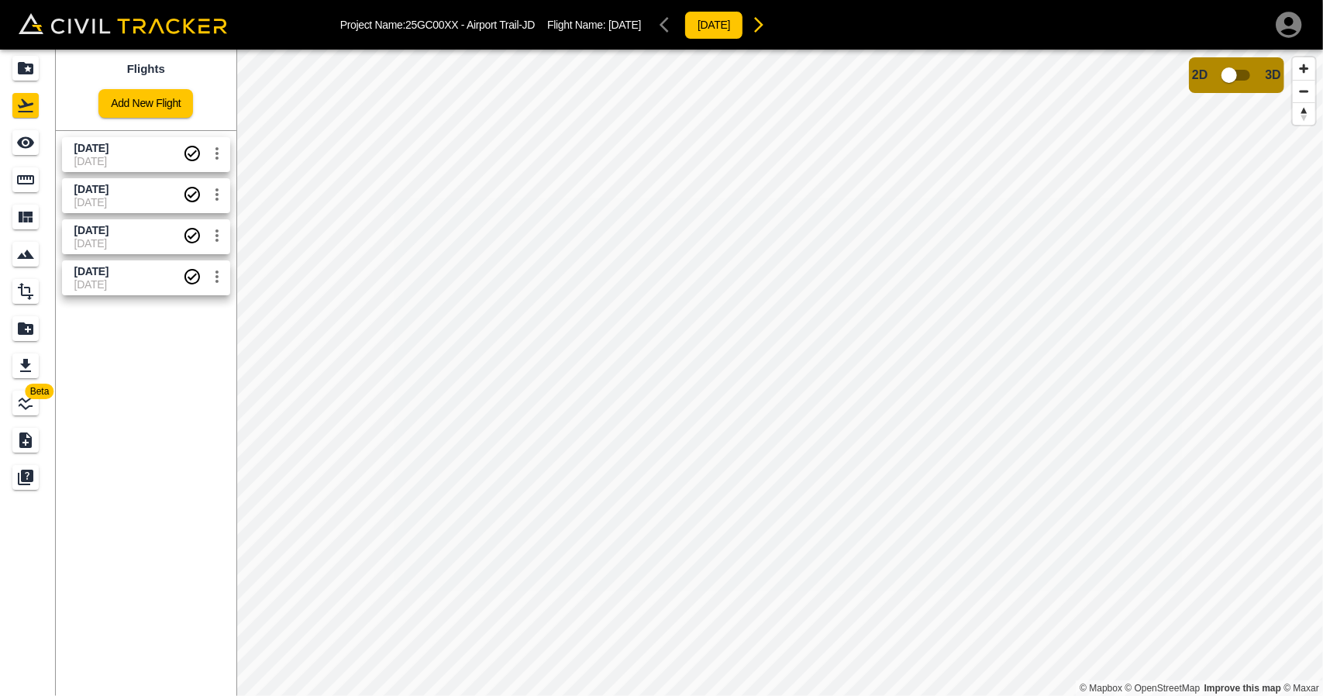
click at [102, 159] on span "[DATE]" at bounding box center [128, 161] width 109 height 12
click at [40, 191] on div "Measure" at bounding box center [27, 179] width 31 height 25
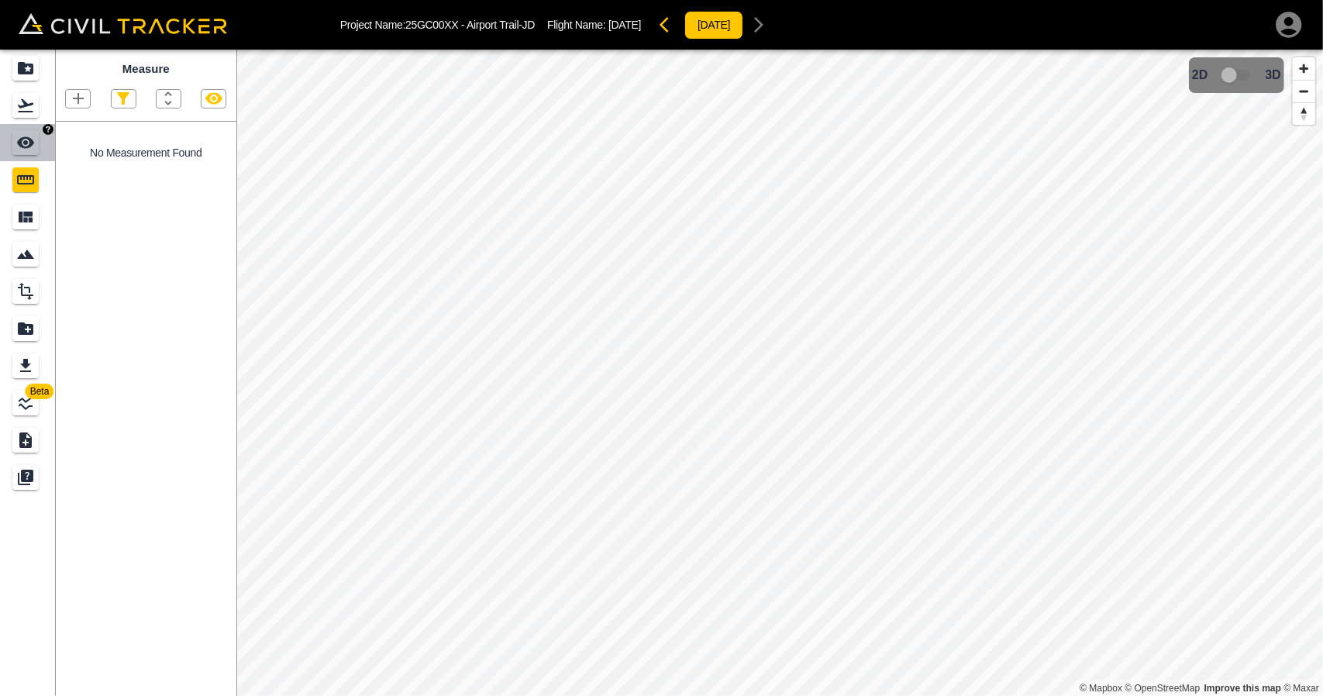
click at [0, 148] on link at bounding box center [28, 142] width 56 height 37
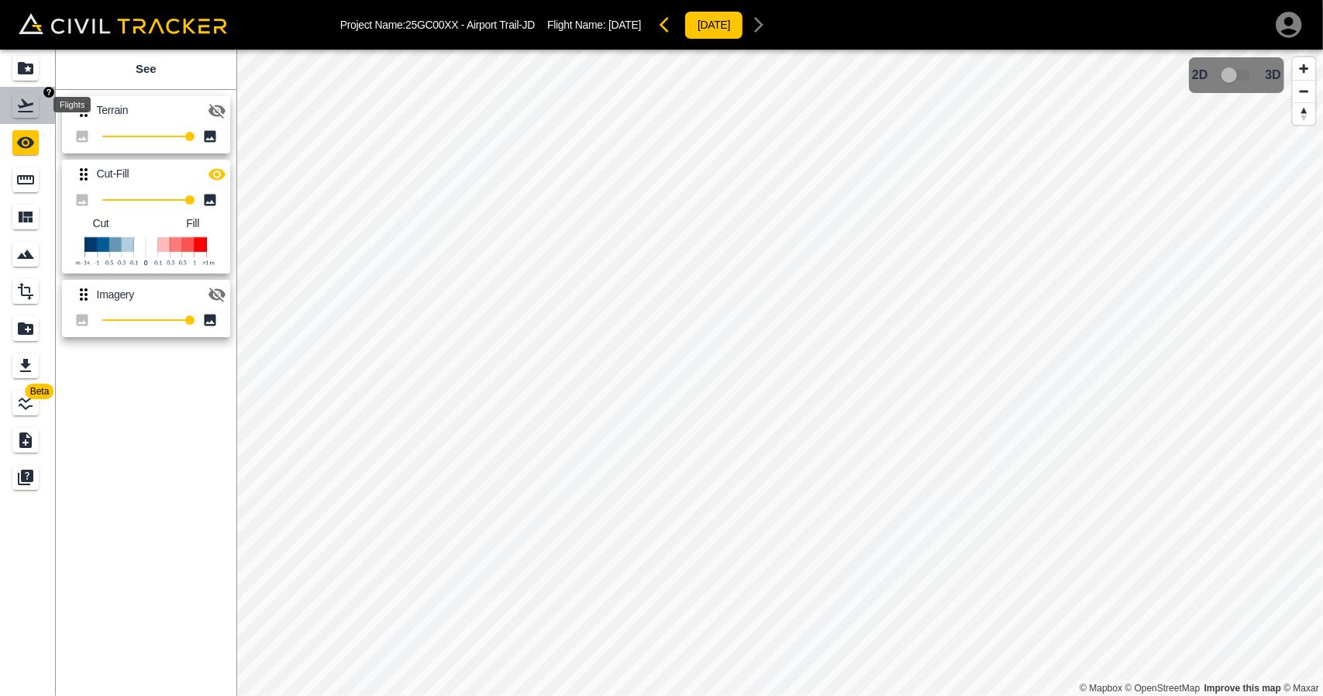
click at [33, 117] on div "Flights" at bounding box center [25, 105] width 26 height 25
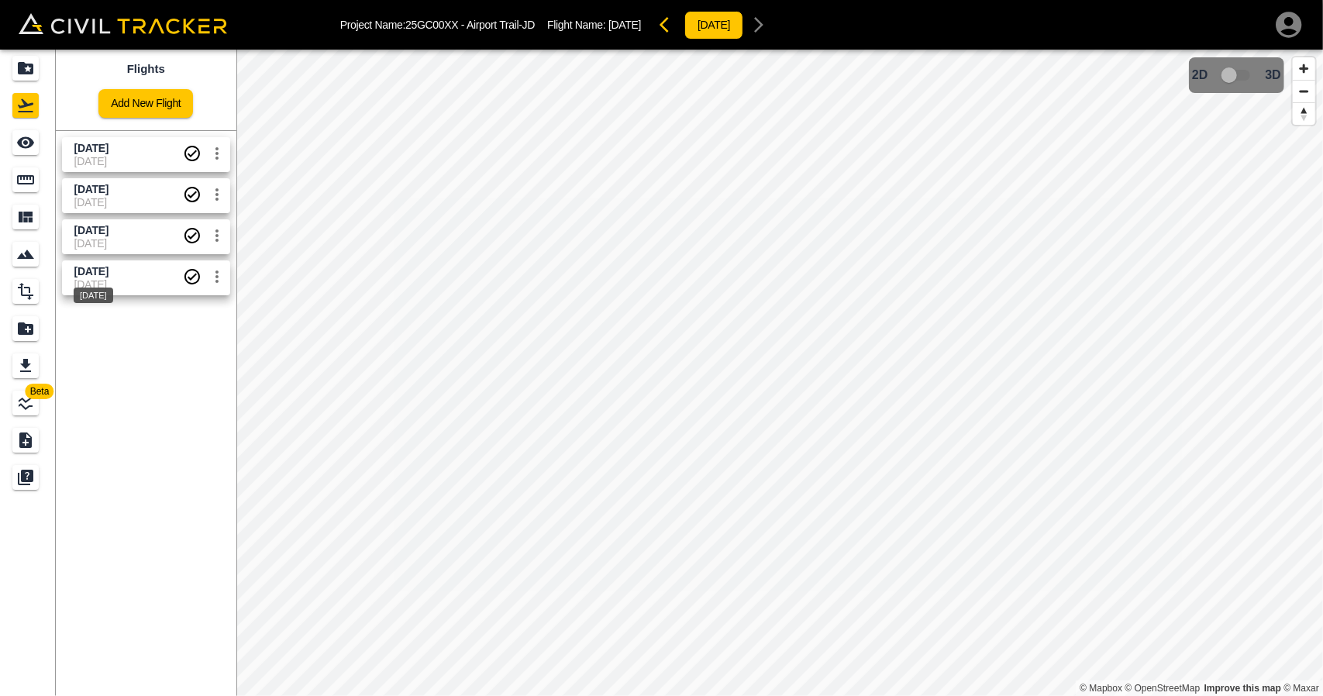
click at [109, 274] on span "[DATE]" at bounding box center [91, 271] width 34 height 12
click at [33, 145] on icon "See" at bounding box center [25, 143] width 17 height 12
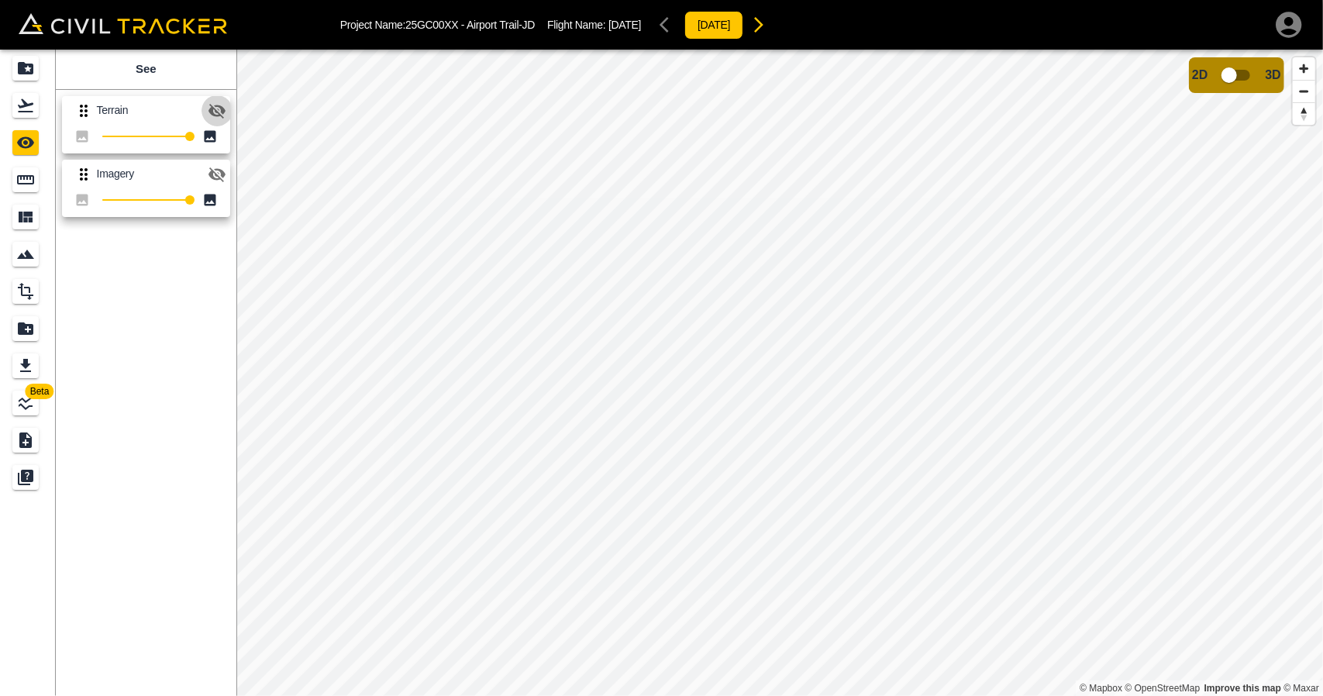
click at [212, 105] on icon "button" at bounding box center [217, 111] width 19 height 19
